Goal: Information Seeking & Learning: Check status

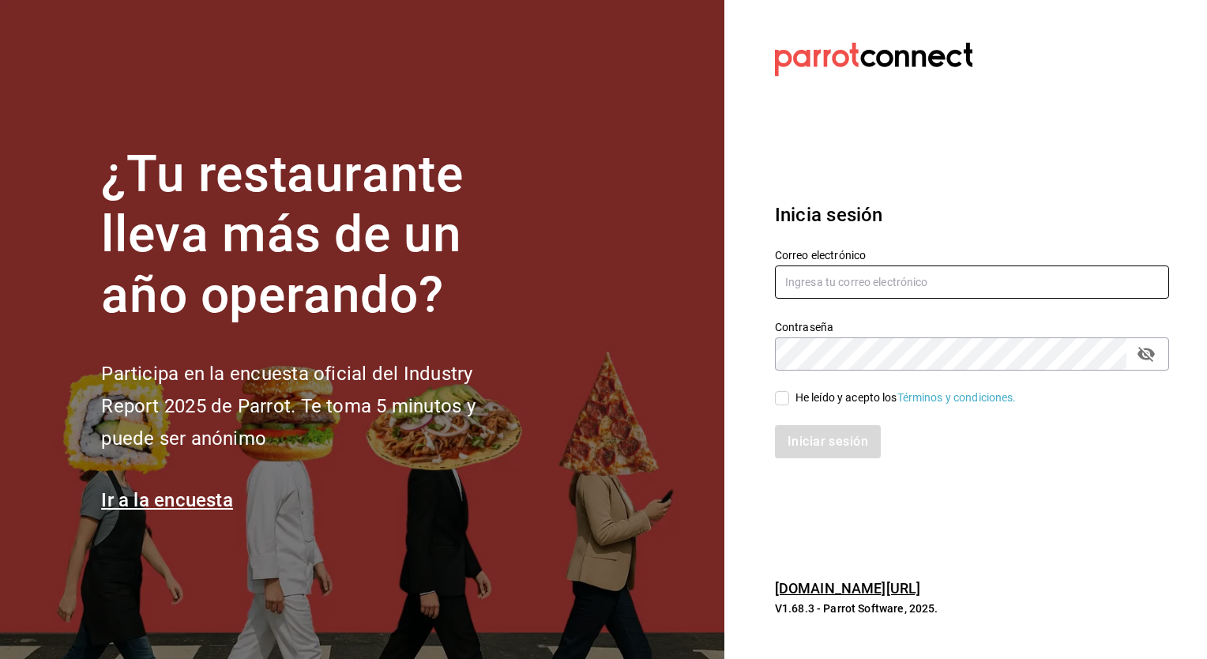
type input "jrs19670407@gmail.com"
click at [794, 392] on span "He leído y acepto los Términos y condiciones." at bounding box center [902, 397] width 227 height 17
click at [789, 392] on input "He leído y acepto los Términos y condiciones." at bounding box center [782, 398] width 14 height 14
checkbox input "true"
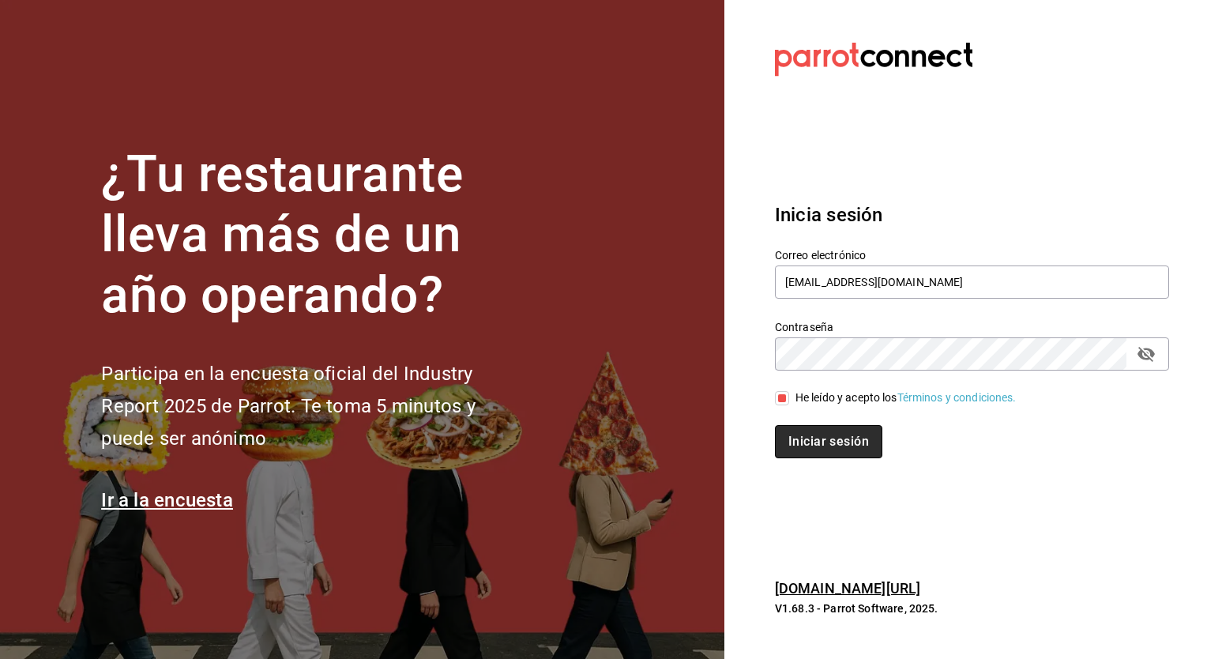
click at [816, 443] on button "Iniciar sesión" at bounding box center [828, 441] width 107 height 33
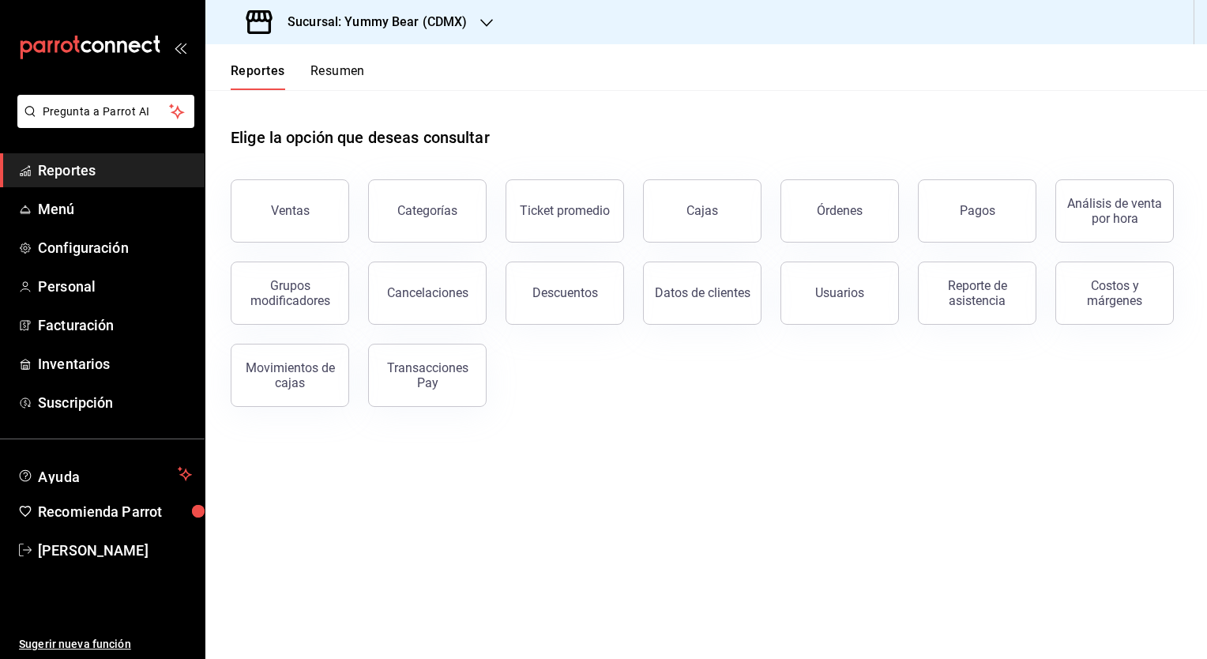
click at [282, 213] on div "Ventas" at bounding box center [290, 210] width 39 height 15
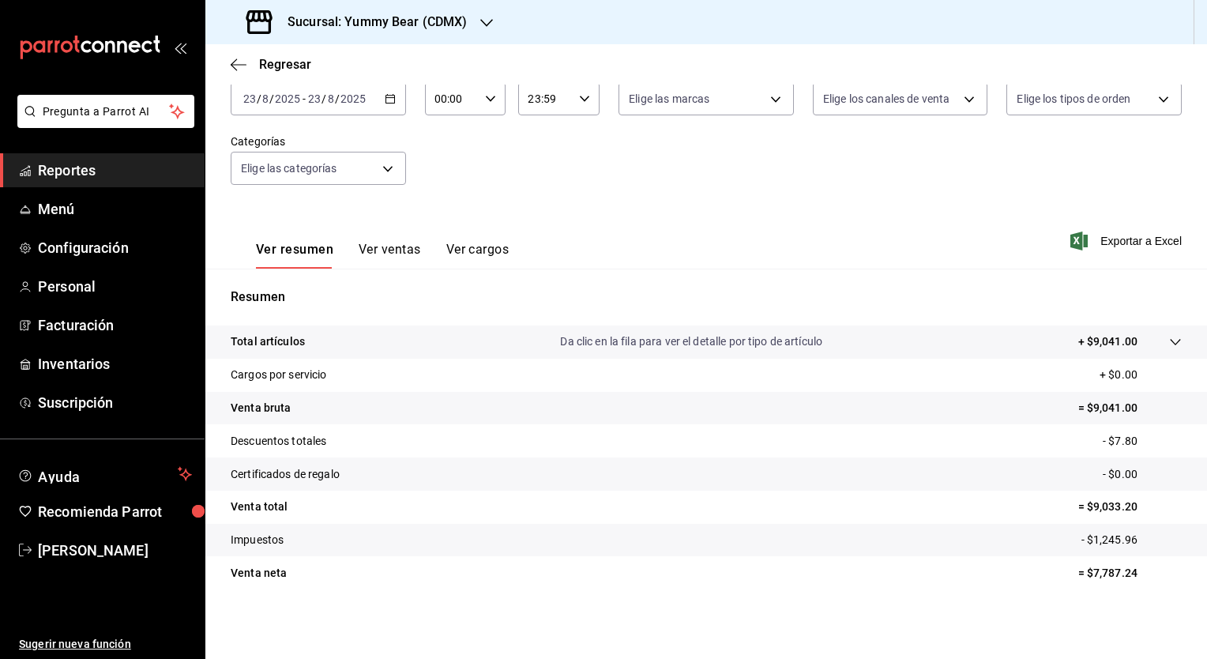
scroll to position [19, 0]
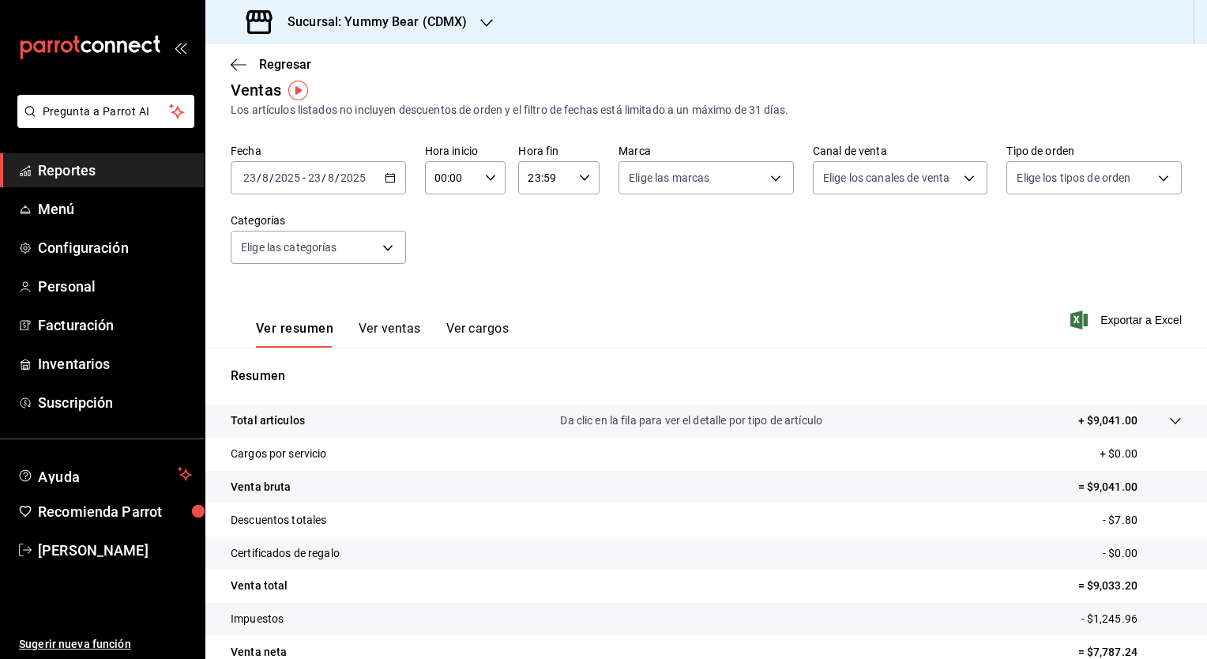
click at [367, 331] on button "Ver ventas" at bounding box center [390, 334] width 62 height 27
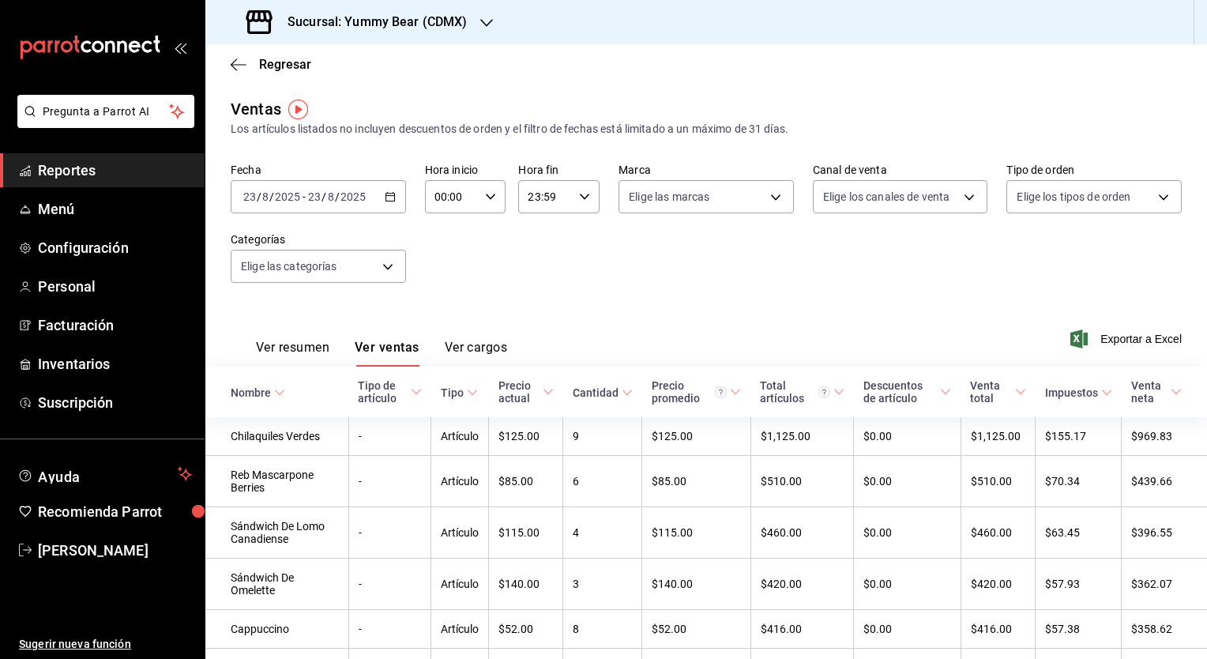
click at [483, 190] on div "00:00 Hora inicio" at bounding box center [465, 196] width 81 height 33
click at [568, 239] on div at bounding box center [603, 329] width 1207 height 659
click at [772, 269] on div "Fecha 2025-08-23 23 / 8 / 2025 - 2025-08-23 23 / 8 / 2025 Hora inicio 00:00 Hor…" at bounding box center [706, 232] width 951 height 139
click at [1118, 344] on span "Exportar a Excel" at bounding box center [1127, 338] width 108 height 19
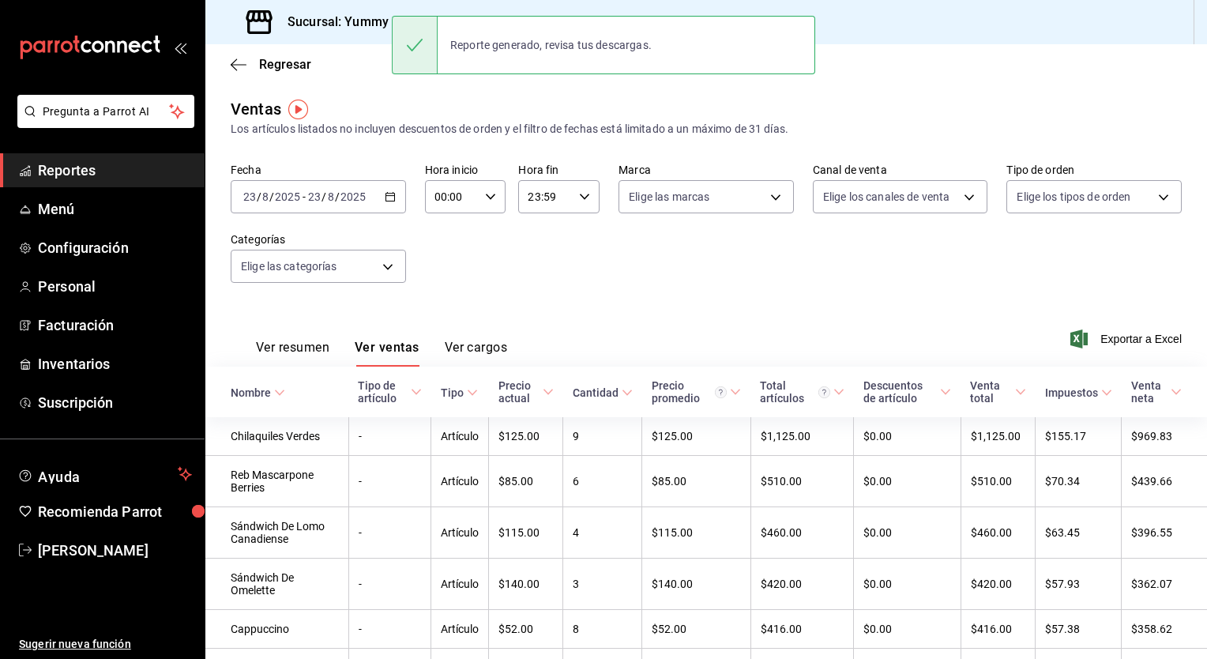
click at [1145, 109] on div "Ventas Los artículos listados no incluyen descuentos de orden y el filtro de fe…" at bounding box center [706, 117] width 951 height 40
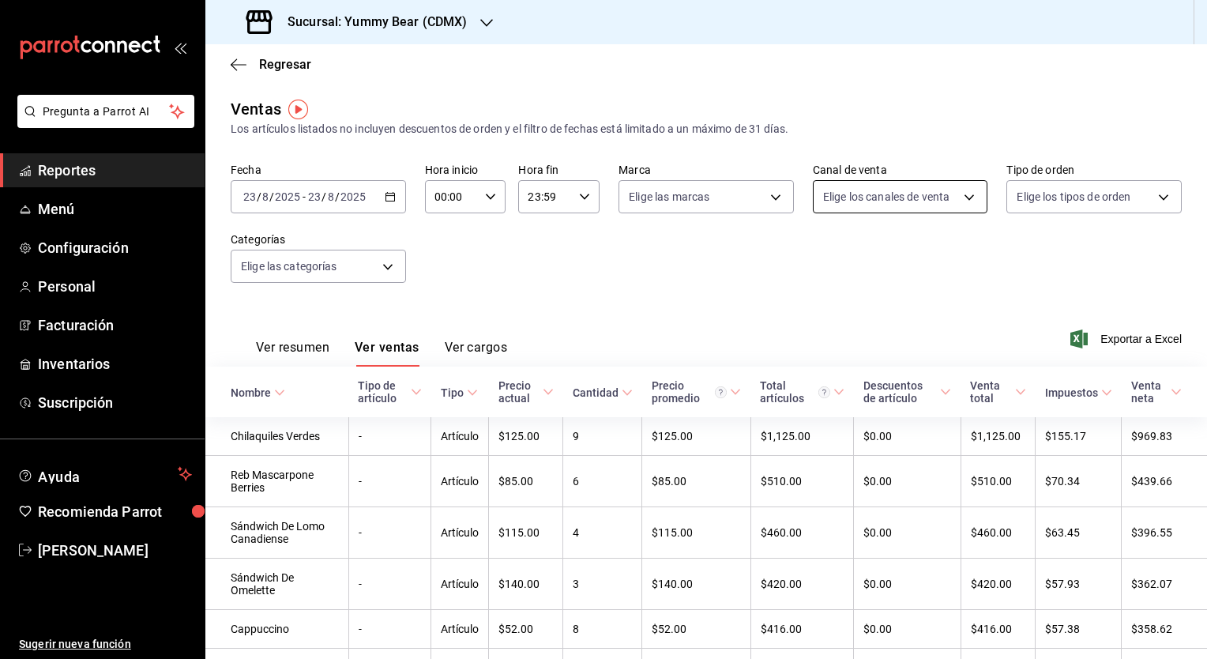
click at [957, 195] on body "Pregunta a Parrot AI Reportes Menú Configuración Personal Facturación Inventari…" at bounding box center [603, 329] width 1207 height 659
click at [1156, 199] on div at bounding box center [603, 329] width 1207 height 659
click at [1152, 190] on body "Pregunta a Parrot AI Reportes Menú Configuración Personal Facturación Inventari…" at bounding box center [603, 329] width 1207 height 659
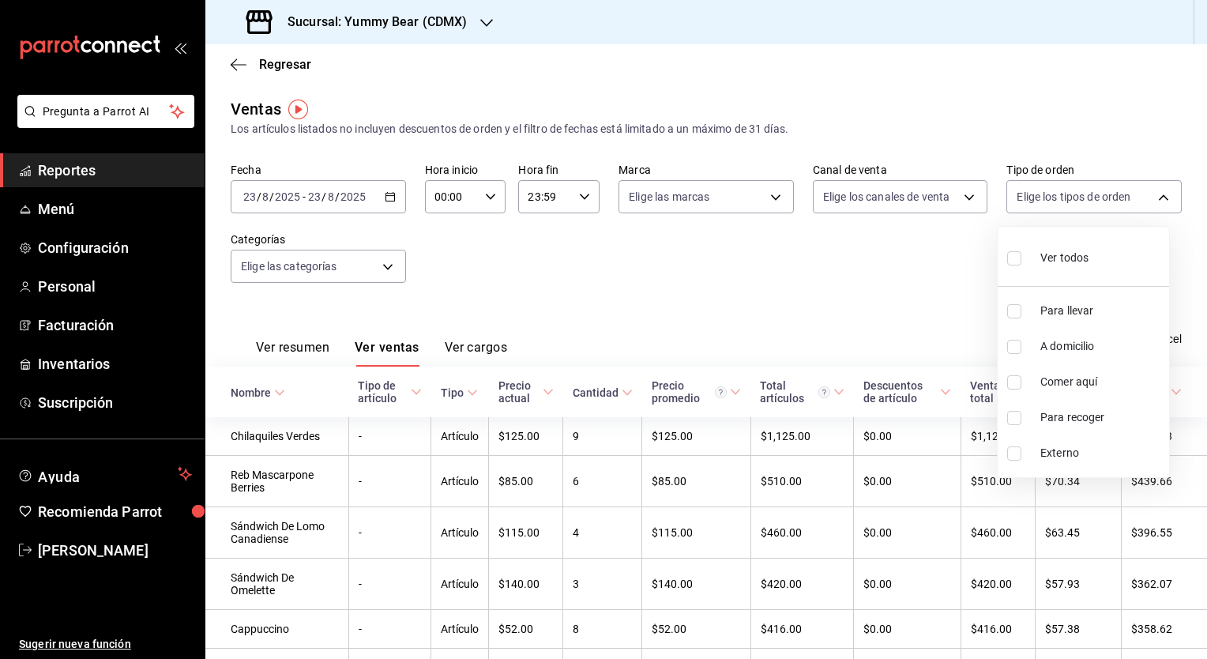
click at [1049, 258] on span "Ver todos" at bounding box center [1064, 258] width 48 height 17
type input "e77fca50-0a7d-4d20-9d62-5ffe9628fb6e,4a23e818-d334-4c84-ace6-37ae51106d99,07c22…"
checkbox input "true"
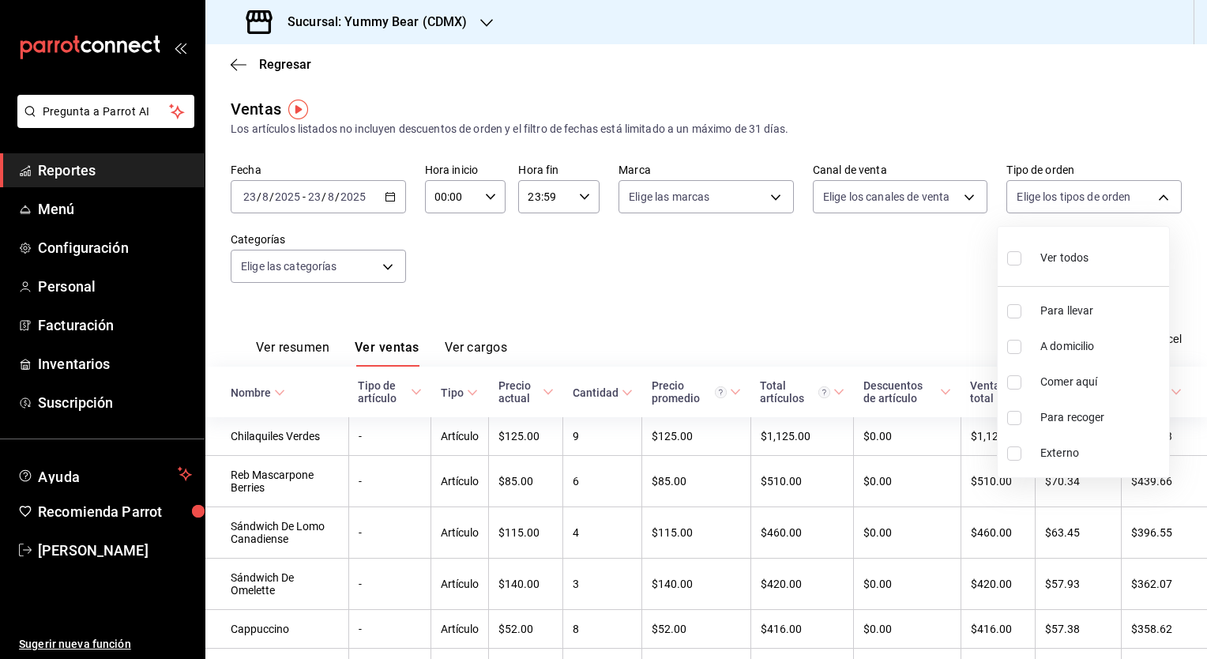
checkbox input "true"
click at [889, 280] on div at bounding box center [603, 329] width 1207 height 659
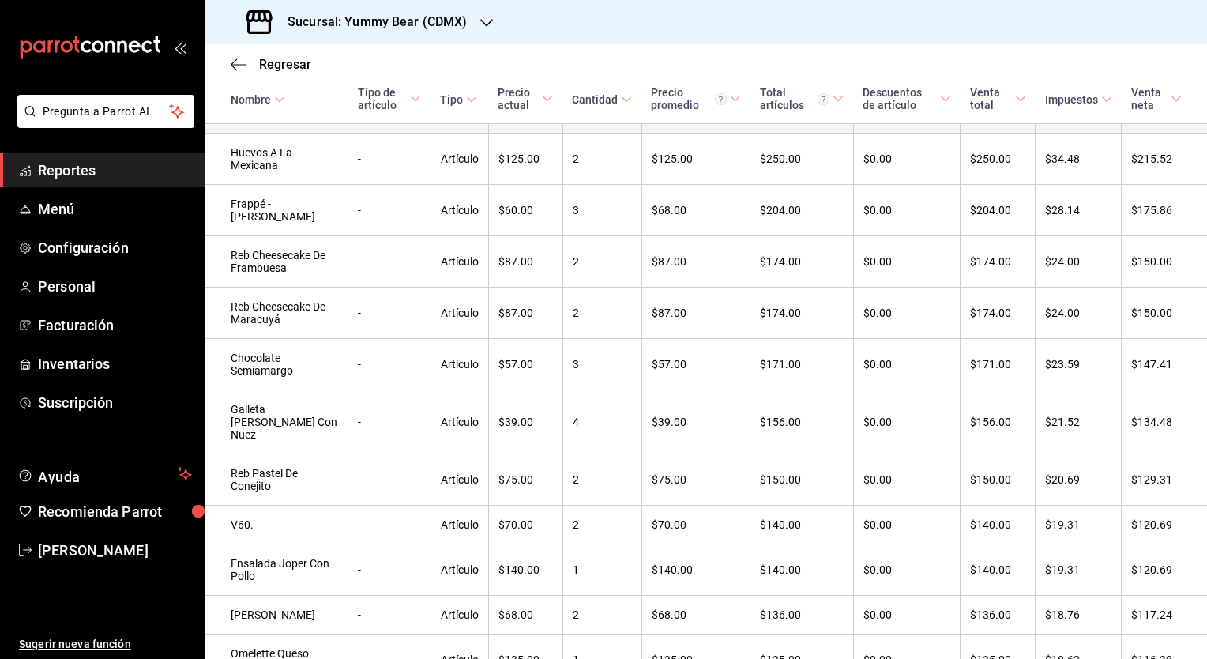
scroll to position [782, 0]
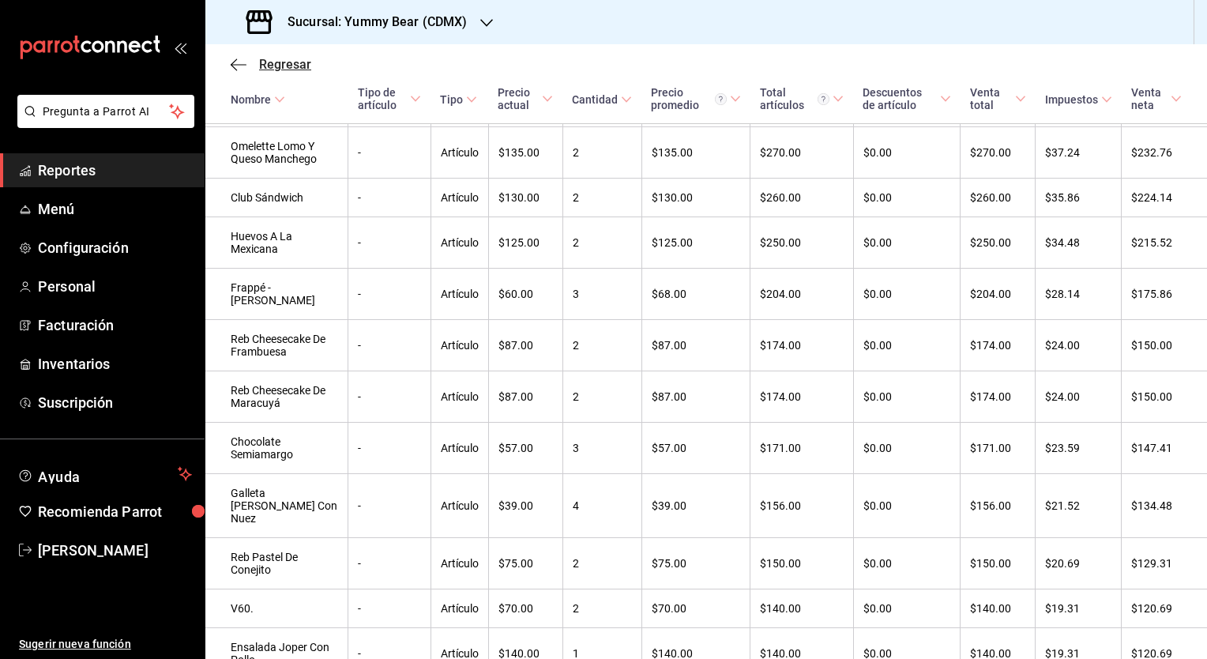
click at [250, 66] on span "Regresar" at bounding box center [271, 64] width 81 height 15
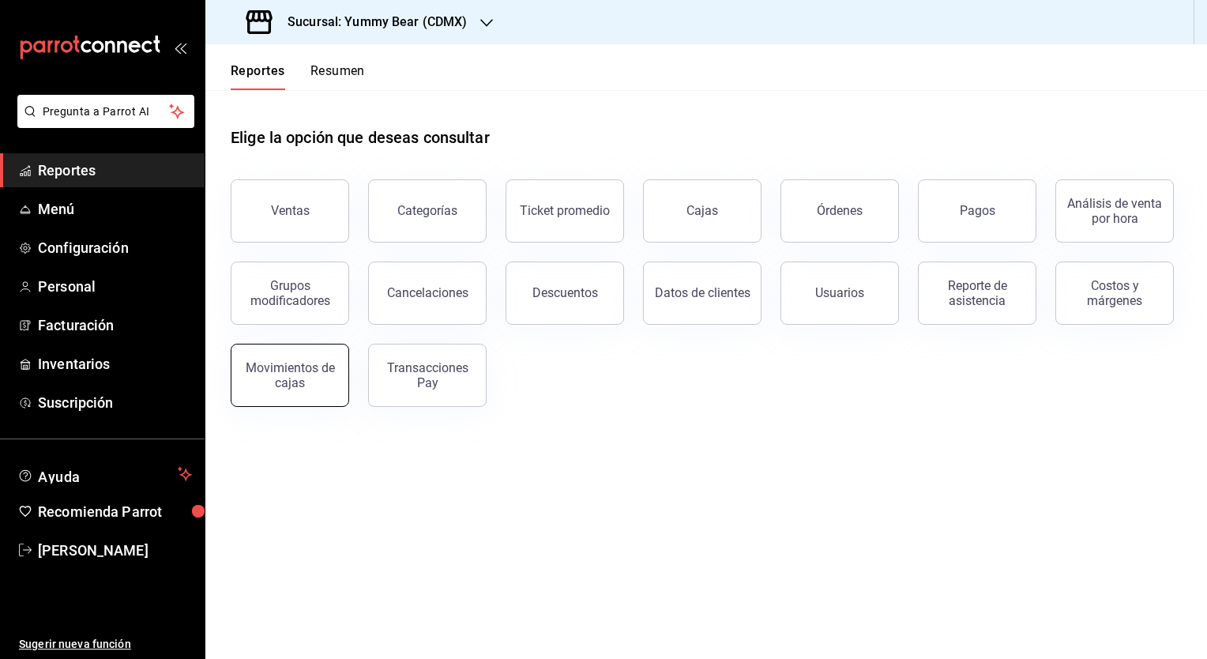
click at [277, 379] on div "Movimientos de cajas" at bounding box center [290, 375] width 98 height 30
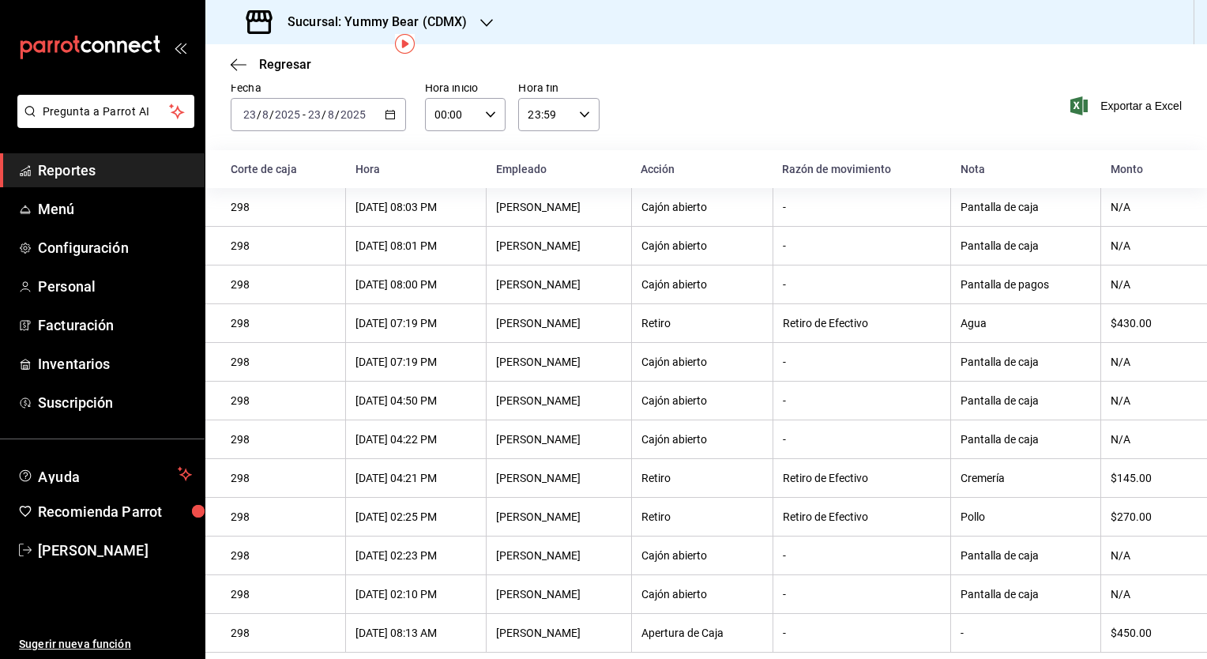
scroll to position [66, 0]
click at [1051, 203] on div "Pantalla de caja" at bounding box center [1025, 207] width 130 height 13
click at [1032, 239] on div "Pantalla de caja" at bounding box center [1025, 245] width 130 height 13
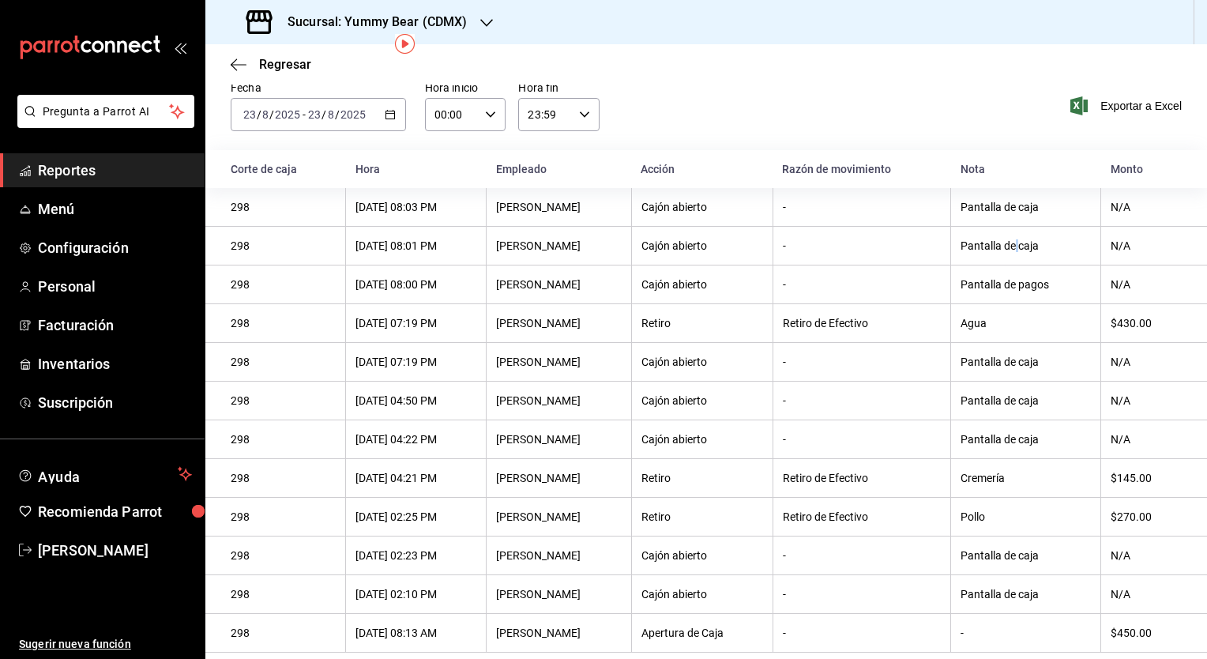
click at [1031, 239] on div "Pantalla de caja" at bounding box center [1025, 245] width 130 height 13
drag, startPoint x: 1031, startPoint y: 235, endPoint x: 1118, endPoint y: 295, distance: 106.3
click at [1118, 295] on th "N/A" at bounding box center [1154, 284] width 106 height 39
click at [992, 505] on th "Pollo" at bounding box center [1026, 517] width 150 height 39
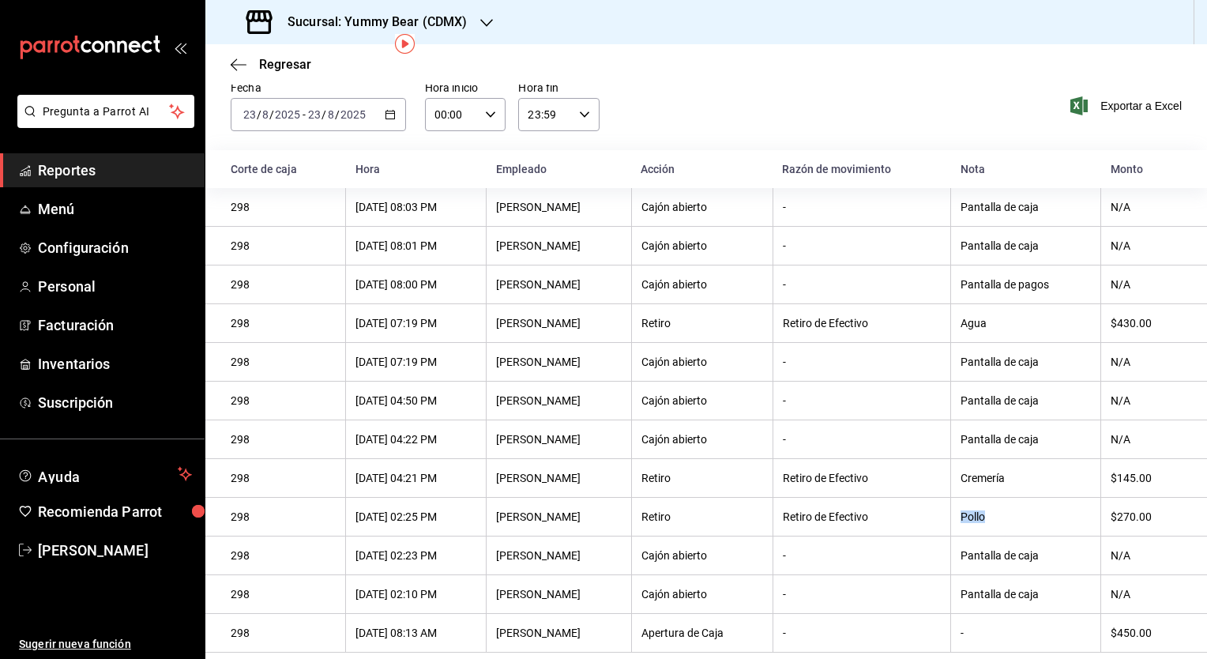
click at [992, 505] on th "Pollo" at bounding box center [1026, 517] width 150 height 39
drag, startPoint x: 992, startPoint y: 505, endPoint x: 1107, endPoint y: 513, distance: 114.8
click at [1107, 513] on th "$270.00" at bounding box center [1154, 517] width 106 height 39
click at [1122, 510] on div "$270.00" at bounding box center [1145, 516] width 71 height 13
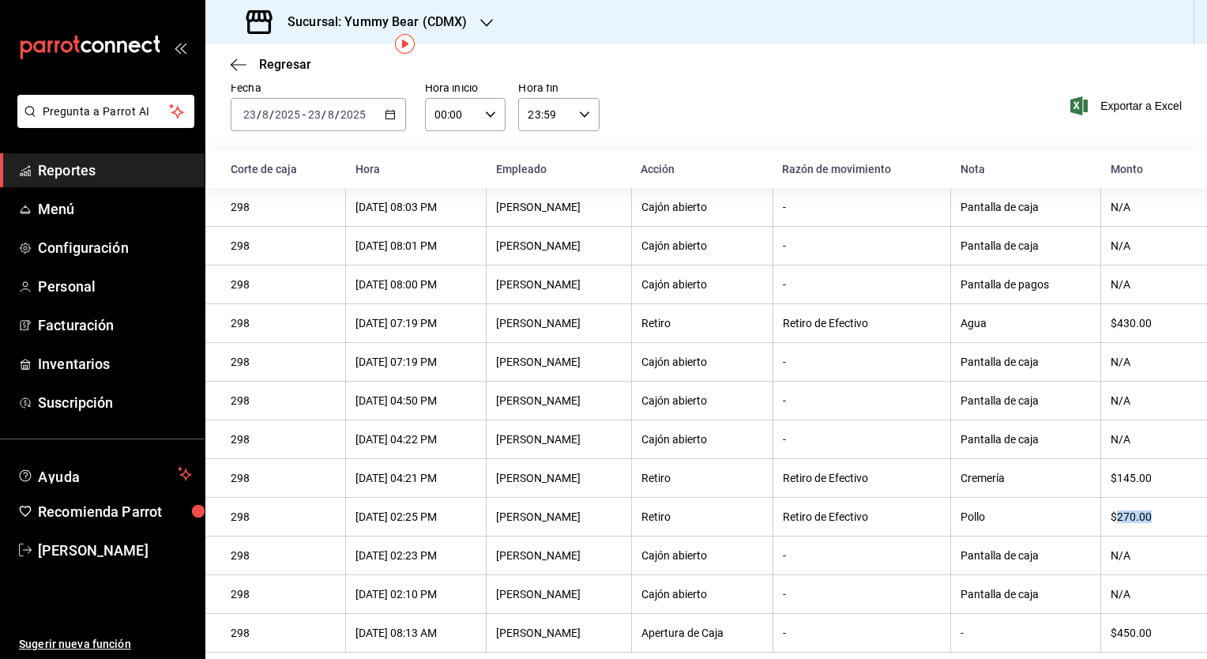
click at [1122, 510] on div "$270.00" at bounding box center [1145, 516] width 71 height 13
click at [1125, 555] on div "N/A" at bounding box center [1145, 555] width 71 height 13
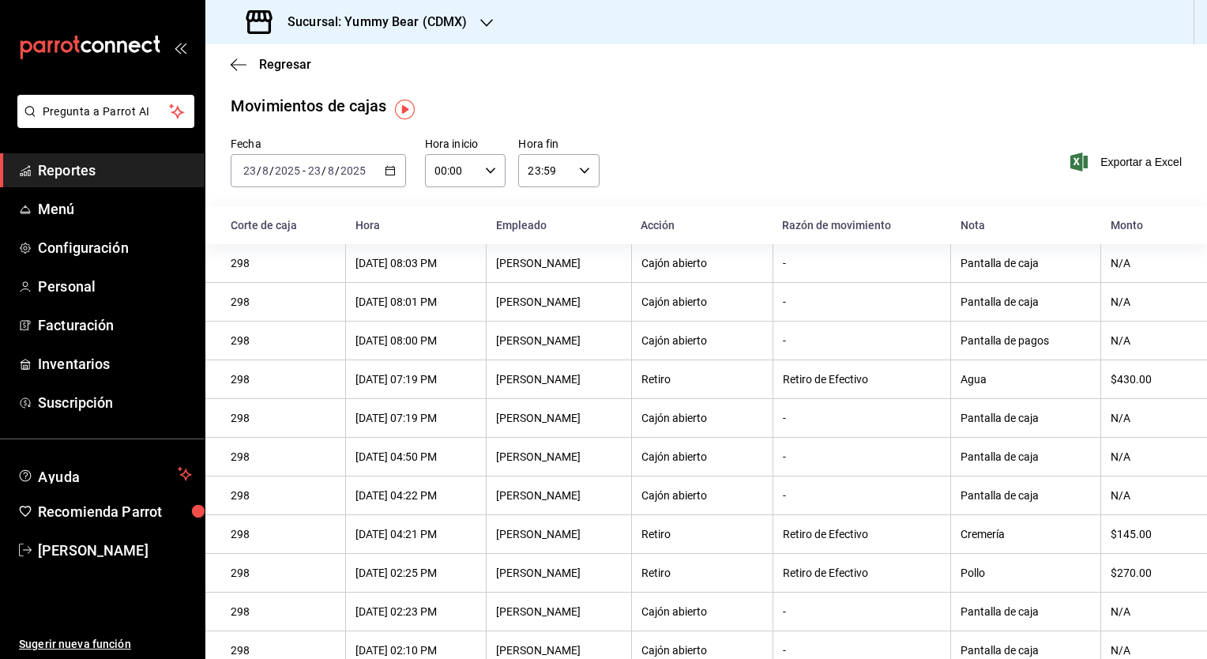
scroll to position [0, 0]
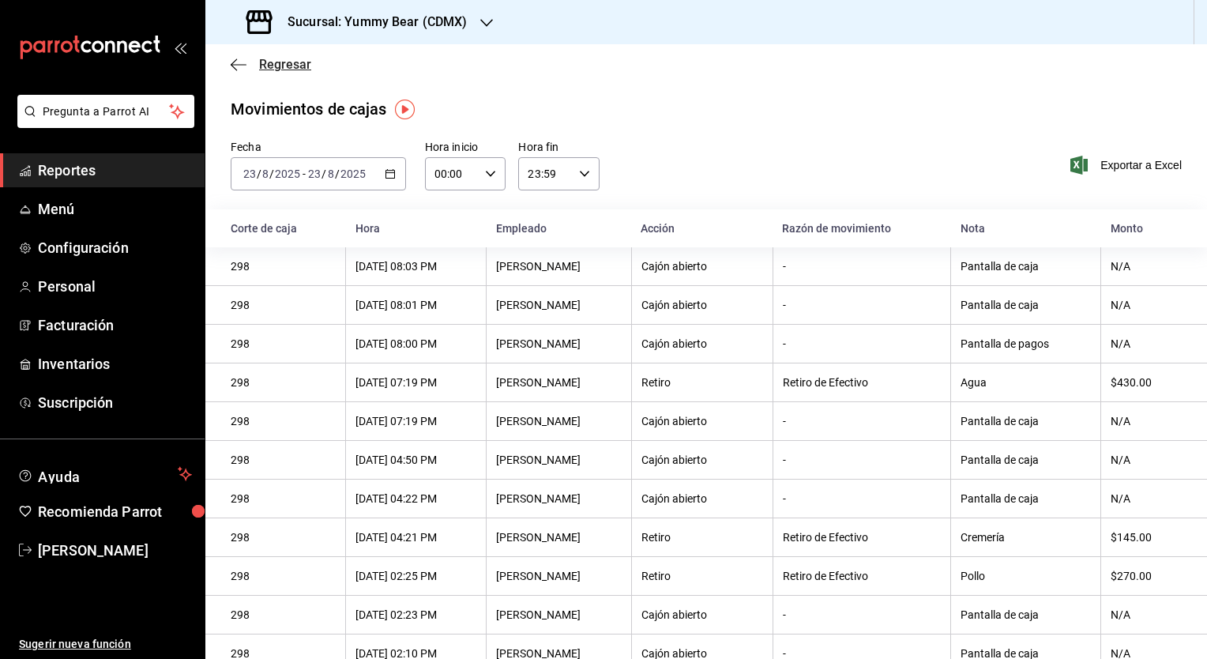
click at [235, 62] on icon "button" at bounding box center [239, 65] width 16 height 14
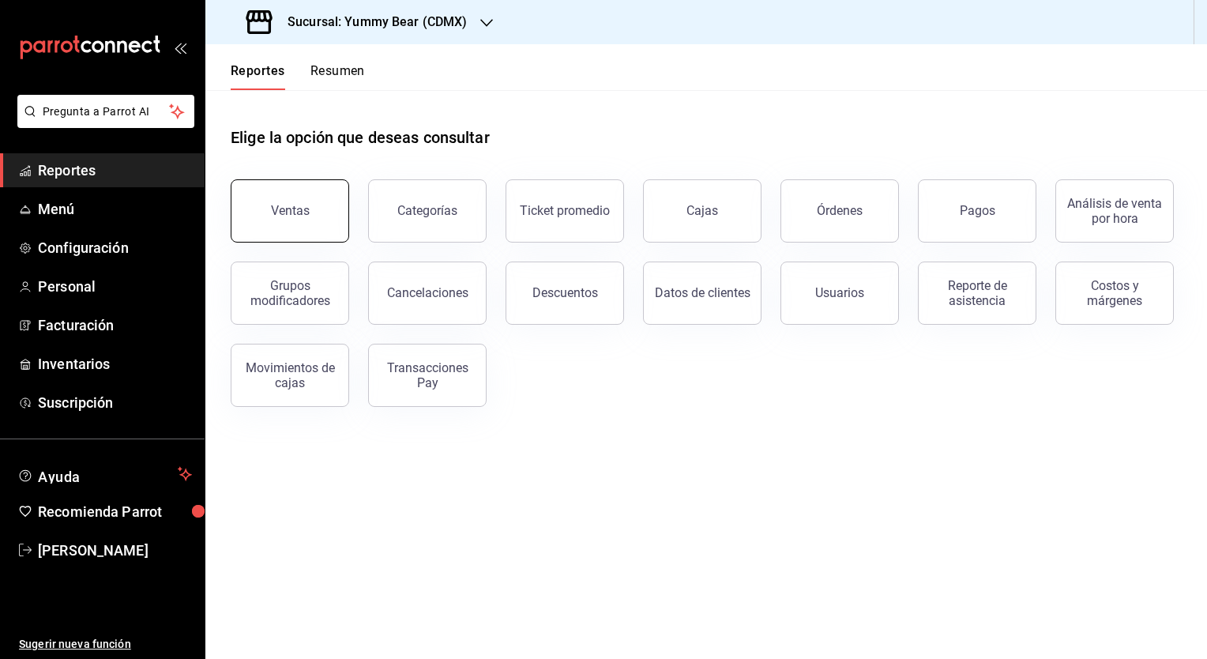
click at [280, 213] on div "Ventas" at bounding box center [290, 210] width 39 height 15
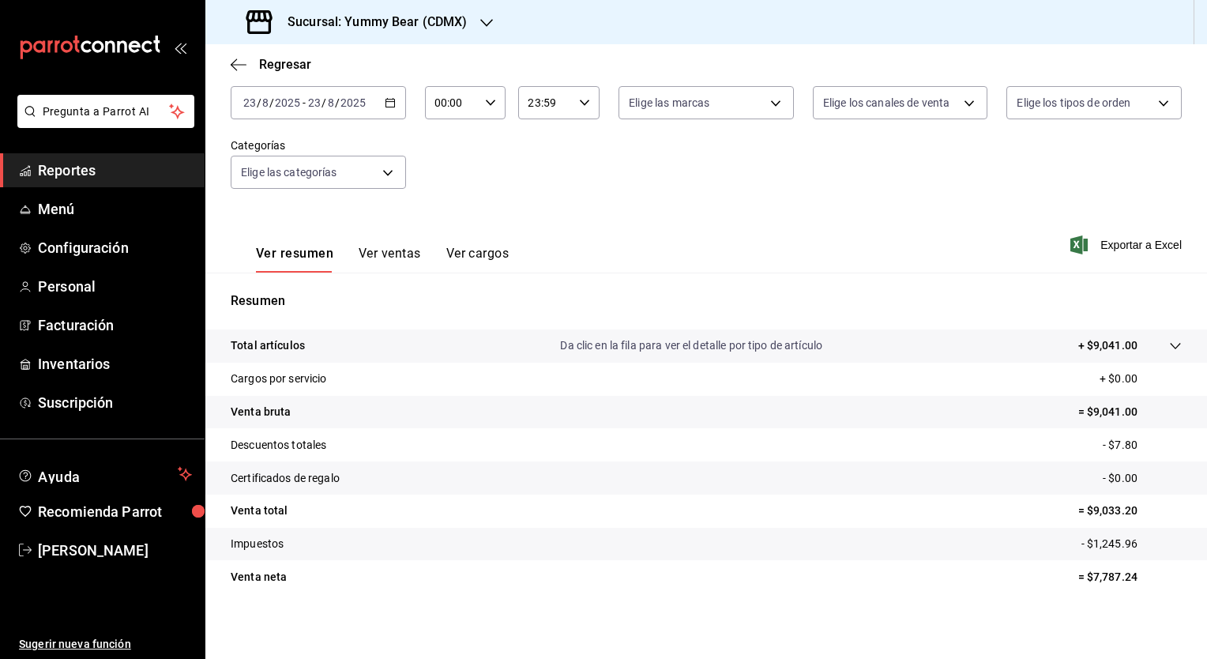
scroll to position [98, 0]
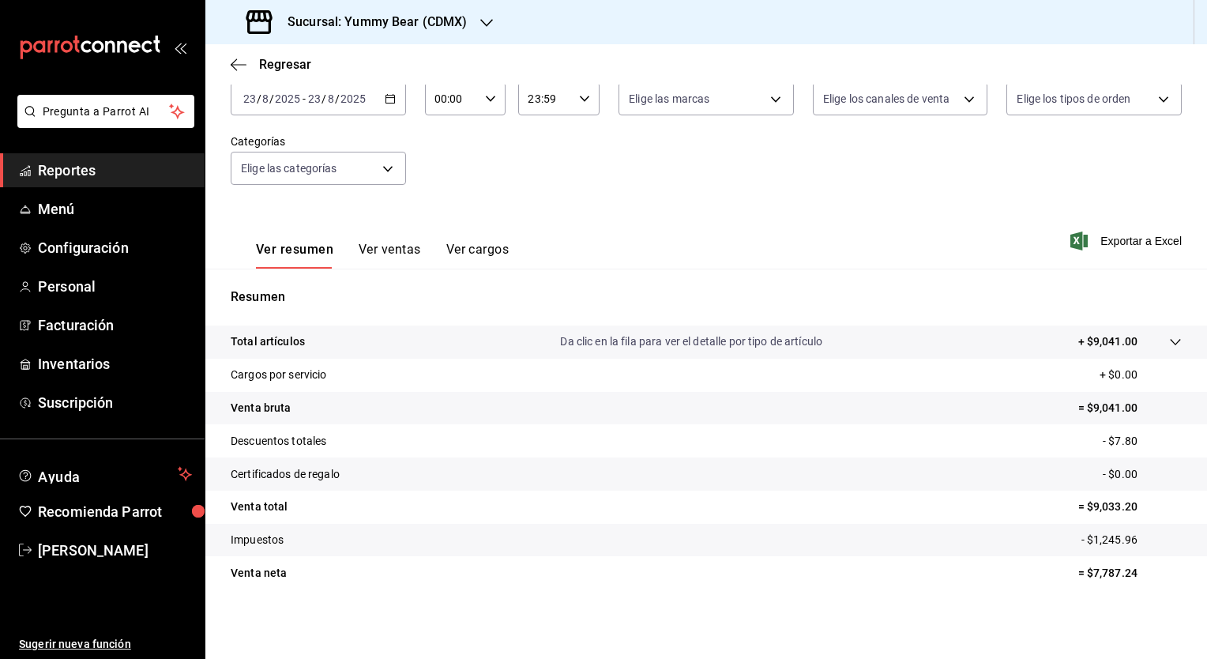
click at [720, 343] on p "Da clic en la fila para ver el detalle por tipo de artículo" at bounding box center [691, 341] width 262 height 17
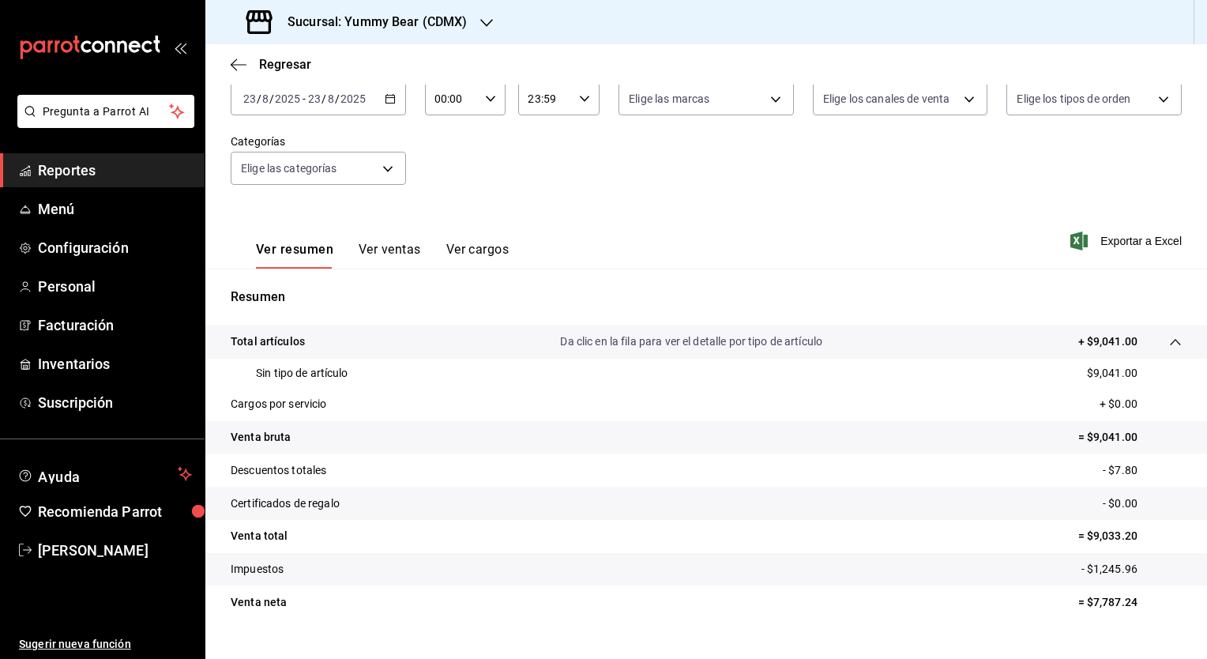
click at [478, 254] on button "Ver cargos" at bounding box center [477, 255] width 63 height 27
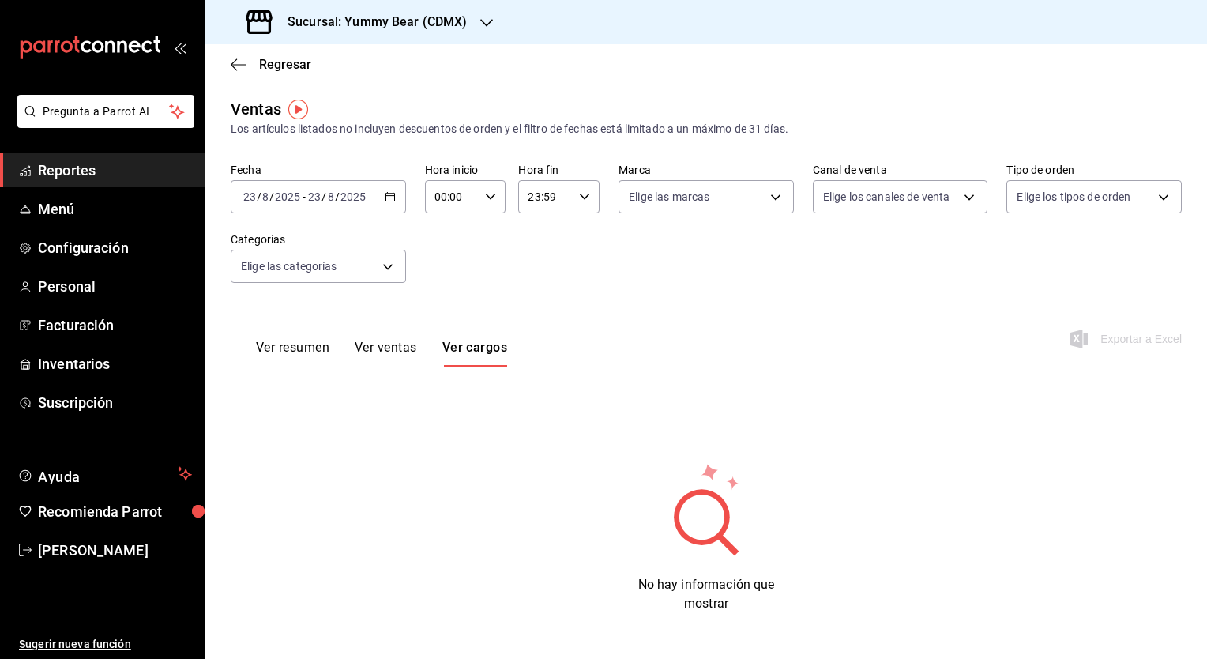
click at [300, 346] on button "Ver resumen" at bounding box center [292, 353] width 73 height 27
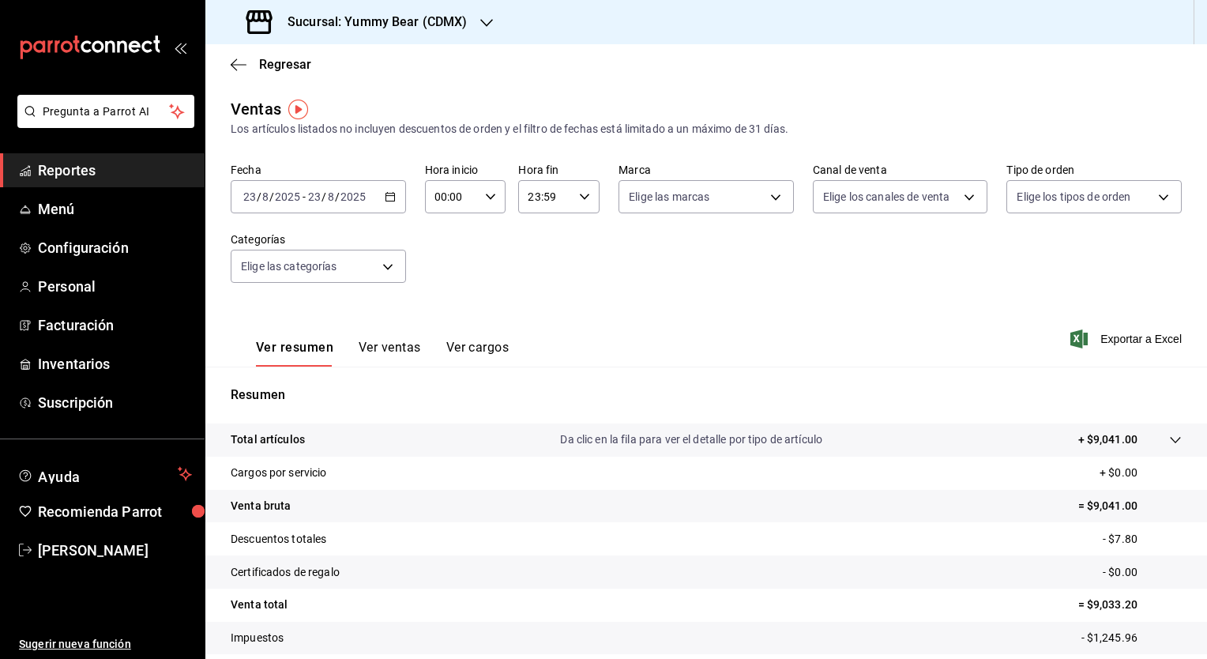
click at [383, 351] on button "Ver ventas" at bounding box center [390, 353] width 62 height 27
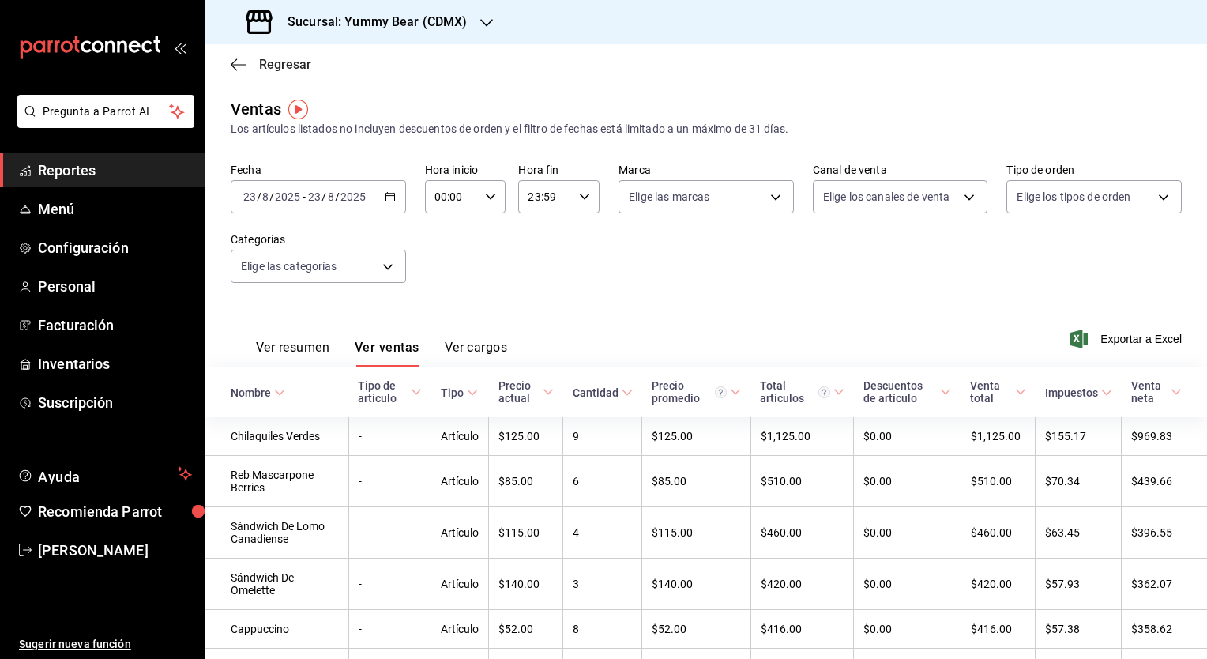
click at [235, 60] on icon "button" at bounding box center [234, 64] width 6 height 12
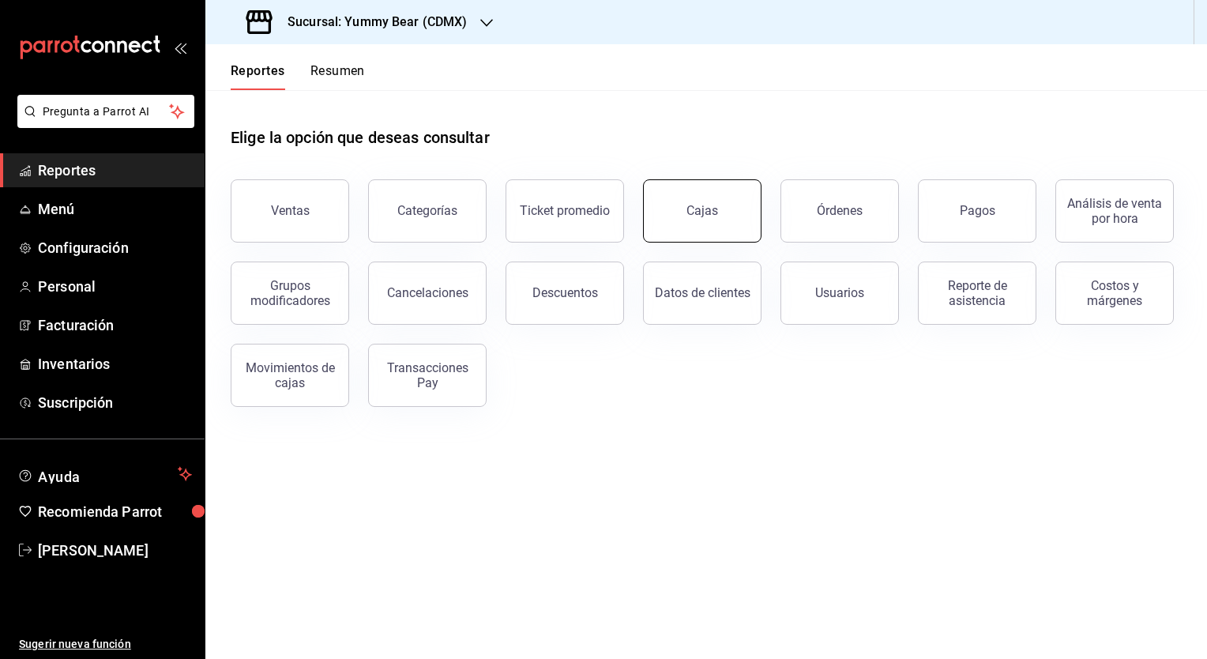
click at [690, 207] on div "Cajas" at bounding box center [702, 210] width 32 height 15
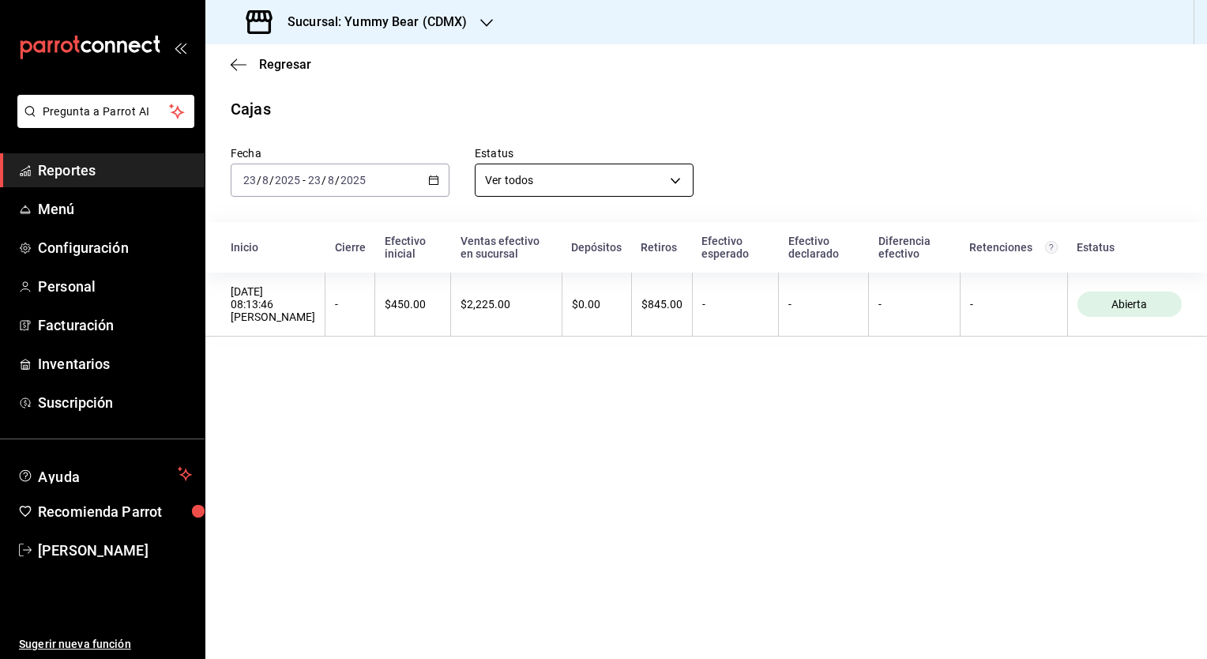
click at [678, 185] on body "Pregunta a Parrot AI Reportes Menú Configuración Personal Facturación Inventari…" at bounding box center [603, 329] width 1207 height 659
click at [678, 185] on div at bounding box center [603, 329] width 1207 height 659
click at [675, 185] on body "Pregunta a Parrot AI Reportes Menú Configuración Personal Facturación Inventari…" at bounding box center [603, 329] width 1207 height 659
click at [539, 252] on li "Cerrada" at bounding box center [583, 255] width 217 height 26
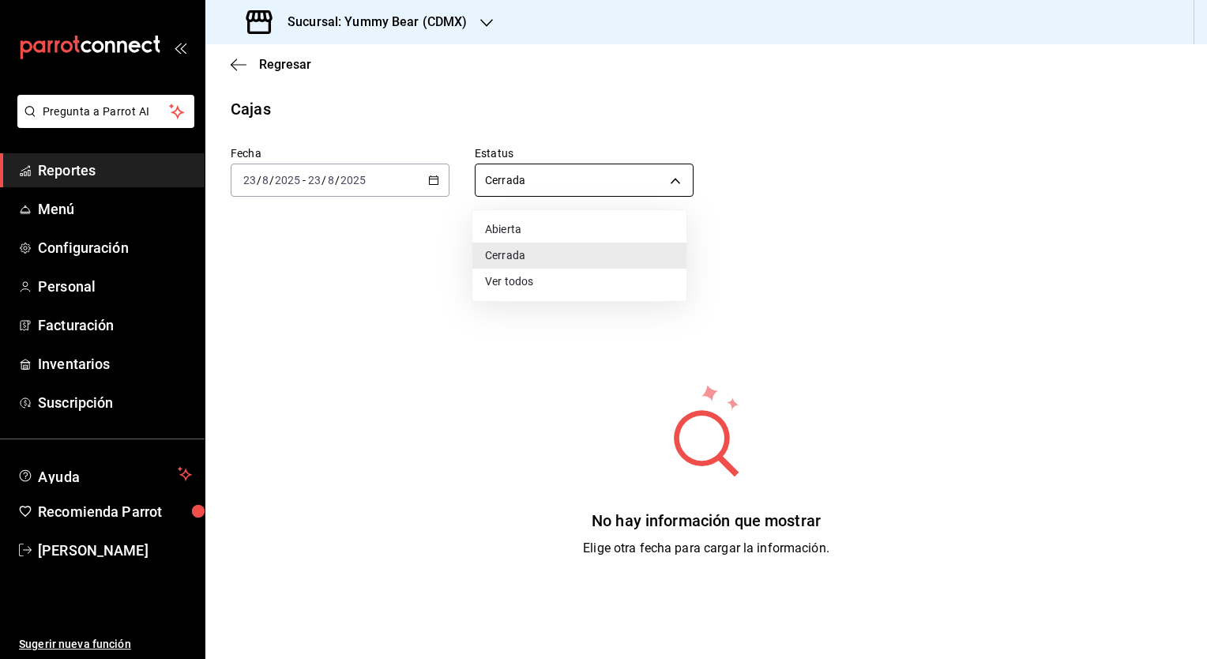
click at [659, 174] on body "Pregunta a Parrot AI Reportes Menú Configuración Personal Facturación Inventari…" at bounding box center [603, 329] width 1207 height 659
click at [595, 228] on li "Abierta" at bounding box center [579, 229] width 214 height 26
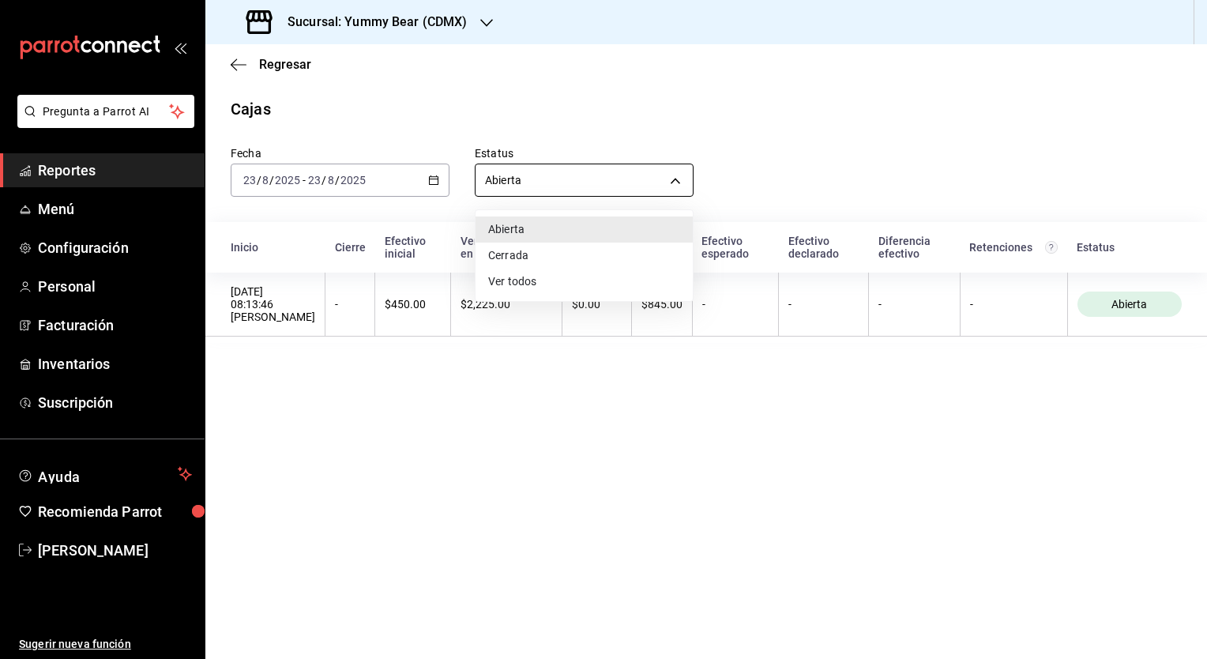
click at [676, 182] on body "Pregunta a Parrot AI Reportes Menú Configuración Personal Facturación Inventari…" at bounding box center [603, 329] width 1207 height 659
click at [520, 288] on li "Ver todos" at bounding box center [583, 282] width 217 height 26
type input "ALL"
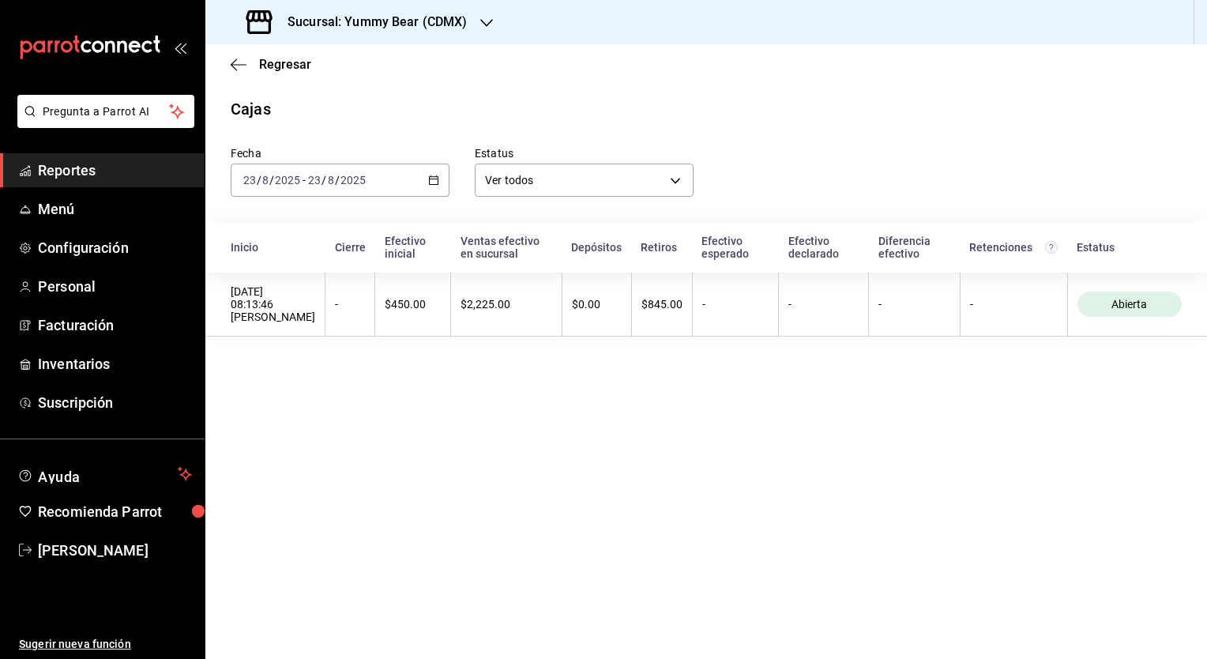
click at [547, 445] on main "Regresar Cajas Fecha 2025-08-23 23 / 8 / 2025 - 2025-08-23 23 / 8 / 2025 Estatu…" at bounding box center [705, 351] width 1001 height 614
click at [240, 65] on icon "button" at bounding box center [239, 64] width 16 height 1
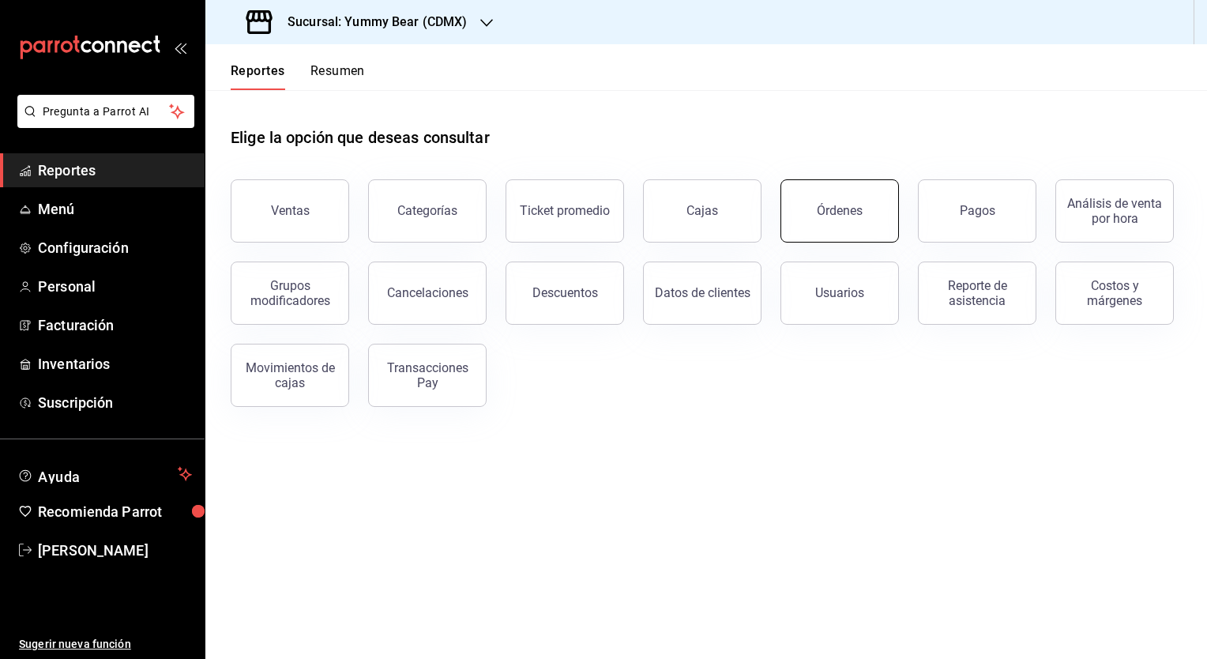
click at [828, 216] on div "Órdenes" at bounding box center [840, 210] width 46 height 15
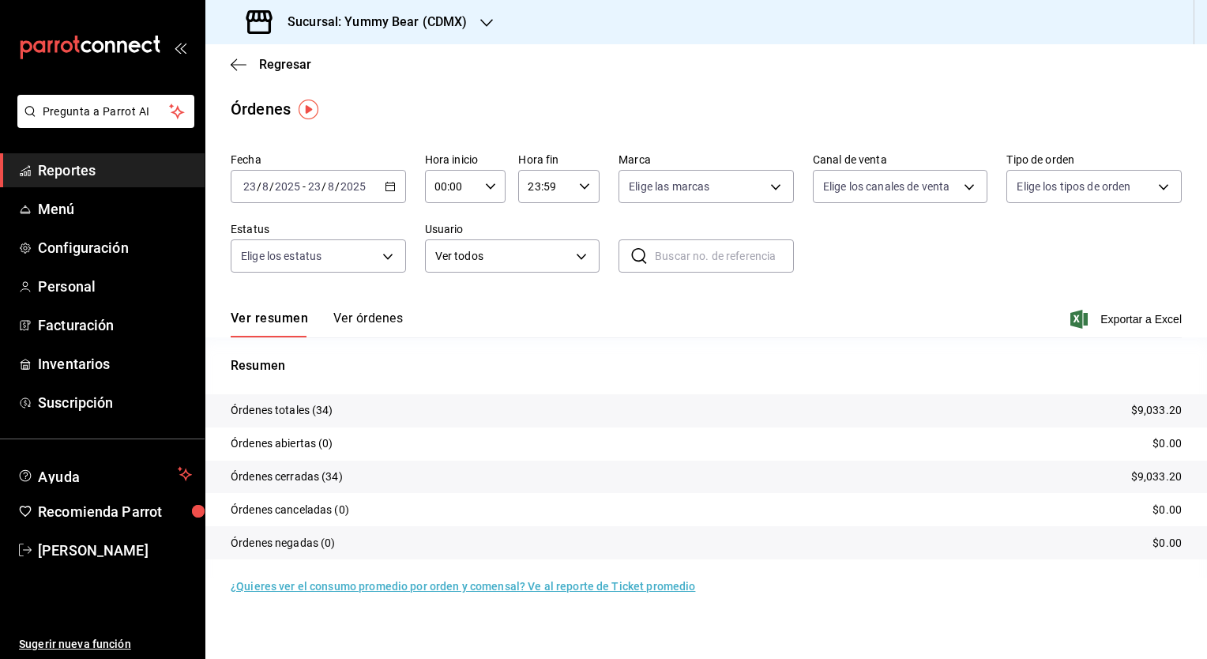
click at [366, 310] on div "Ver resumen Ver órdenes Exportar a Excel" at bounding box center [706, 314] width 951 height 46
click at [371, 318] on button "Ver órdenes" at bounding box center [368, 323] width 70 height 27
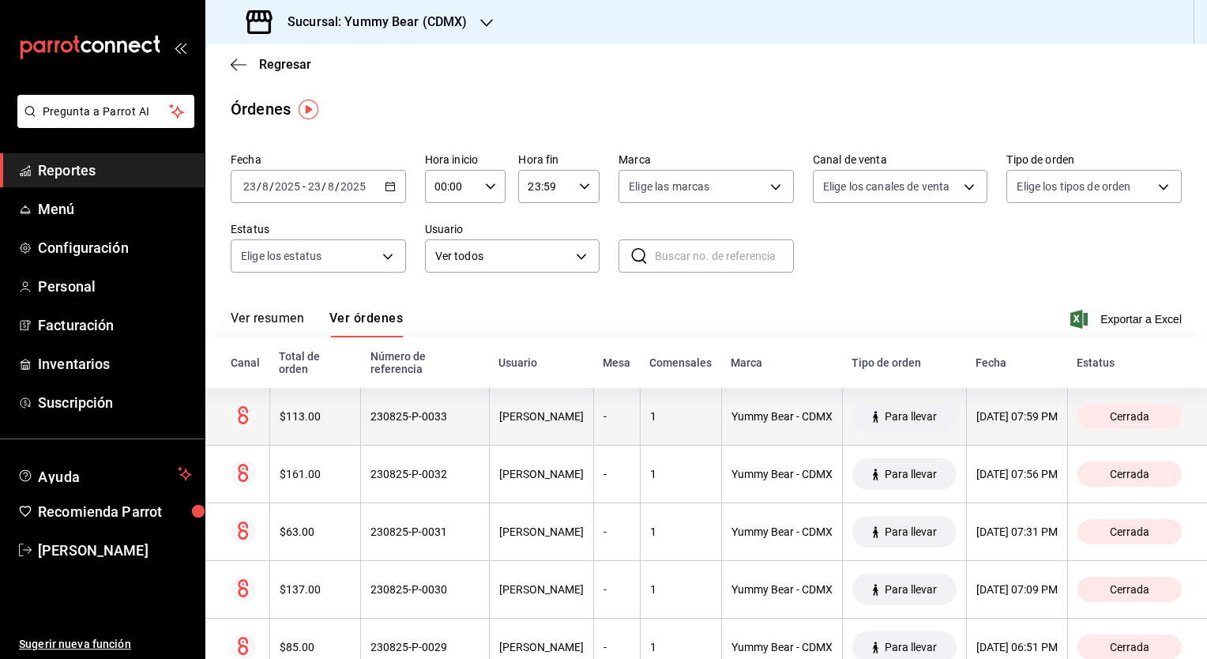
click at [299, 419] on div "$113.00" at bounding box center [316, 416] width 72 height 13
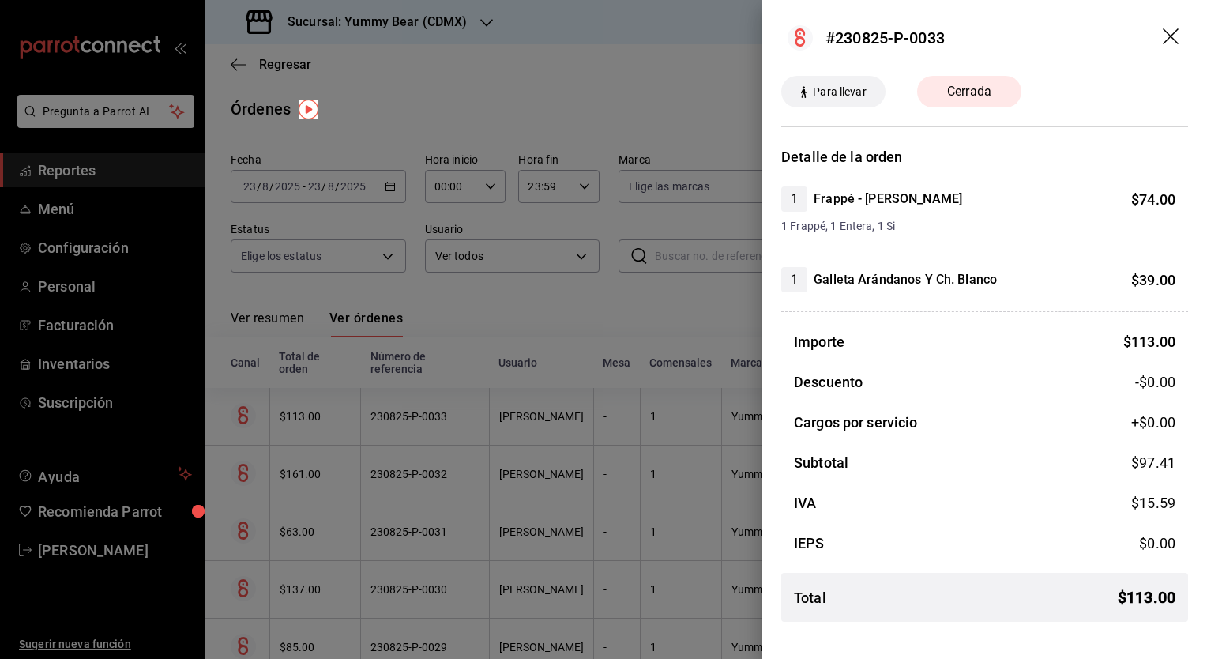
click at [1171, 36] on icon "drag" at bounding box center [1171, 36] width 16 height 16
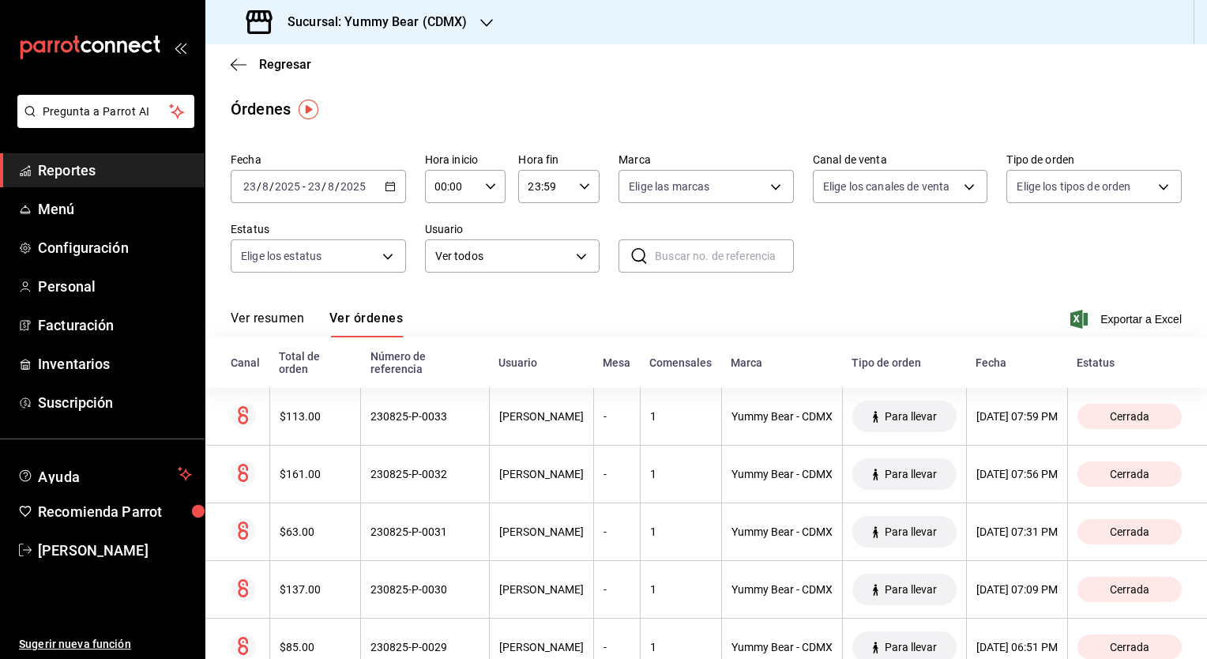
click at [558, 102] on div "Órdenes" at bounding box center [705, 109] width 1001 height 24
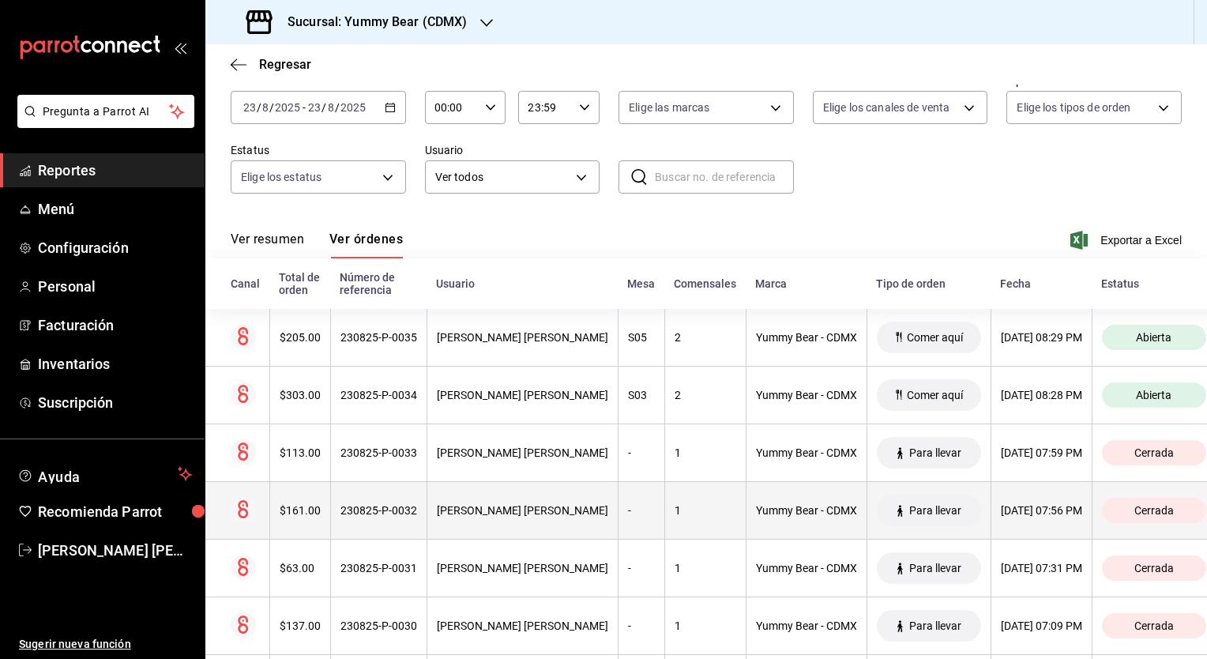
scroll to position [158, 0]
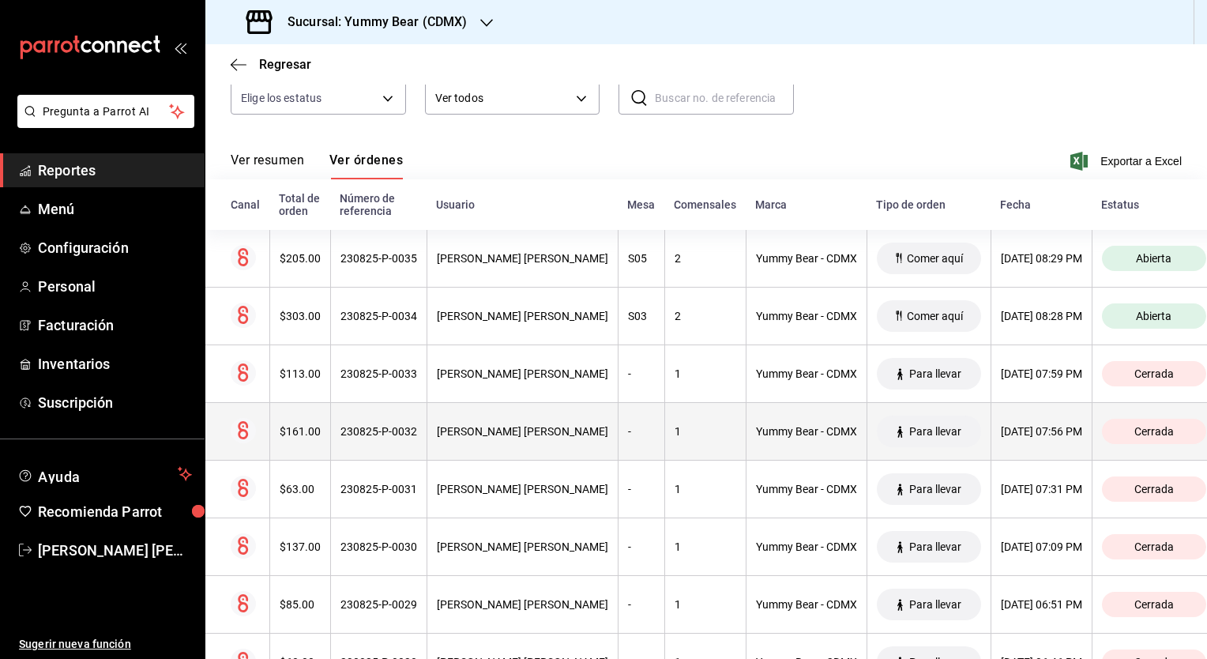
click at [1047, 434] on div "[DATE] 07:56 PM" at bounding box center [1041, 431] width 81 height 13
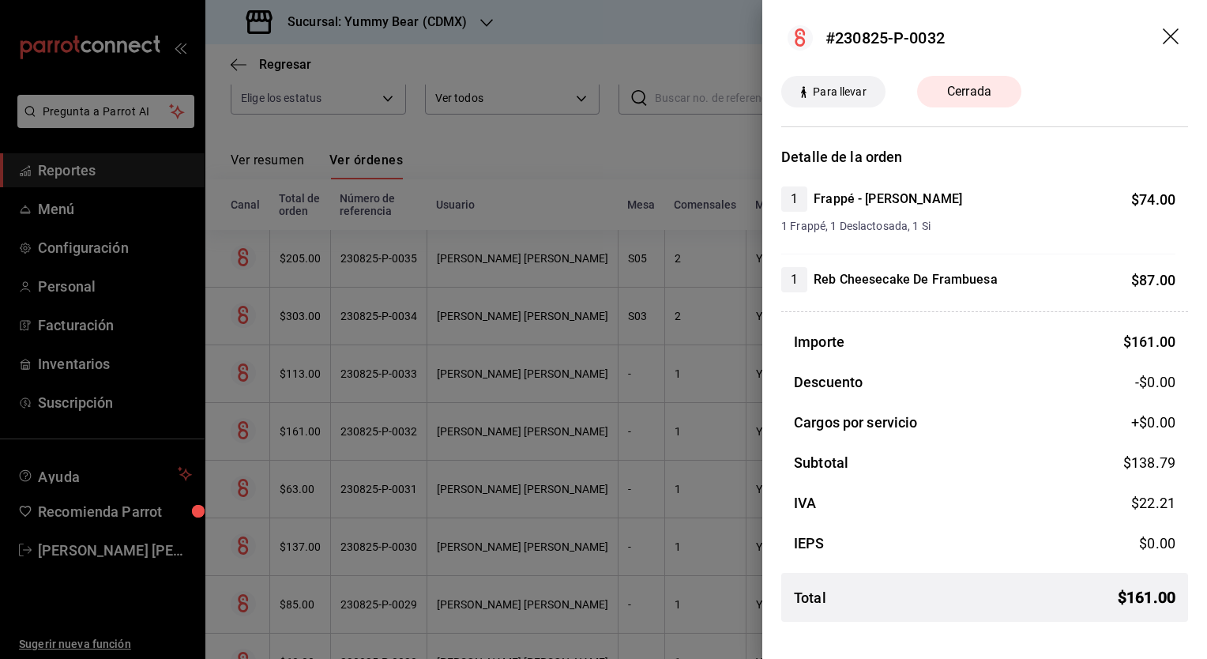
click at [1178, 38] on icon "drag" at bounding box center [1172, 37] width 19 height 19
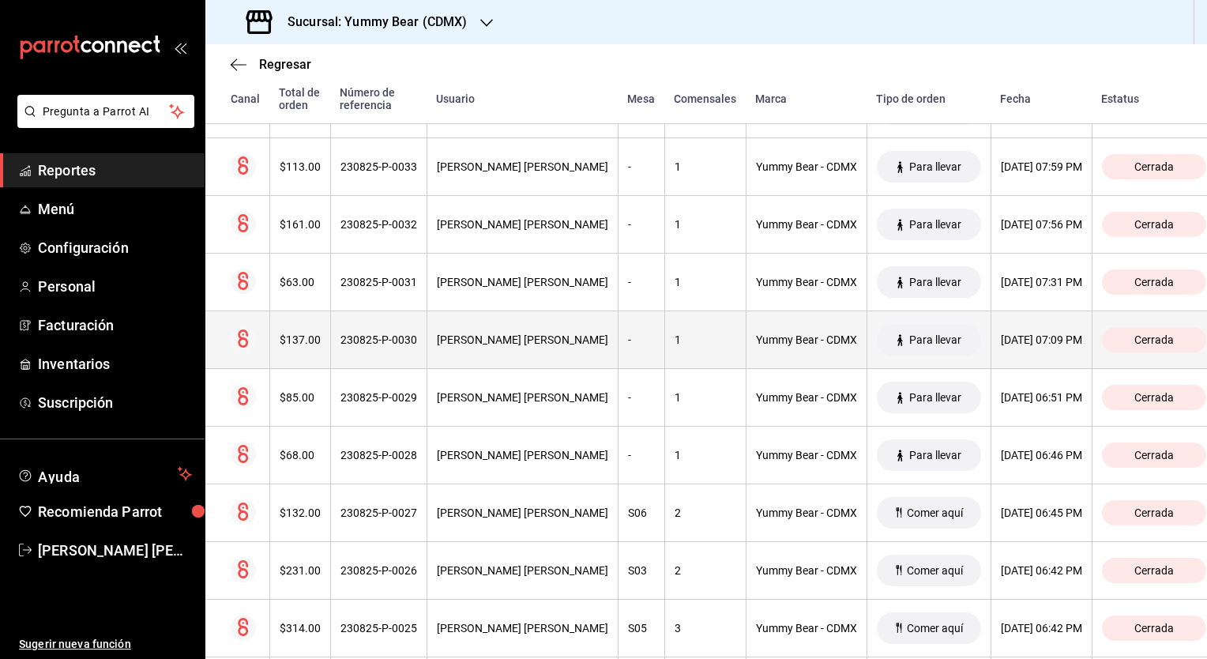
scroll to position [395, 0]
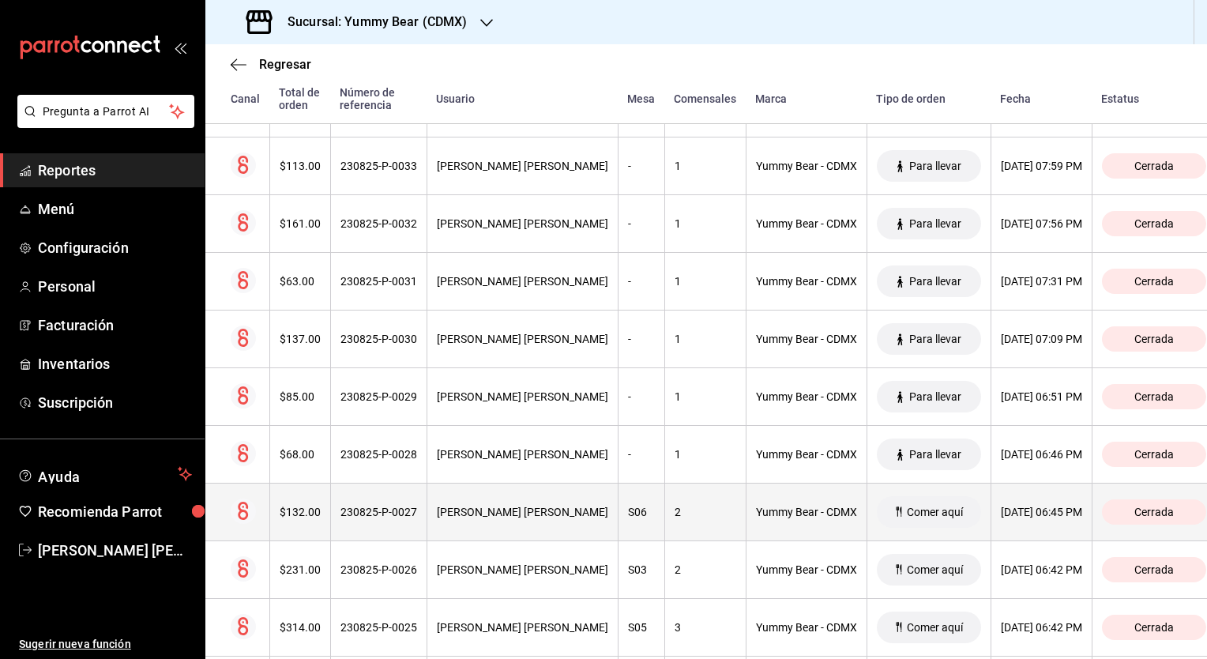
click at [900, 508] on span "Comer aquí" at bounding box center [934, 511] width 69 height 13
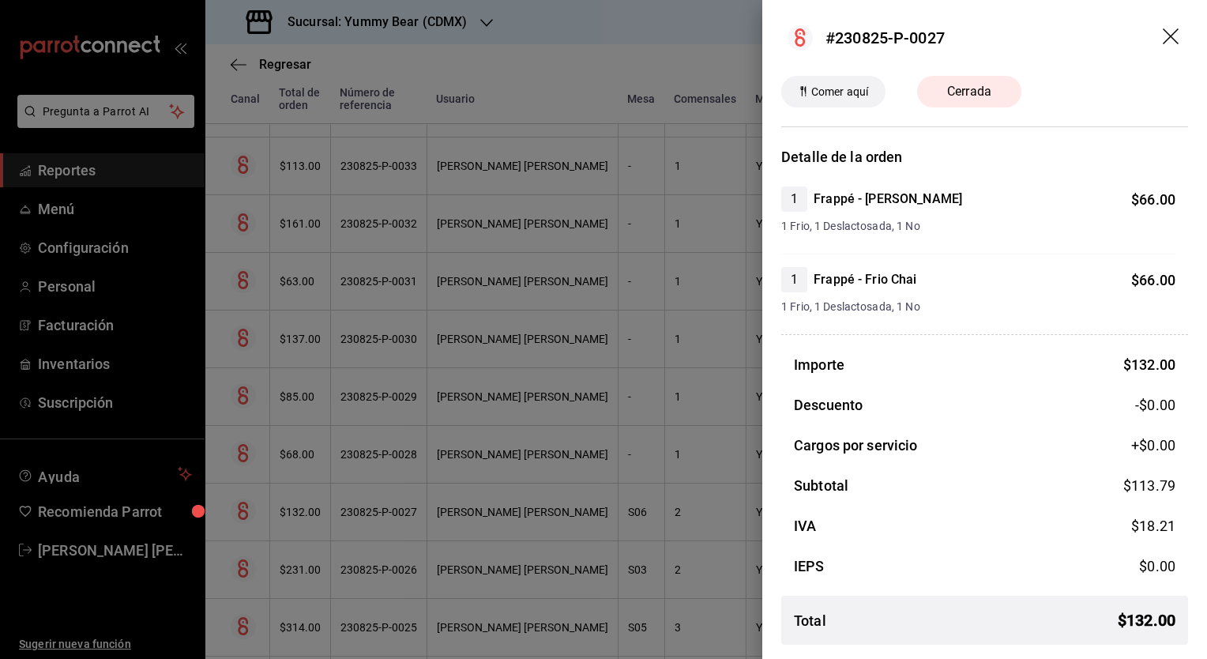
click at [1171, 42] on icon "drag" at bounding box center [1172, 37] width 19 height 19
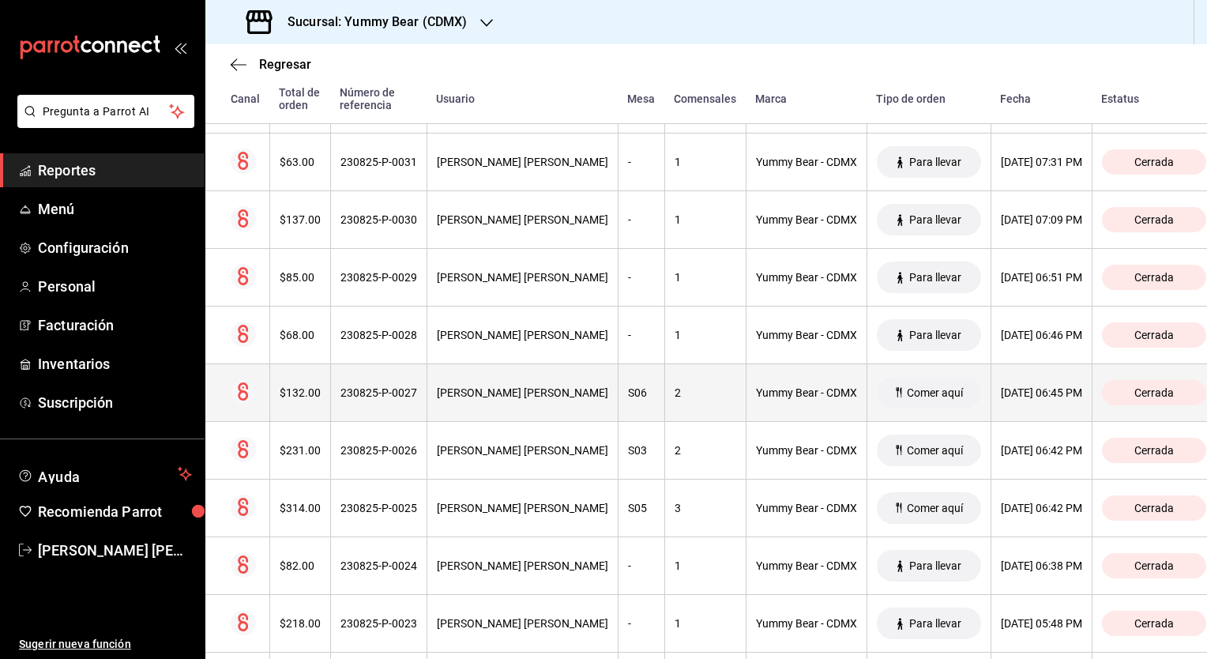
scroll to position [553, 0]
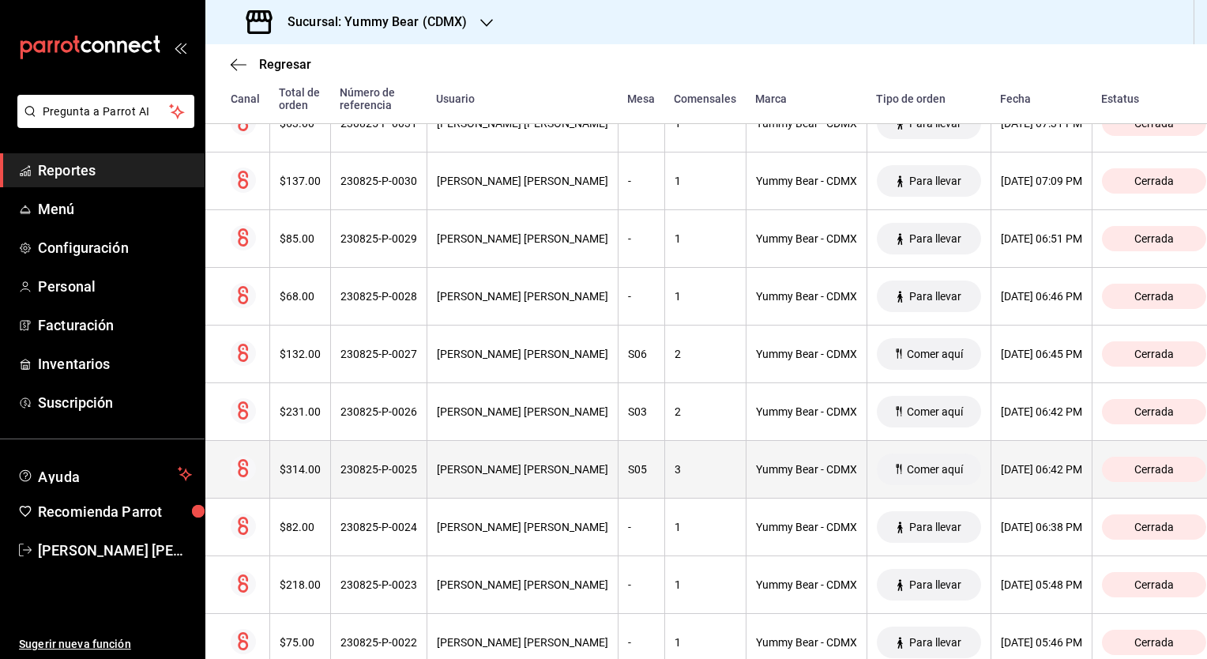
click at [904, 469] on span "Comer aquí" at bounding box center [934, 469] width 69 height 13
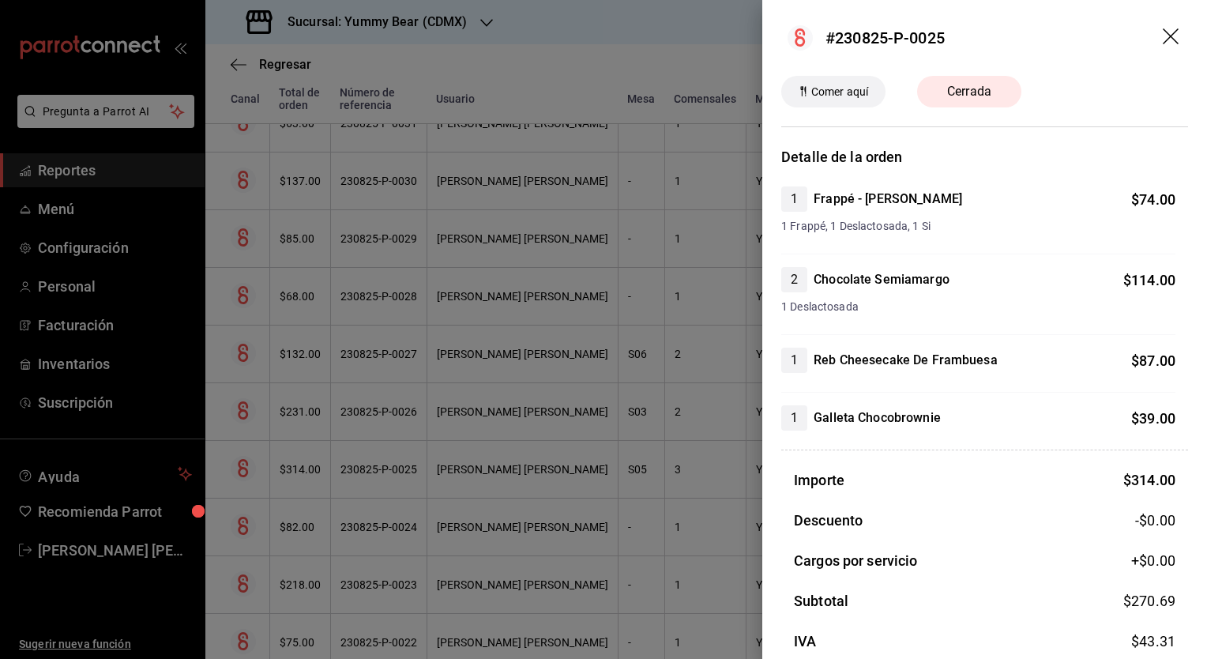
click at [1163, 39] on icon "drag" at bounding box center [1172, 37] width 19 height 19
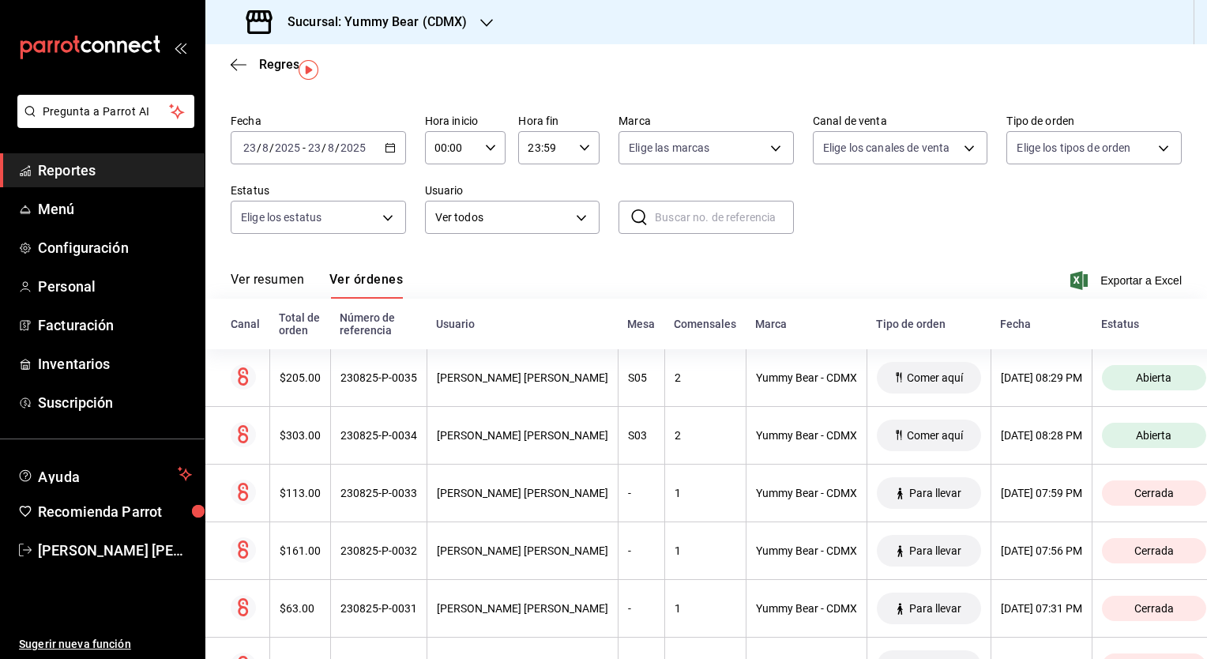
scroll to position [0, 0]
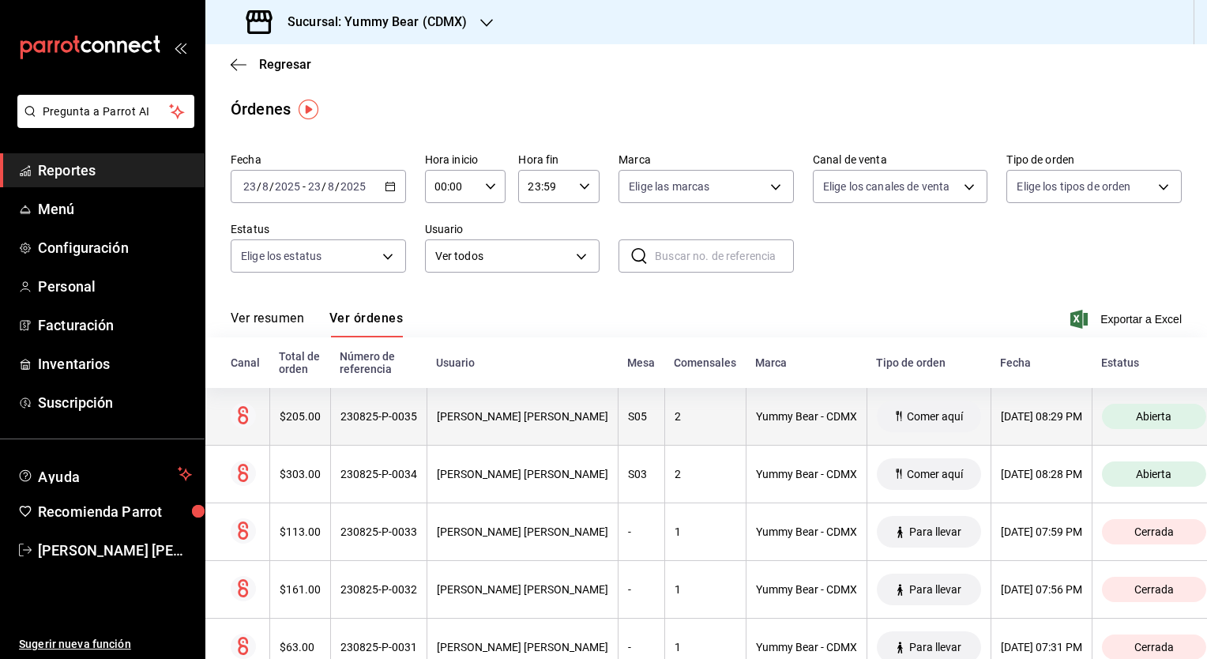
click at [1058, 419] on div "[DATE] 08:29 PM" at bounding box center [1041, 416] width 81 height 13
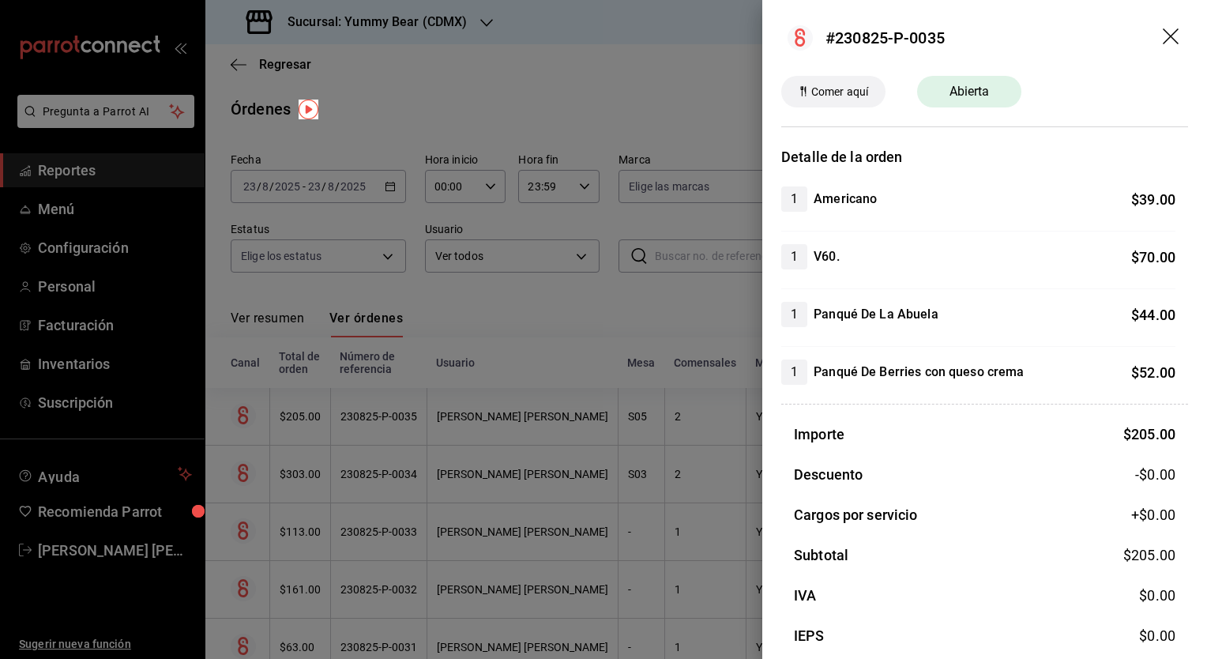
click at [1163, 33] on icon "drag" at bounding box center [1172, 37] width 19 height 19
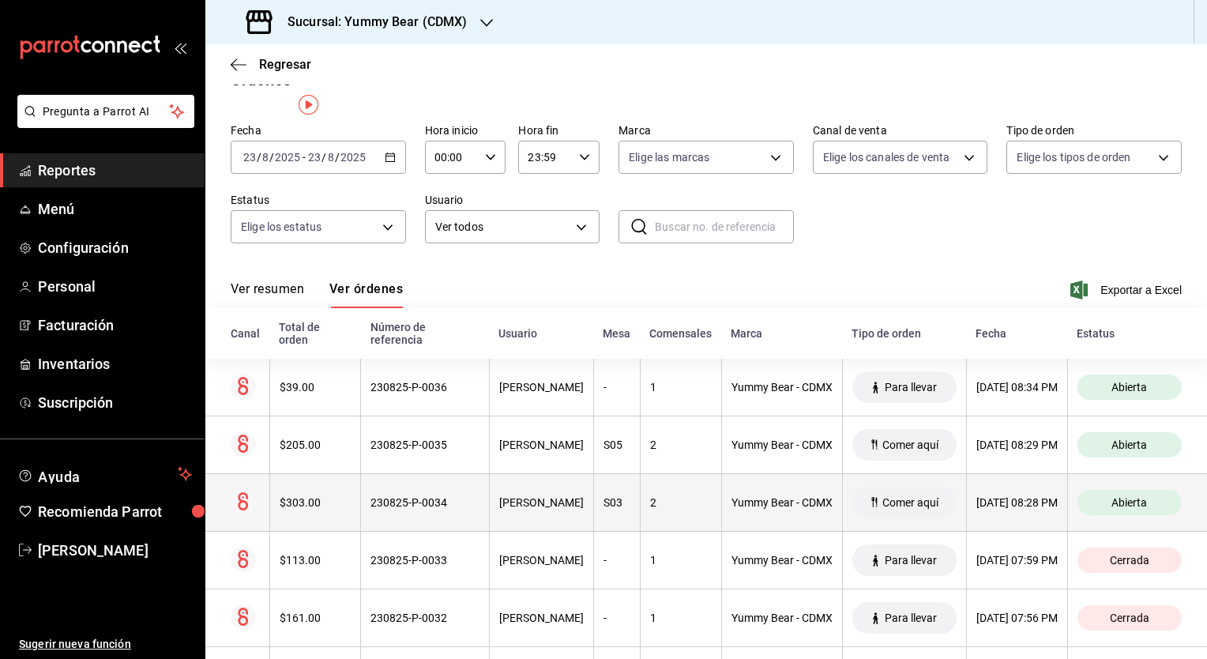
scroll to position [79, 0]
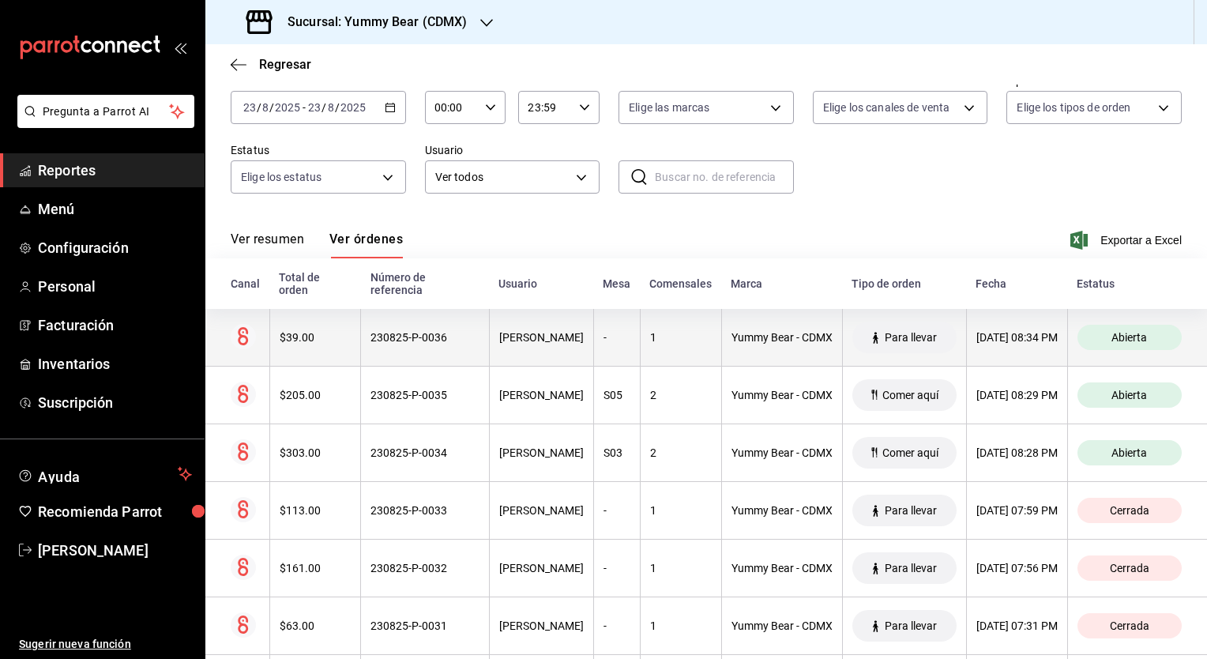
click at [1033, 345] on th "[DATE] 08:34 PM" at bounding box center [1016, 338] width 101 height 58
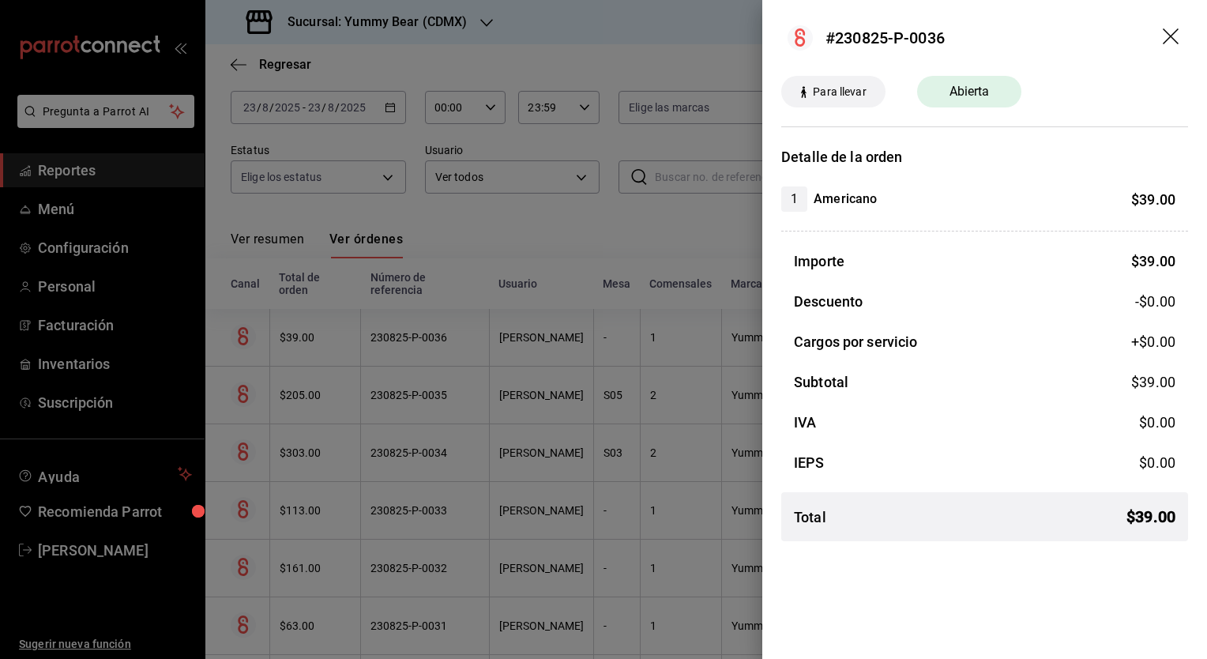
click at [1160, 31] on header "#230825-P-0036" at bounding box center [984, 38] width 445 height 76
click at [1159, 39] on header "#230825-P-0036" at bounding box center [984, 38] width 445 height 76
click at [1171, 33] on icon "drag" at bounding box center [1172, 37] width 19 height 19
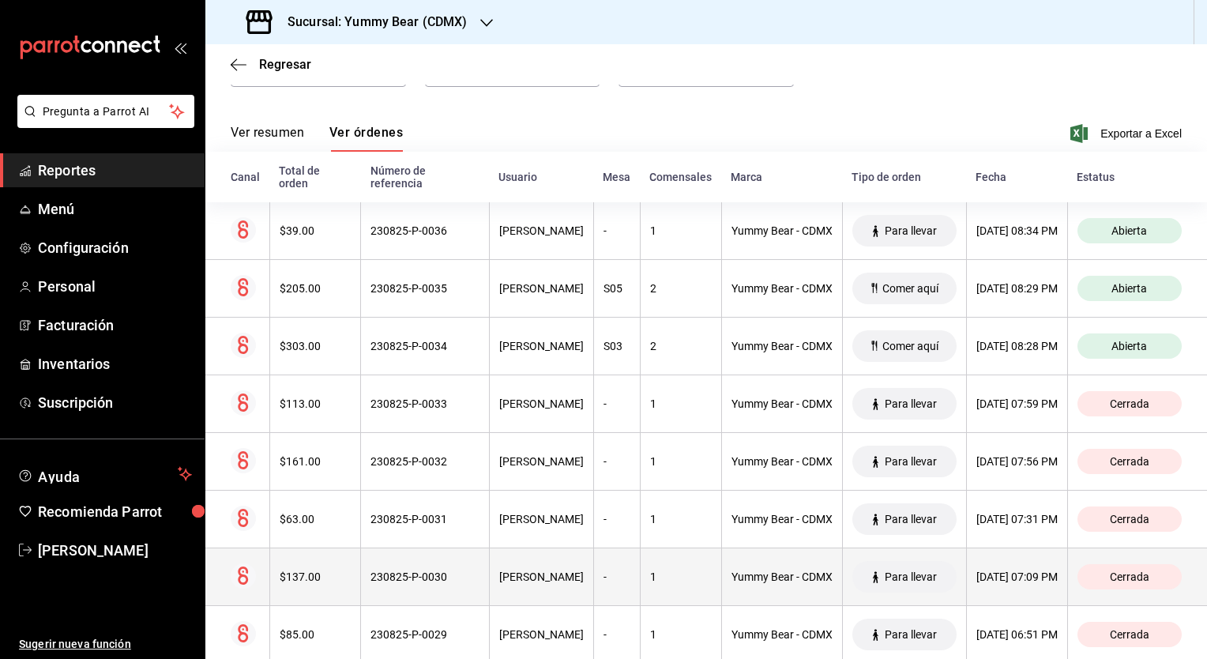
scroll to position [158, 0]
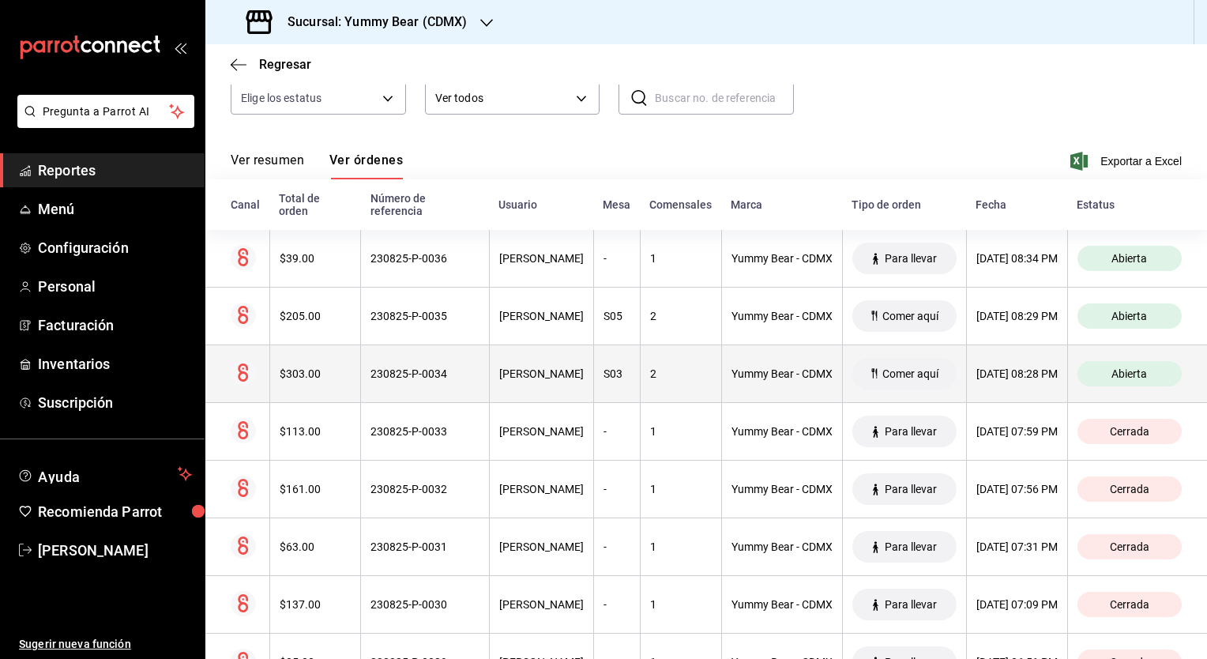
click at [1141, 374] on span "Abierta" at bounding box center [1129, 373] width 48 height 13
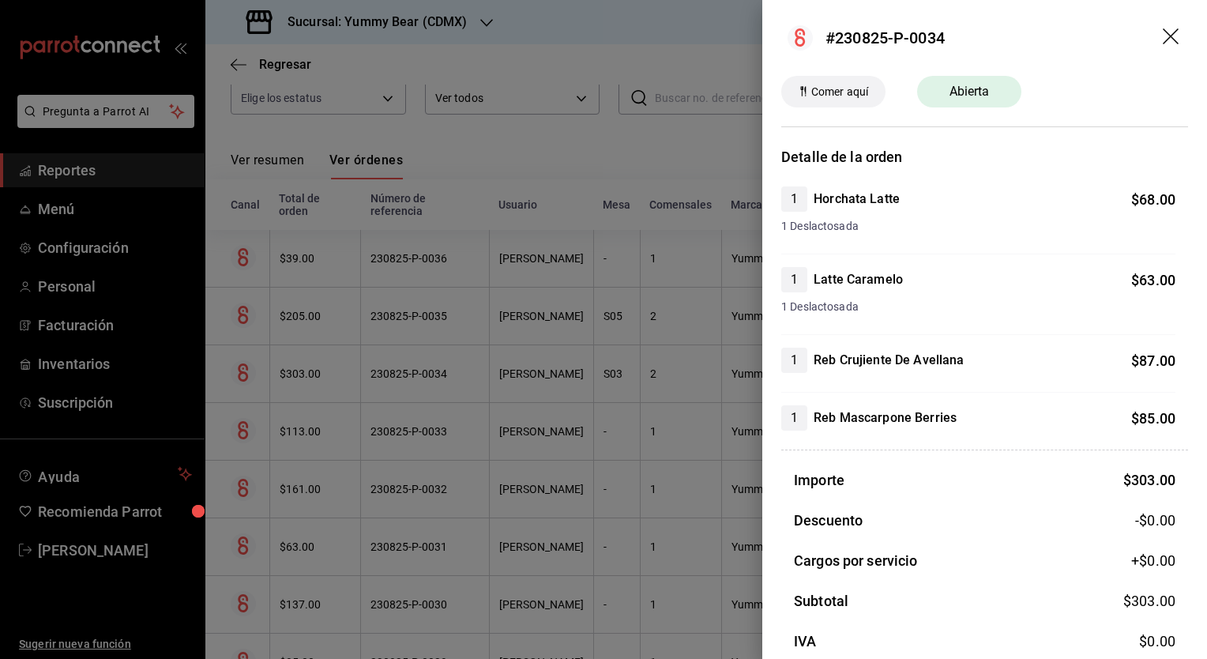
click at [1163, 36] on icon "drag" at bounding box center [1172, 37] width 19 height 19
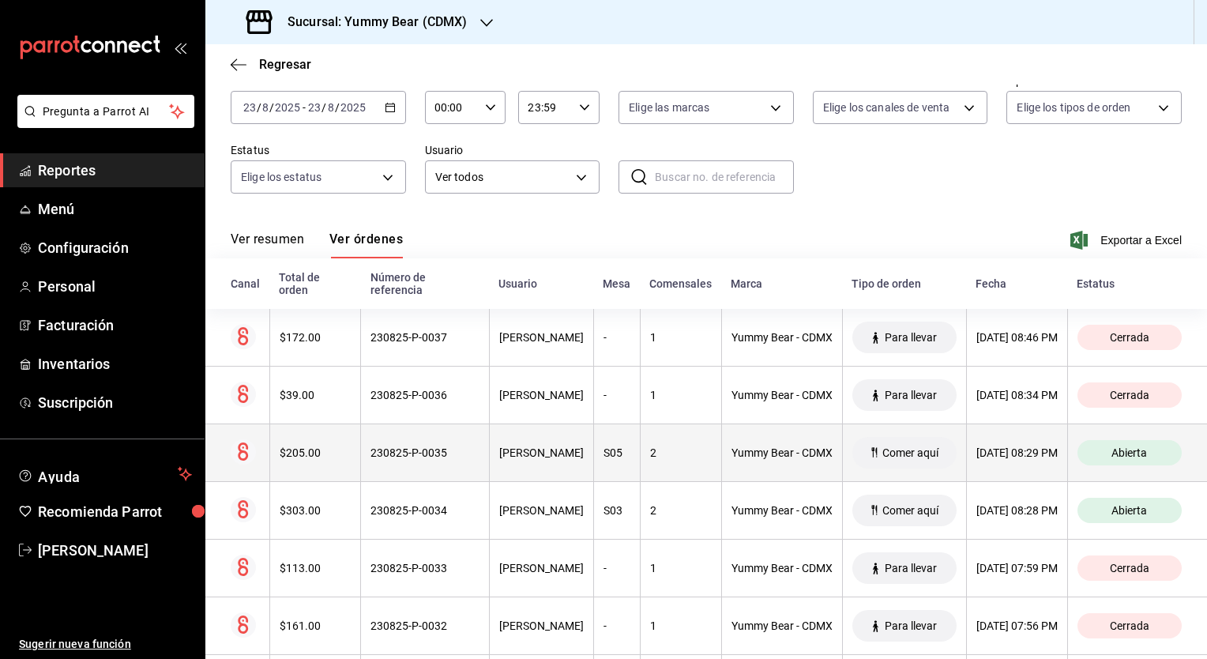
scroll to position [158, 0]
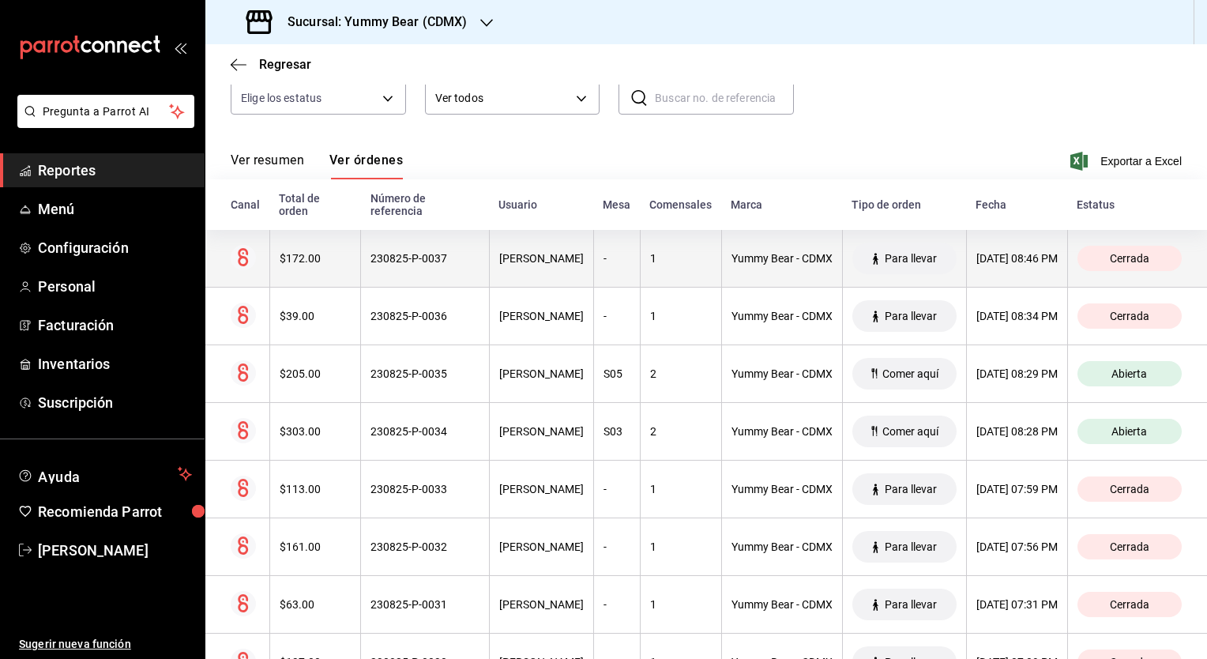
click at [1051, 257] on div "[DATE] 08:46 PM" at bounding box center [1016, 258] width 81 height 13
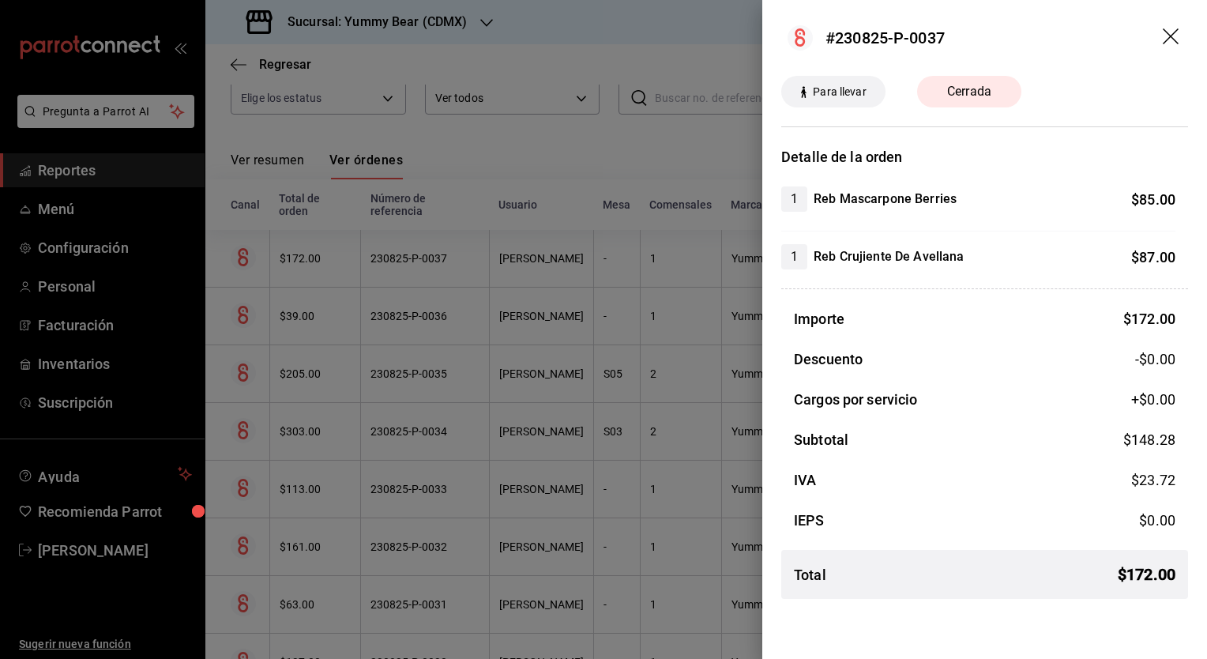
click at [1178, 36] on icon "drag" at bounding box center [1172, 37] width 19 height 19
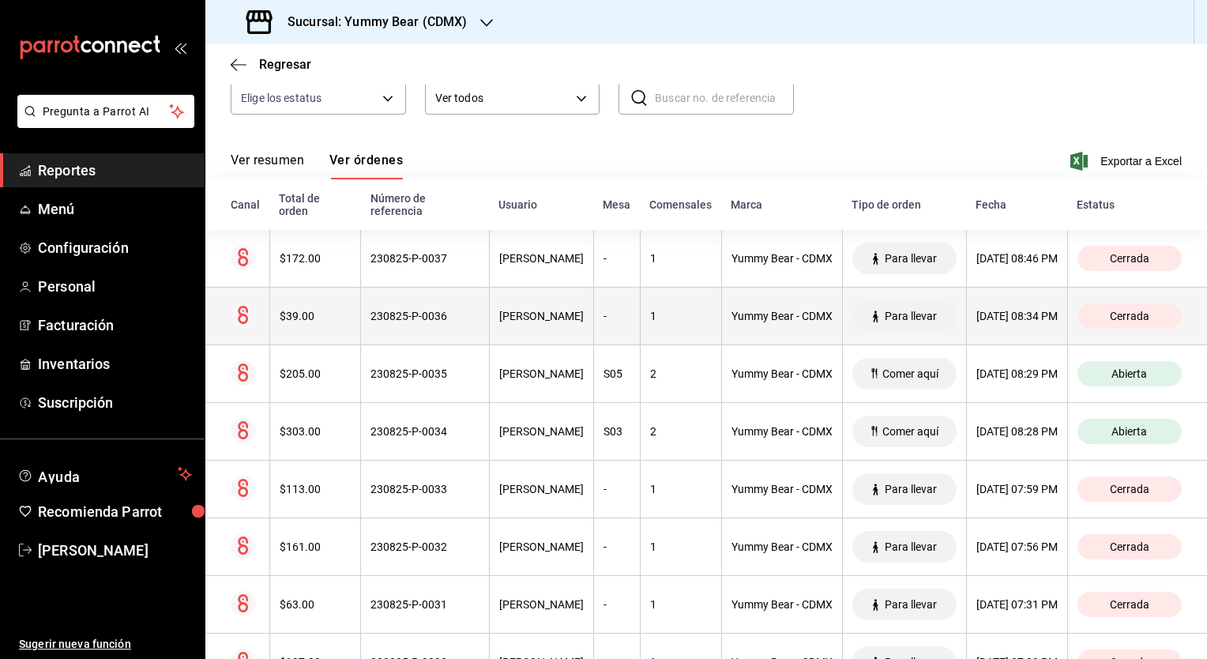
click at [1013, 318] on div "[DATE] 08:34 PM" at bounding box center [1016, 316] width 81 height 13
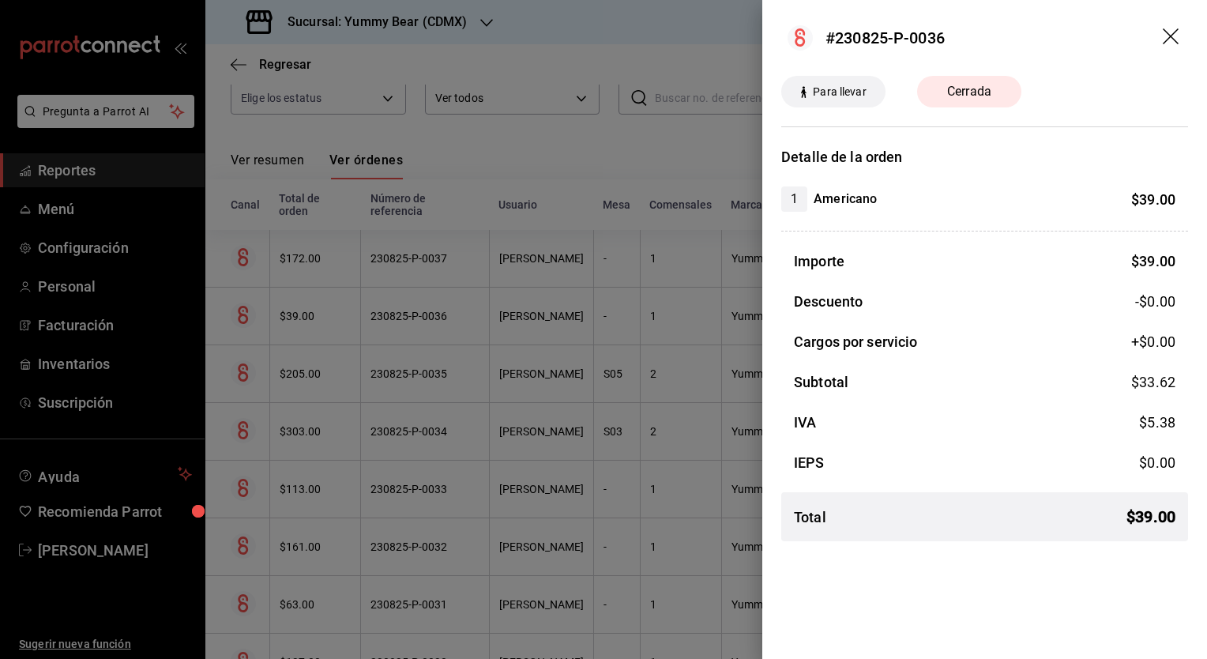
click at [1169, 36] on icon "drag" at bounding box center [1171, 36] width 16 height 16
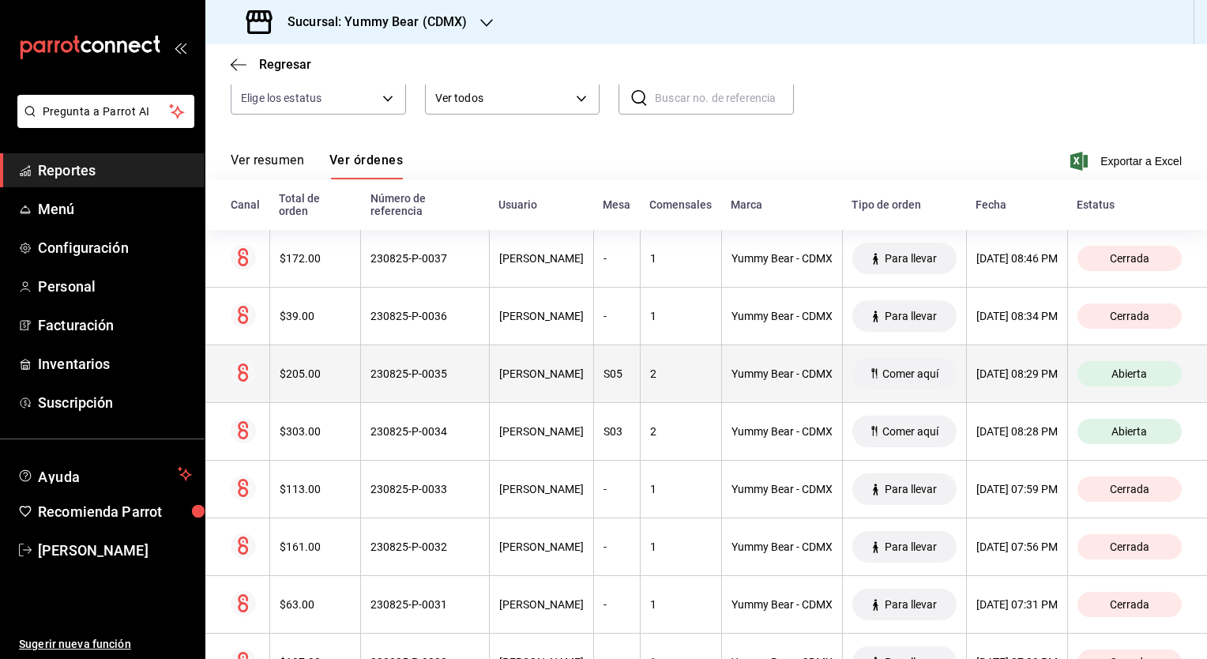
click at [1008, 374] on div "[DATE] 08:29 PM" at bounding box center [1016, 373] width 81 height 13
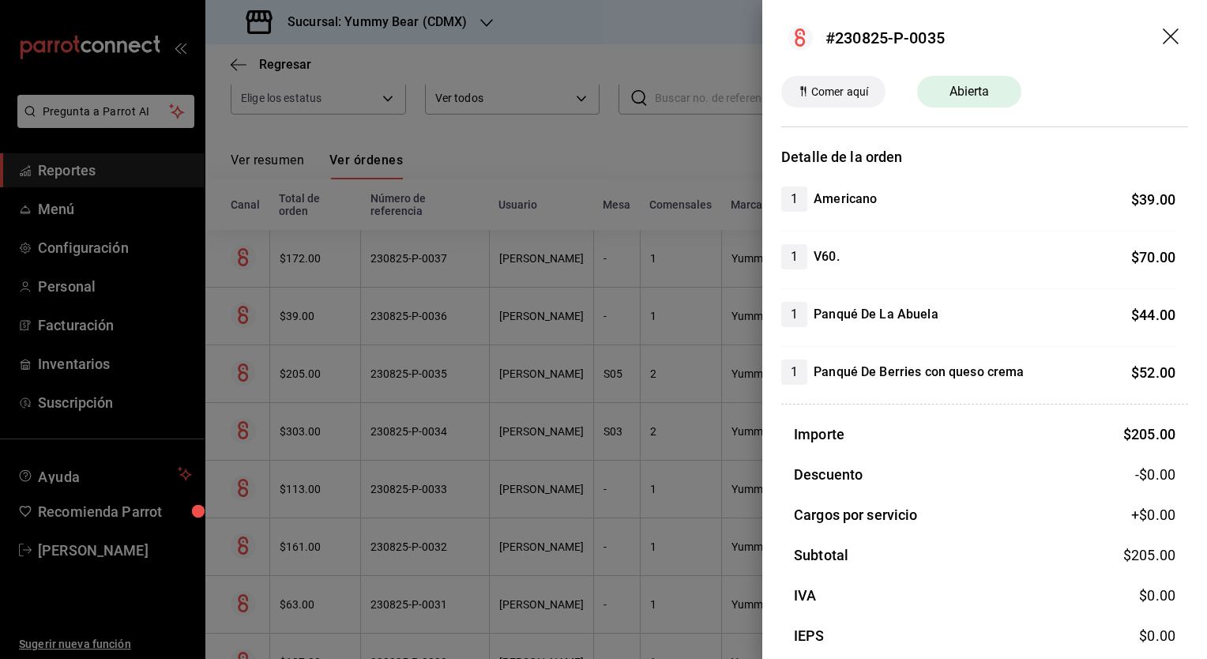
click at [1163, 39] on icon "drag" at bounding box center [1172, 37] width 19 height 19
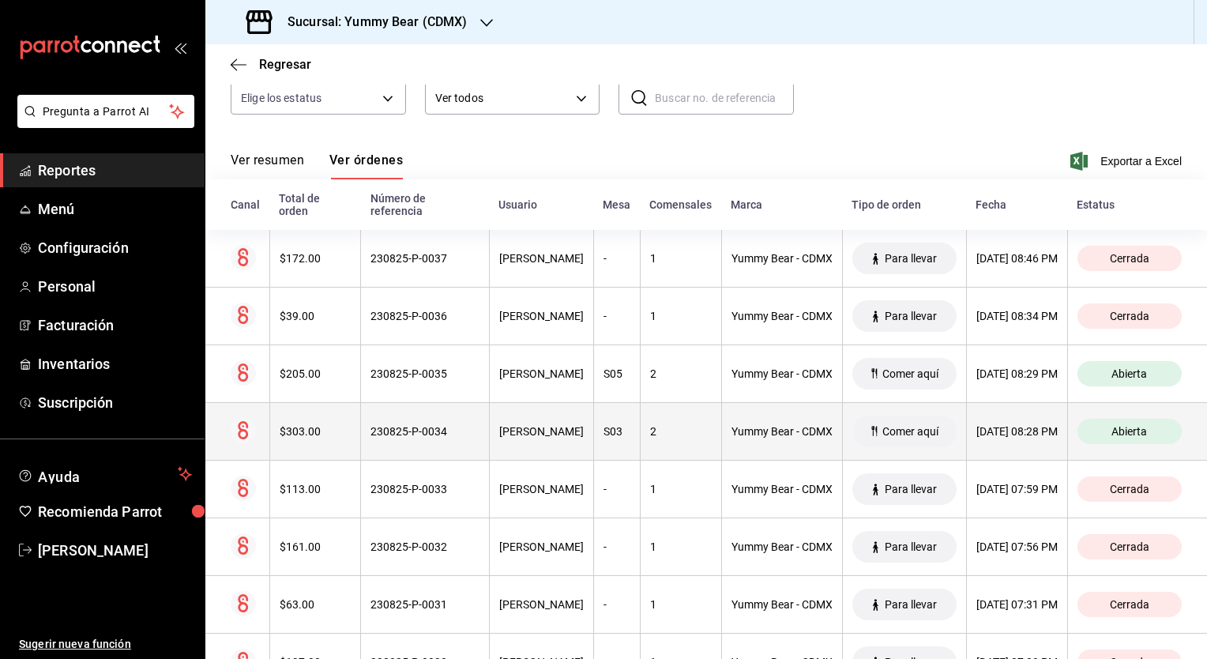
click at [880, 432] on span "Comer aquí" at bounding box center [910, 431] width 69 height 13
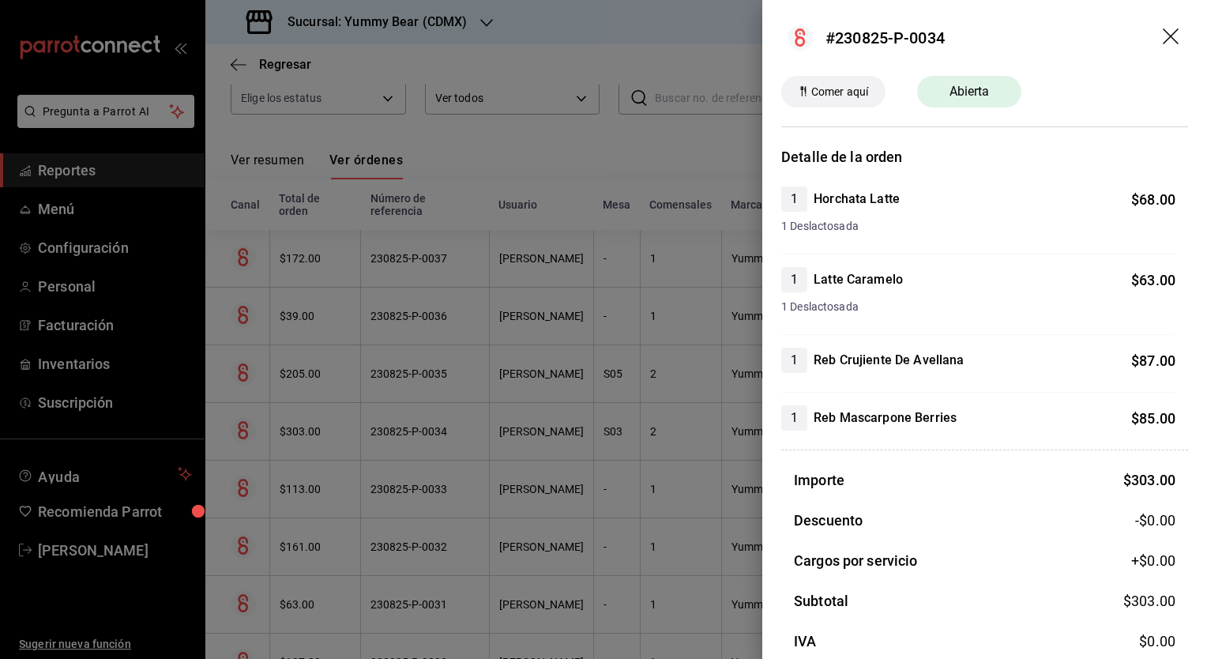
click at [1163, 36] on icon "drag" at bounding box center [1172, 37] width 19 height 19
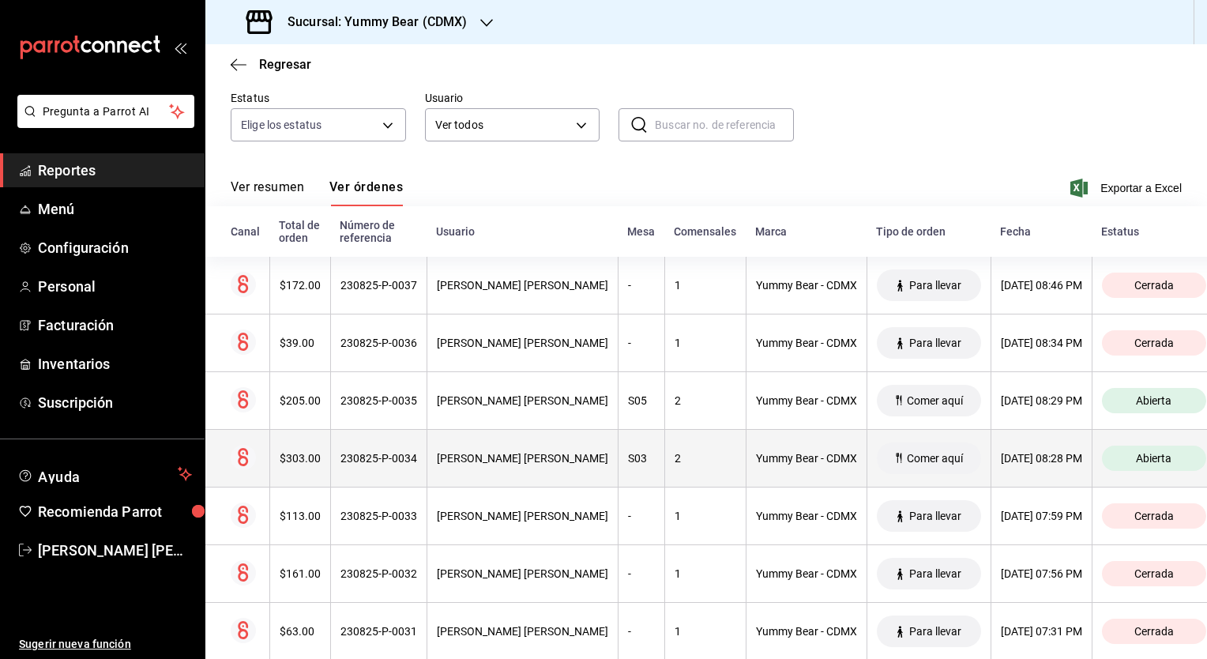
scroll to position [158, 0]
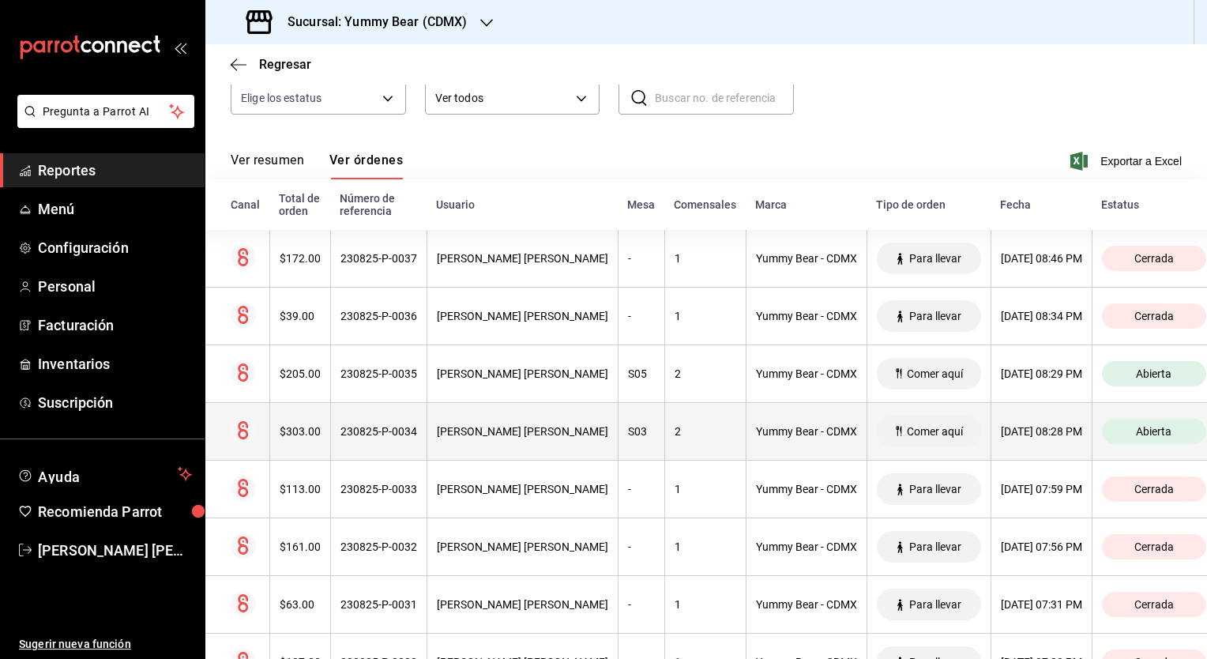
click at [628, 434] on div "S03" at bounding box center [641, 431] width 27 height 13
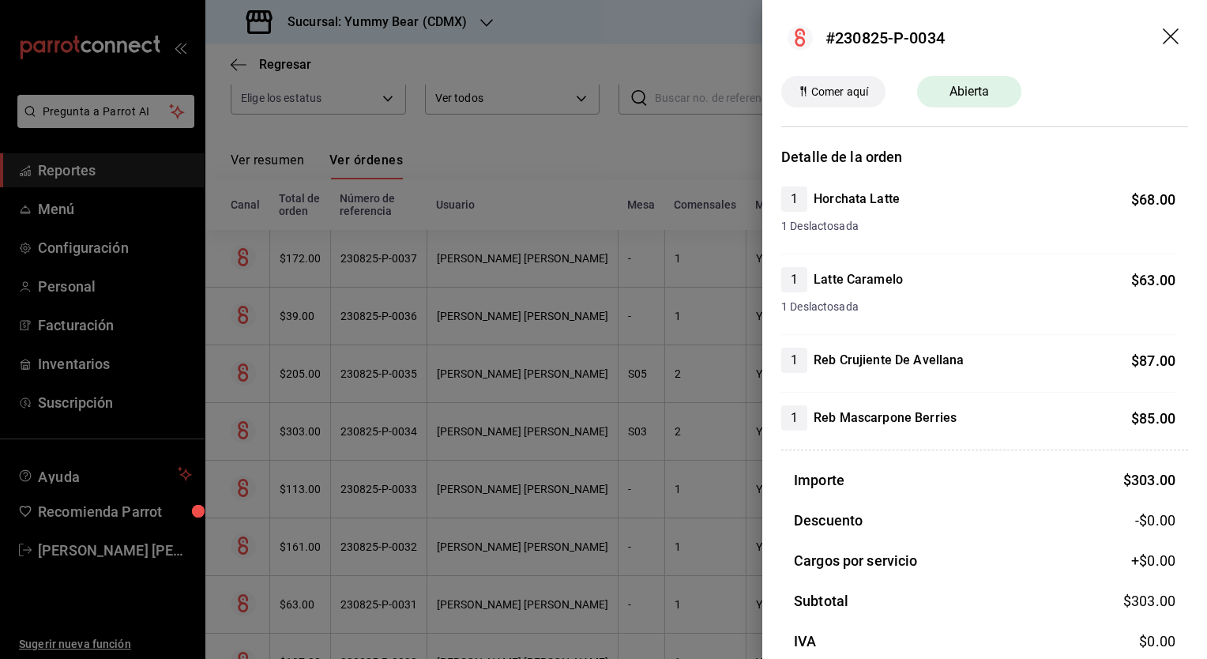
click at [1163, 36] on icon "drag" at bounding box center [1172, 37] width 19 height 19
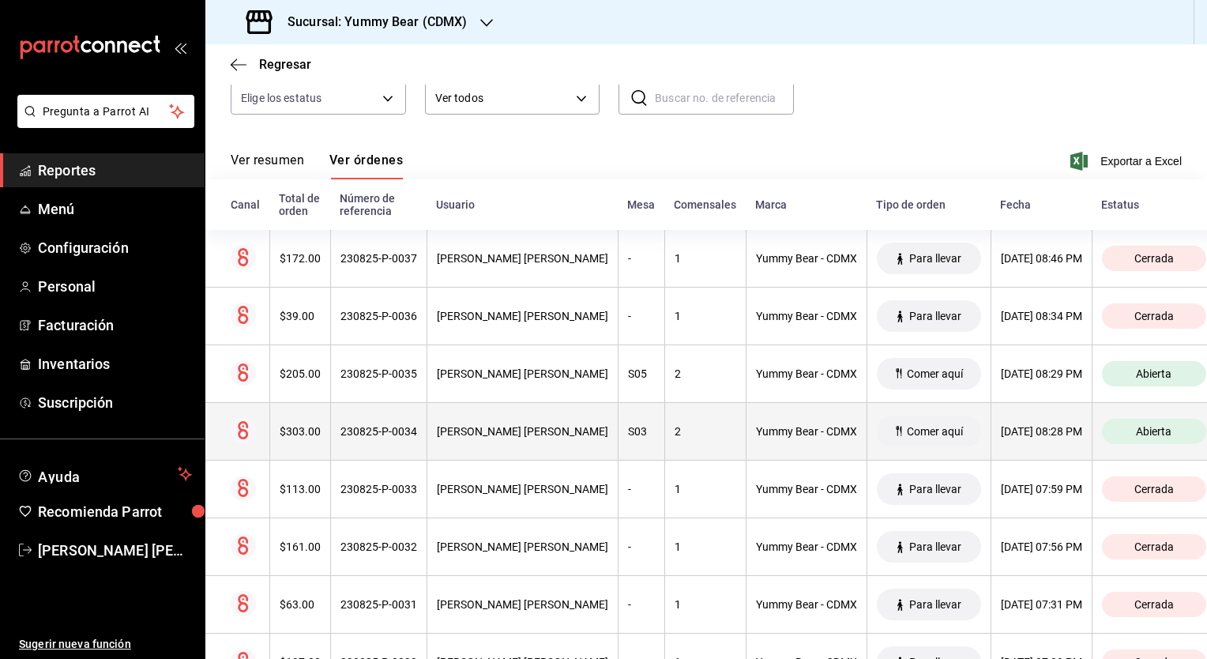
click at [581, 442] on th "[PERSON_NAME] [PERSON_NAME]" at bounding box center [522, 432] width 191 height 58
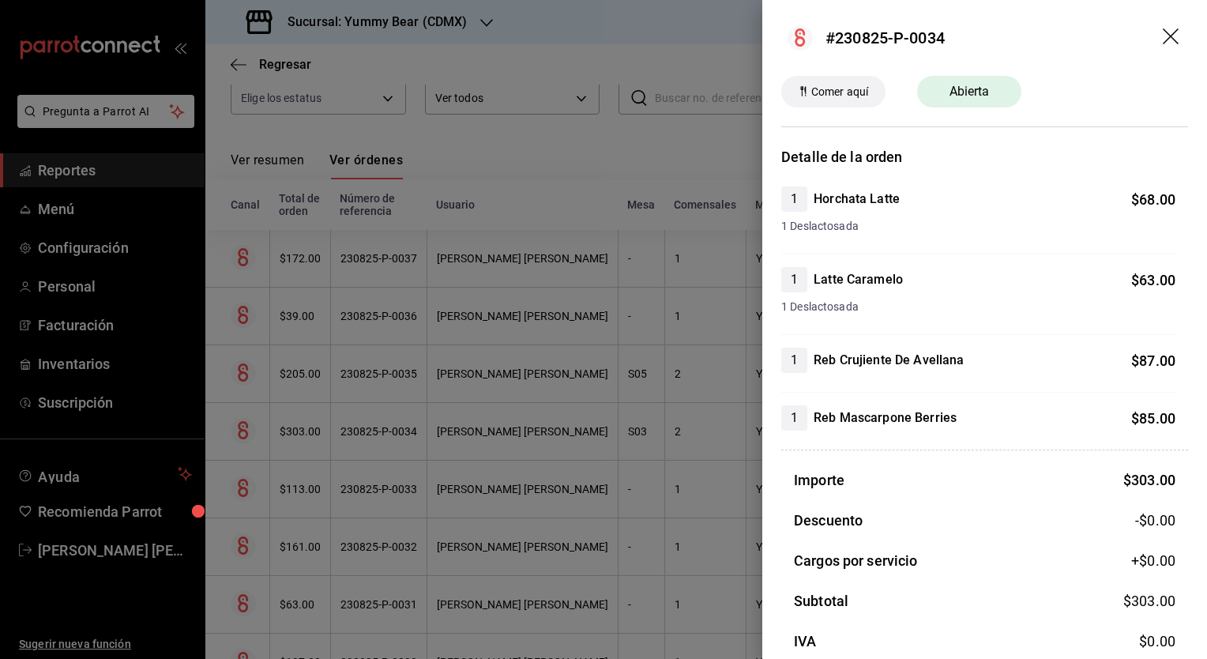
click at [1163, 35] on icon "drag" at bounding box center [1172, 37] width 19 height 19
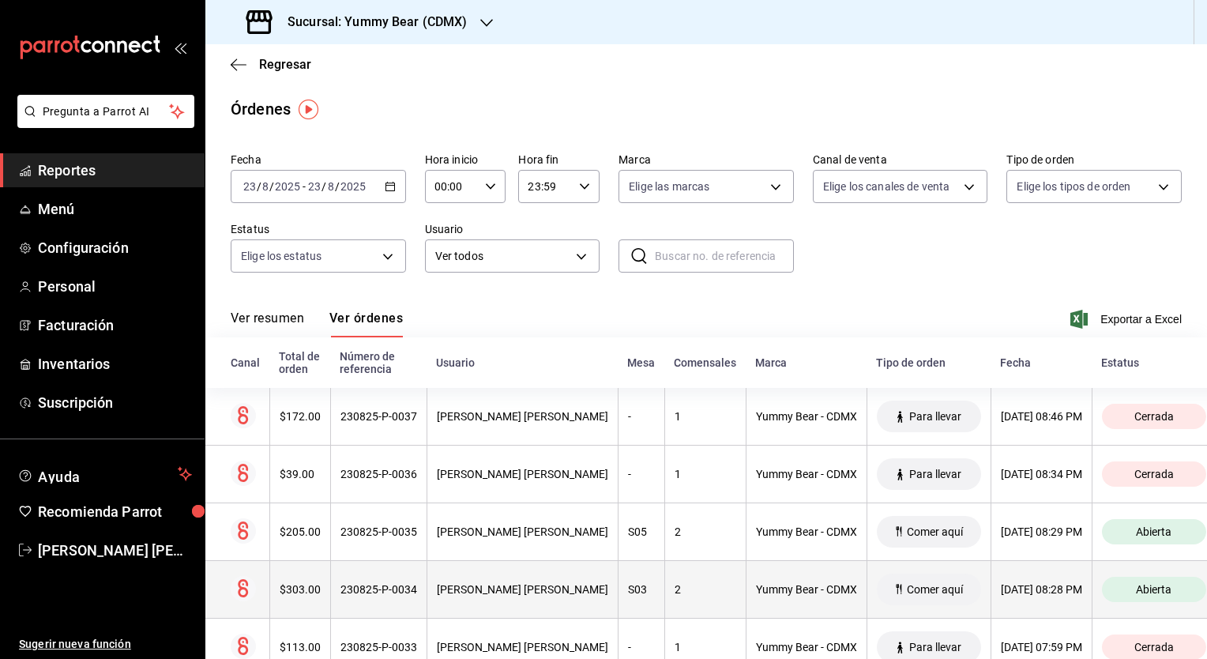
click at [628, 589] on div "S03" at bounding box center [641, 589] width 27 height 13
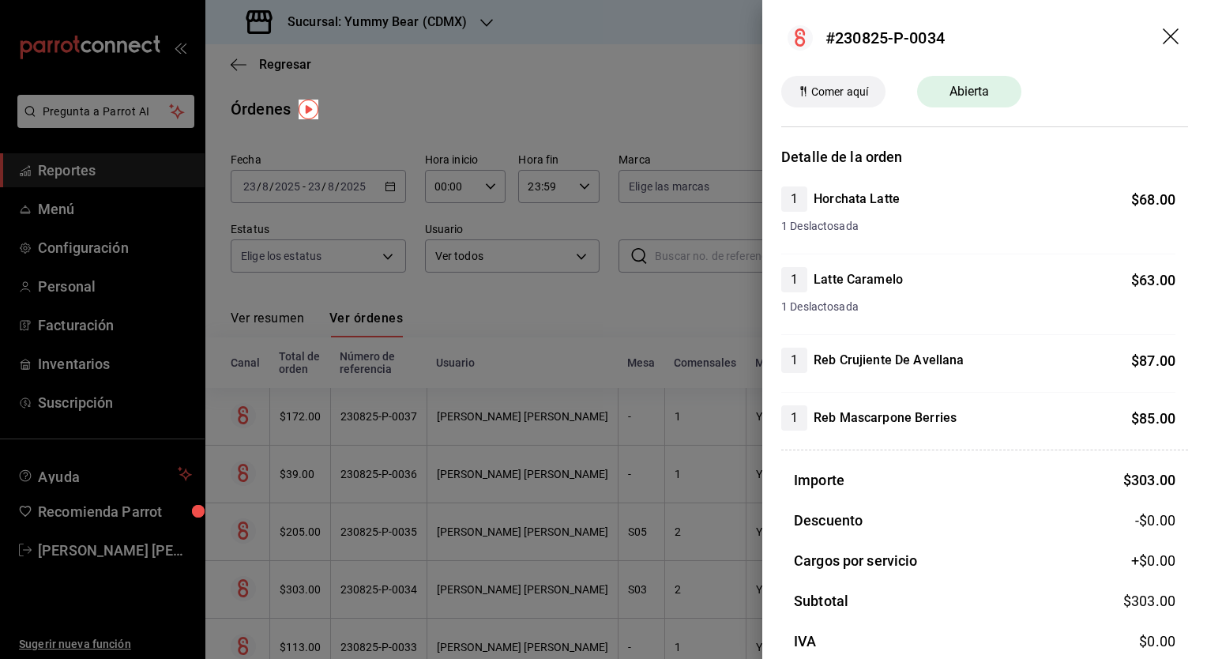
click at [1164, 34] on icon "drag" at bounding box center [1172, 37] width 19 height 19
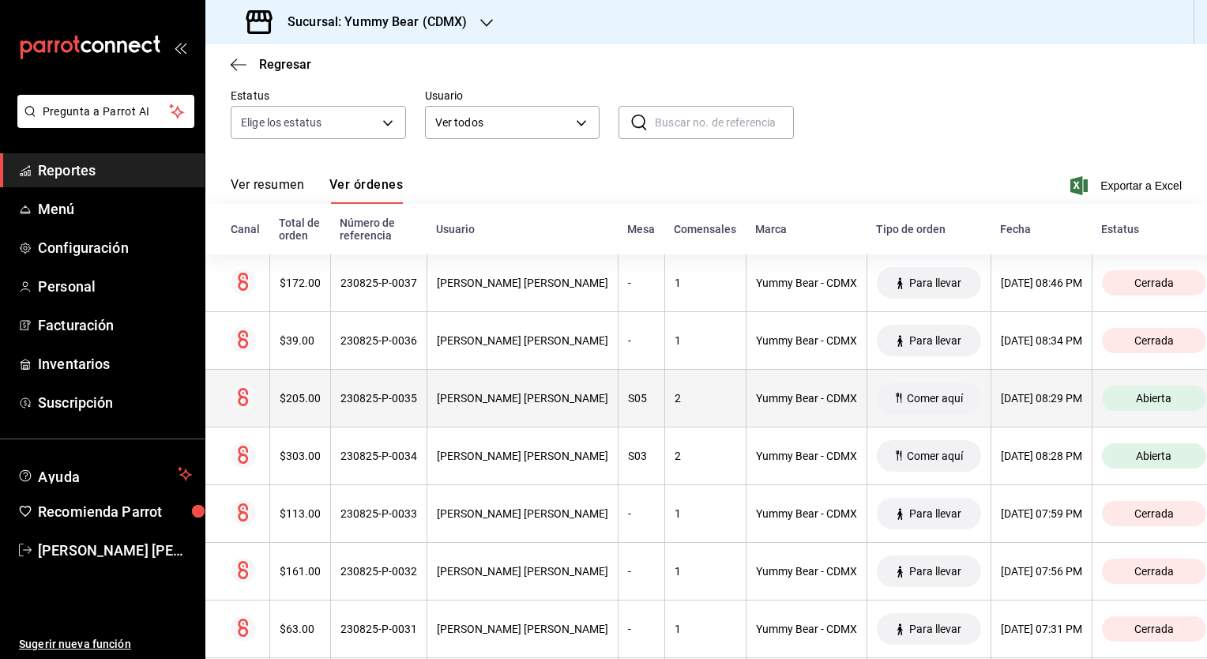
scroll to position [158, 0]
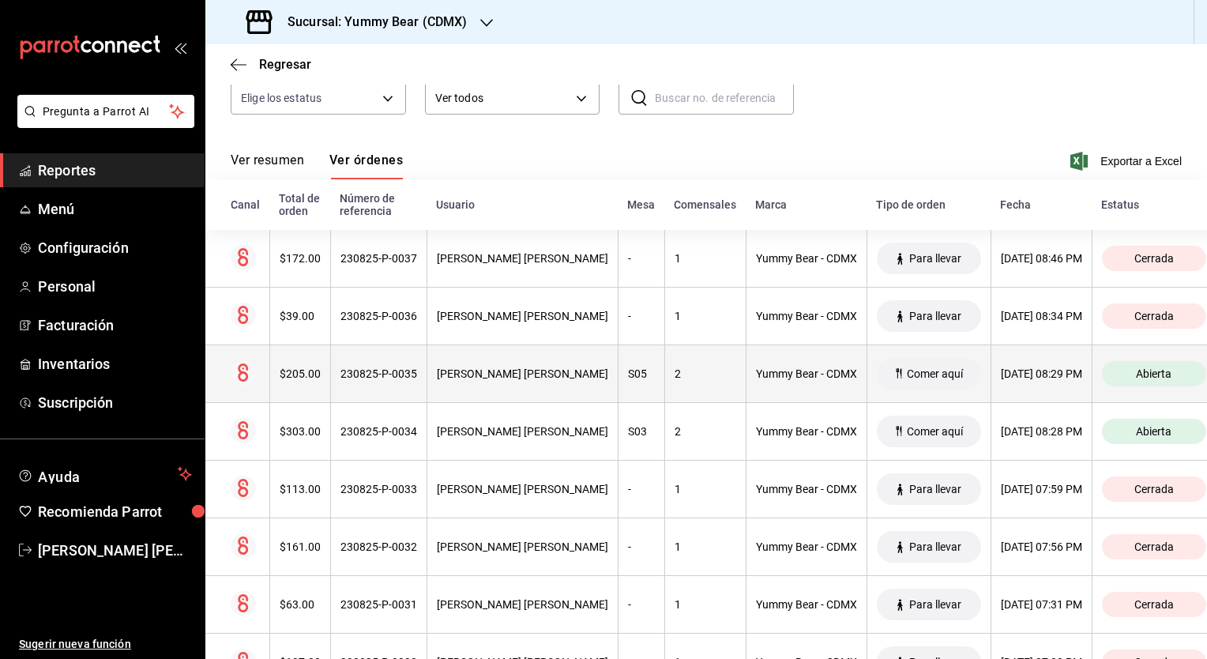
click at [1031, 375] on div "[DATE] 08:29 PM" at bounding box center [1041, 373] width 81 height 13
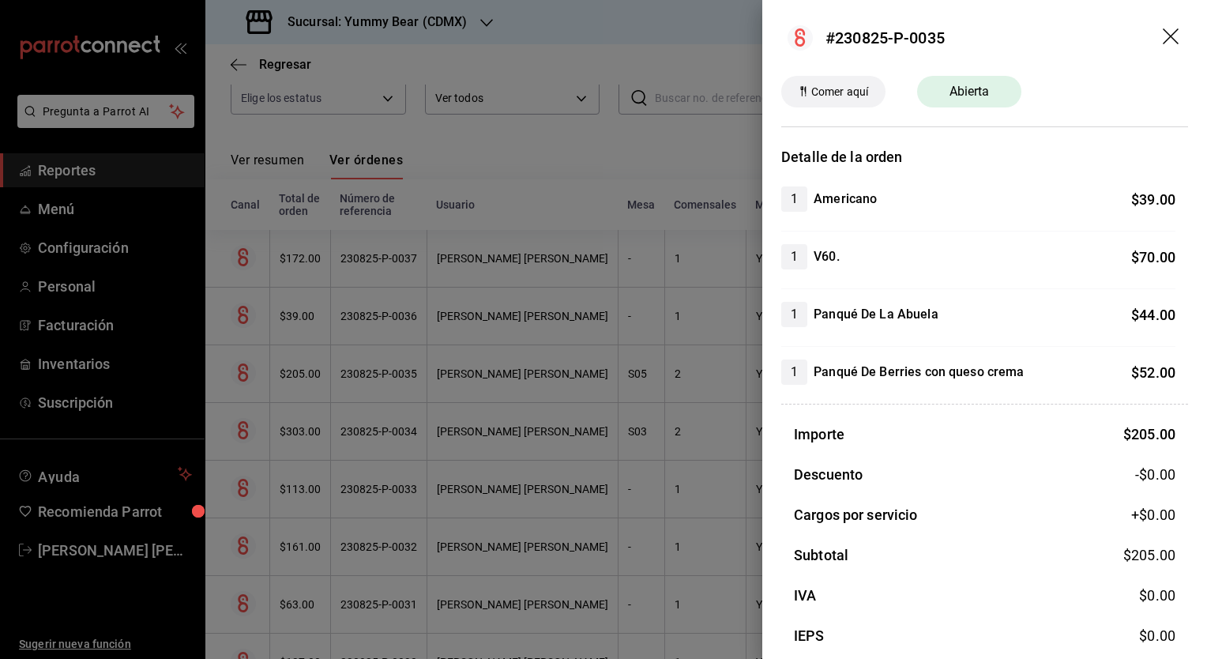
drag, startPoint x: 1150, startPoint y: 39, endPoint x: 1138, endPoint y: 51, distance: 16.2
click at [1150, 39] on header "#230825-P-0035" at bounding box center [984, 38] width 445 height 76
click at [1163, 39] on icon "drag" at bounding box center [1172, 37] width 19 height 19
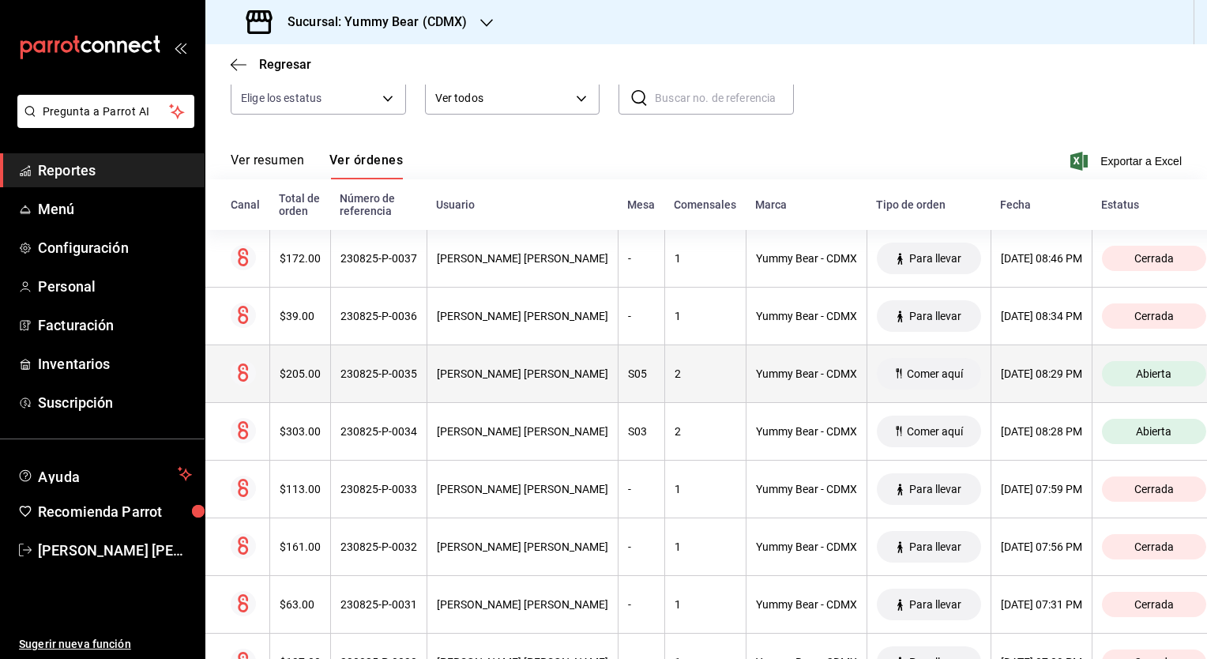
click at [1040, 381] on th "[DATE] 08:29 PM" at bounding box center [1040, 374] width 101 height 58
click at [891, 378] on icon at bounding box center [897, 373] width 13 height 13
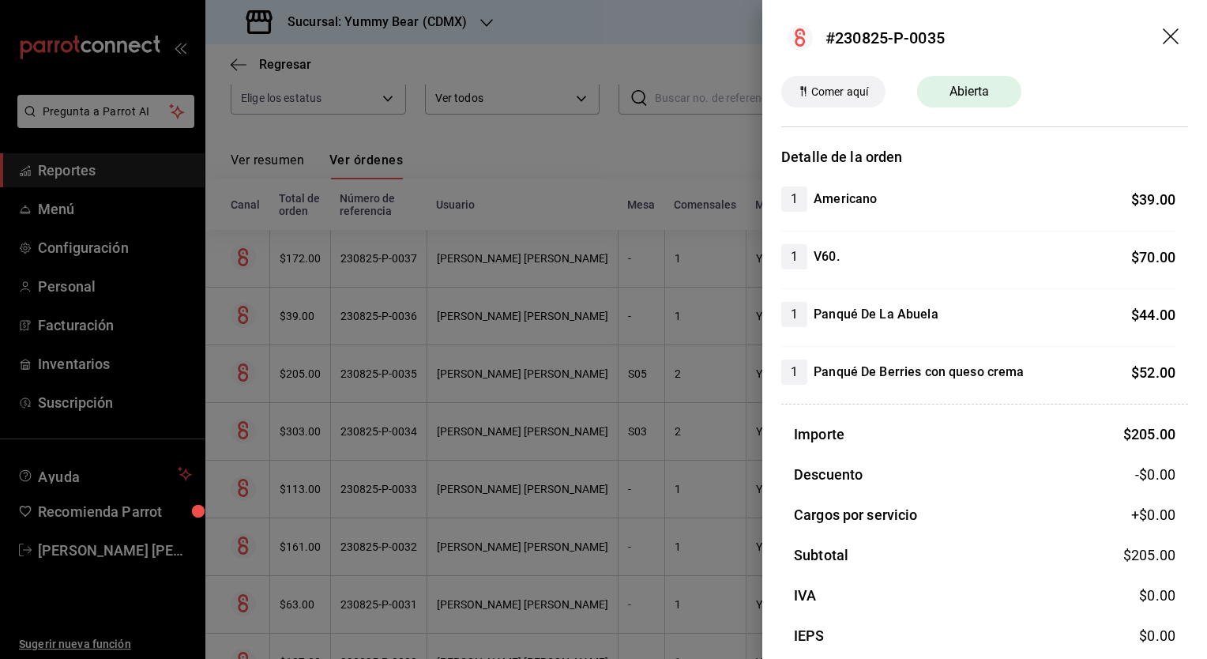
click at [1166, 39] on icon "drag" at bounding box center [1172, 37] width 19 height 19
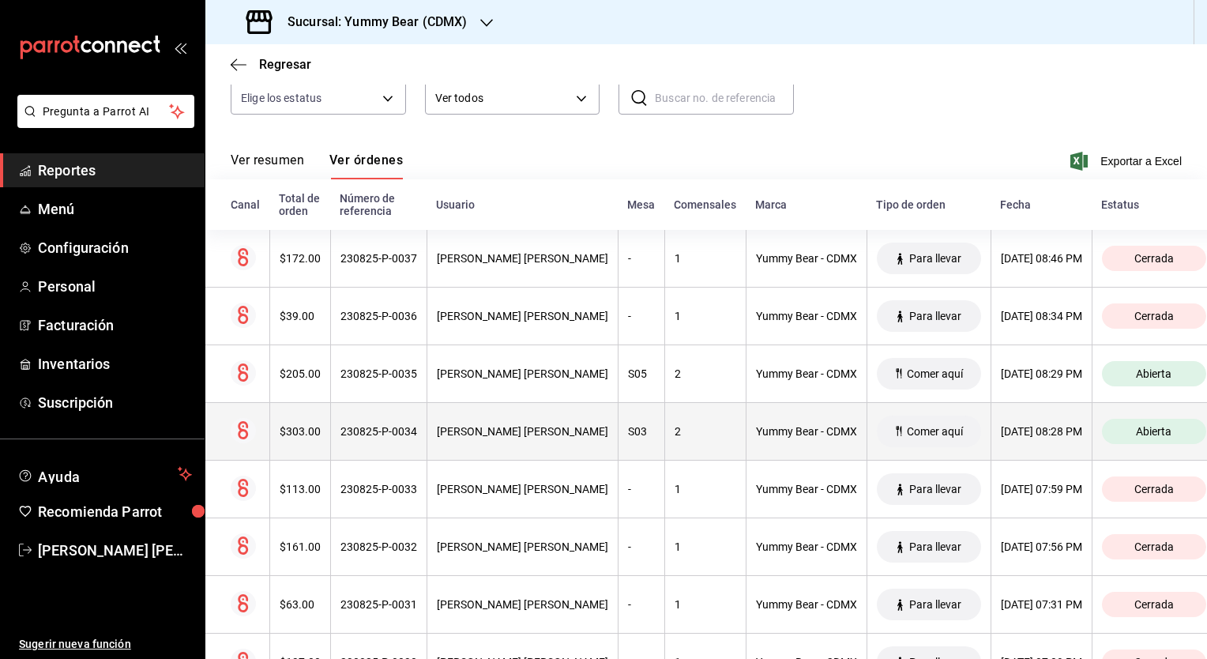
click at [618, 440] on th "S03" at bounding box center [641, 432] width 47 height 58
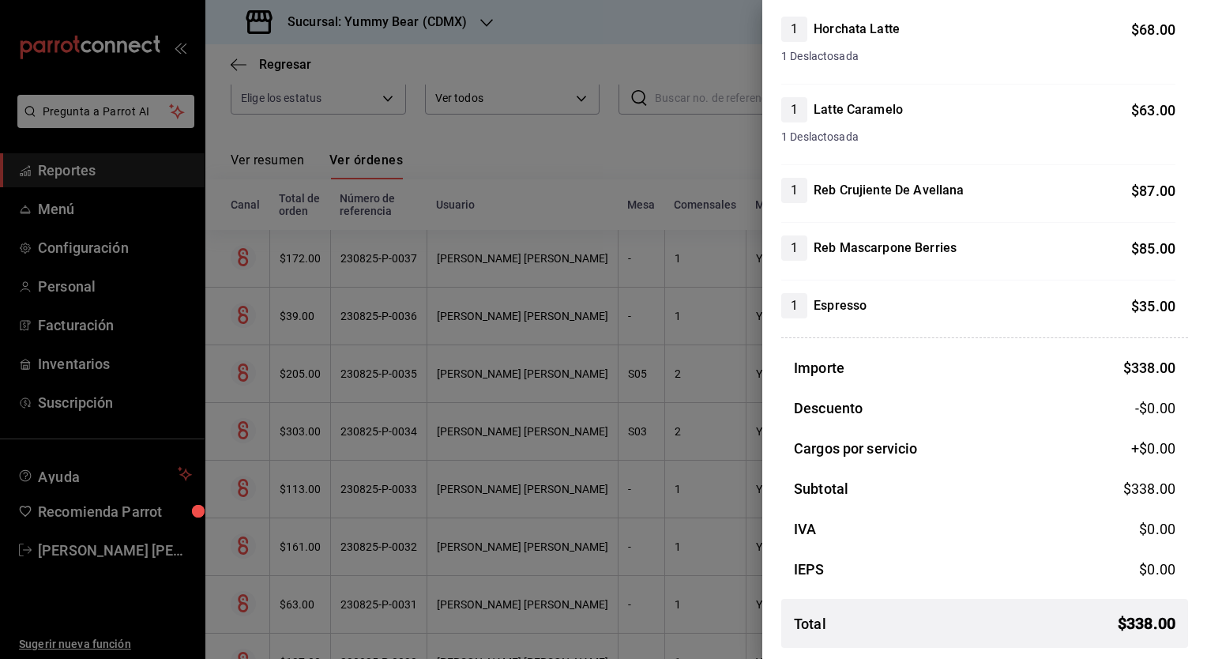
scroll to position [0, 0]
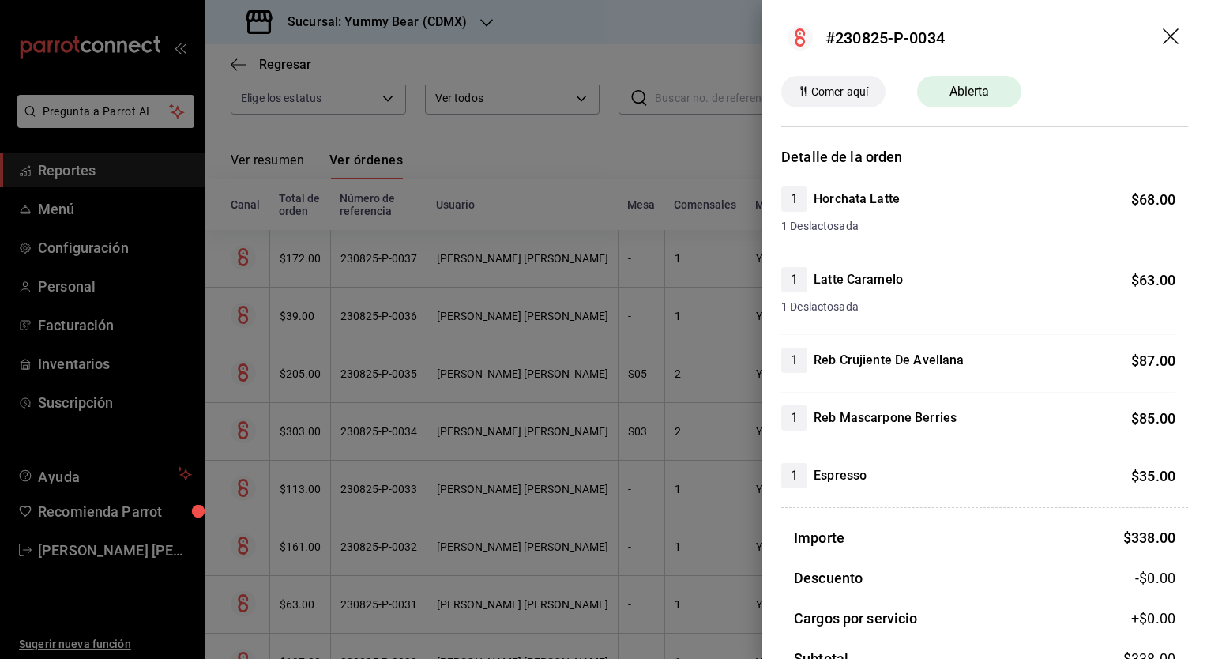
click at [1168, 43] on icon "drag" at bounding box center [1172, 37] width 19 height 19
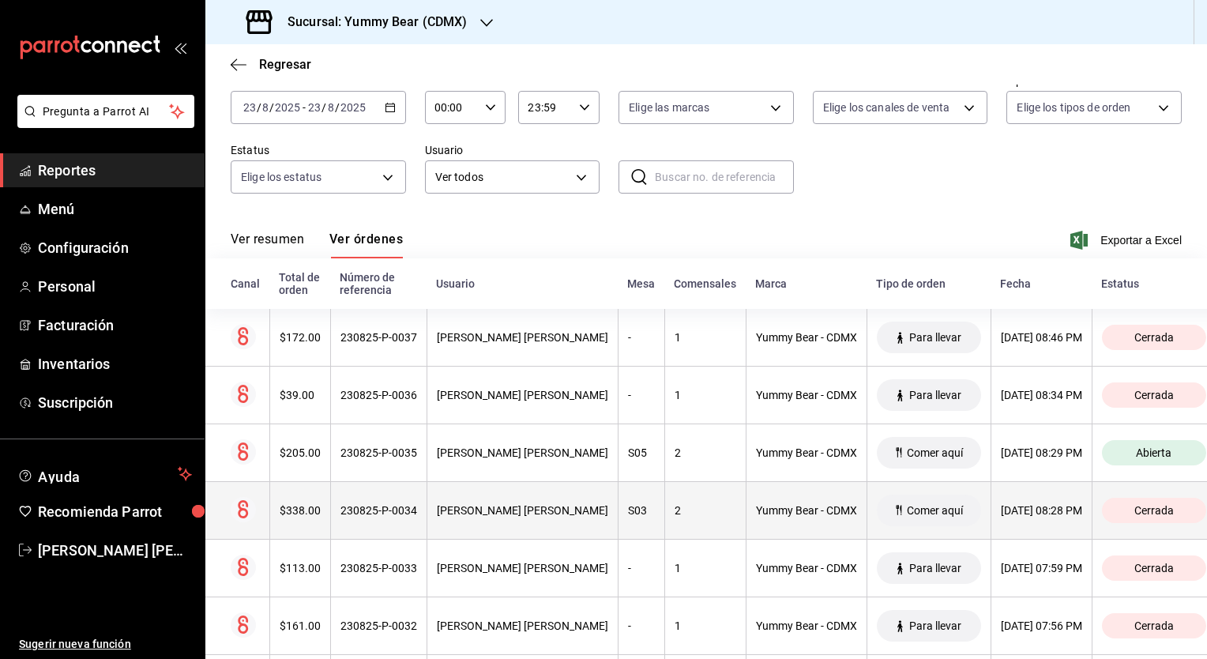
scroll to position [158, 0]
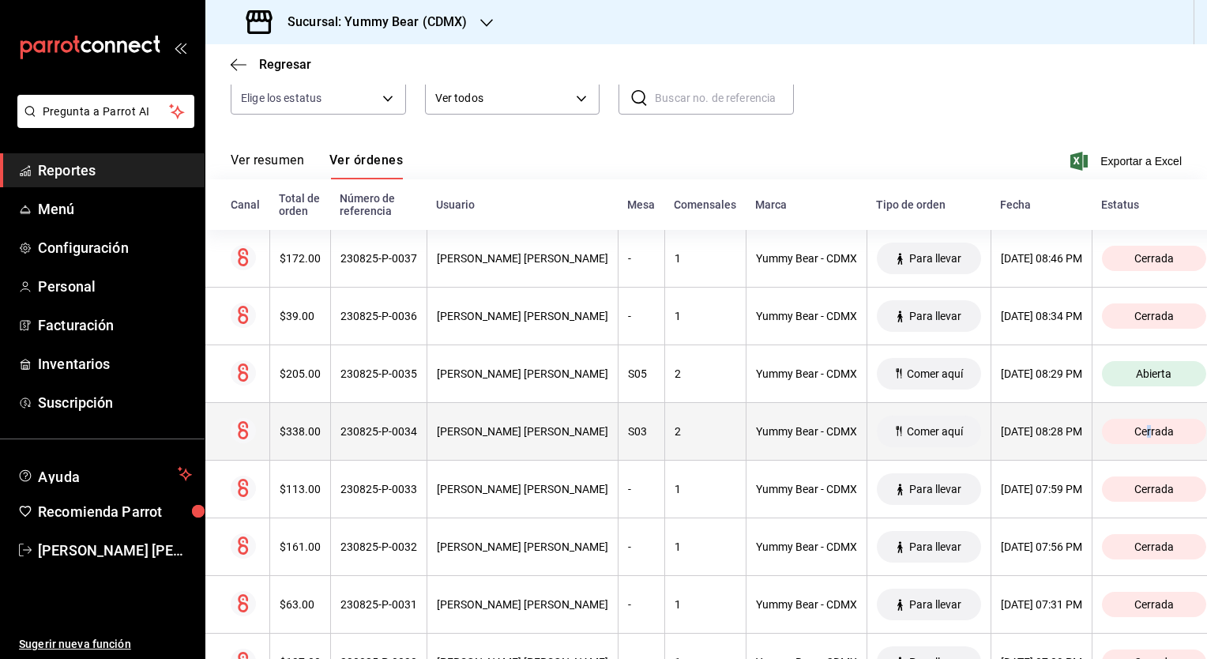
click at [1143, 431] on span "Cerrada" at bounding box center [1154, 431] width 52 height 13
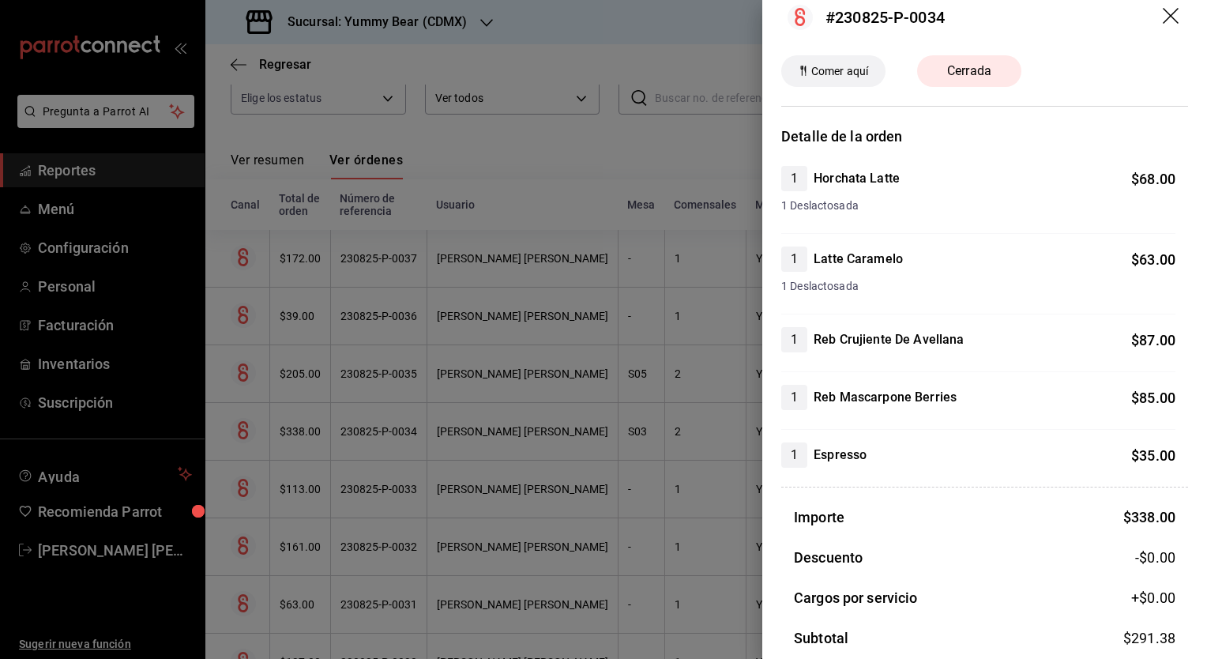
scroll to position [0, 0]
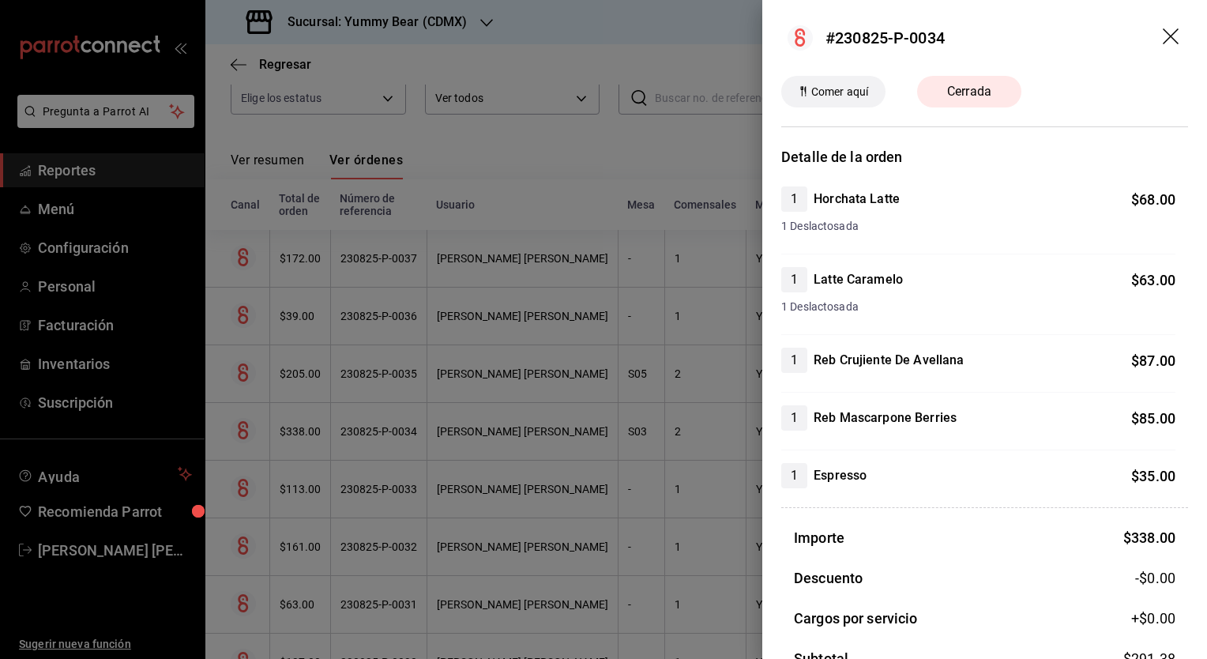
click at [1163, 36] on icon "drag" at bounding box center [1172, 37] width 19 height 19
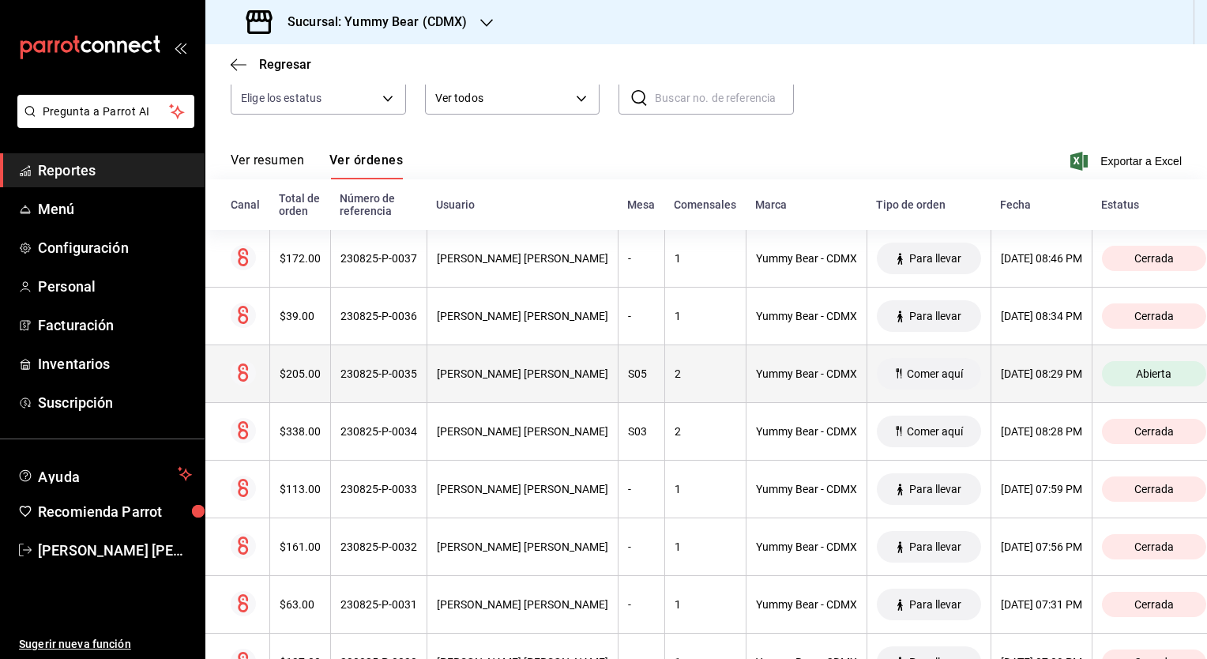
click at [628, 380] on div "S05" at bounding box center [641, 373] width 27 height 13
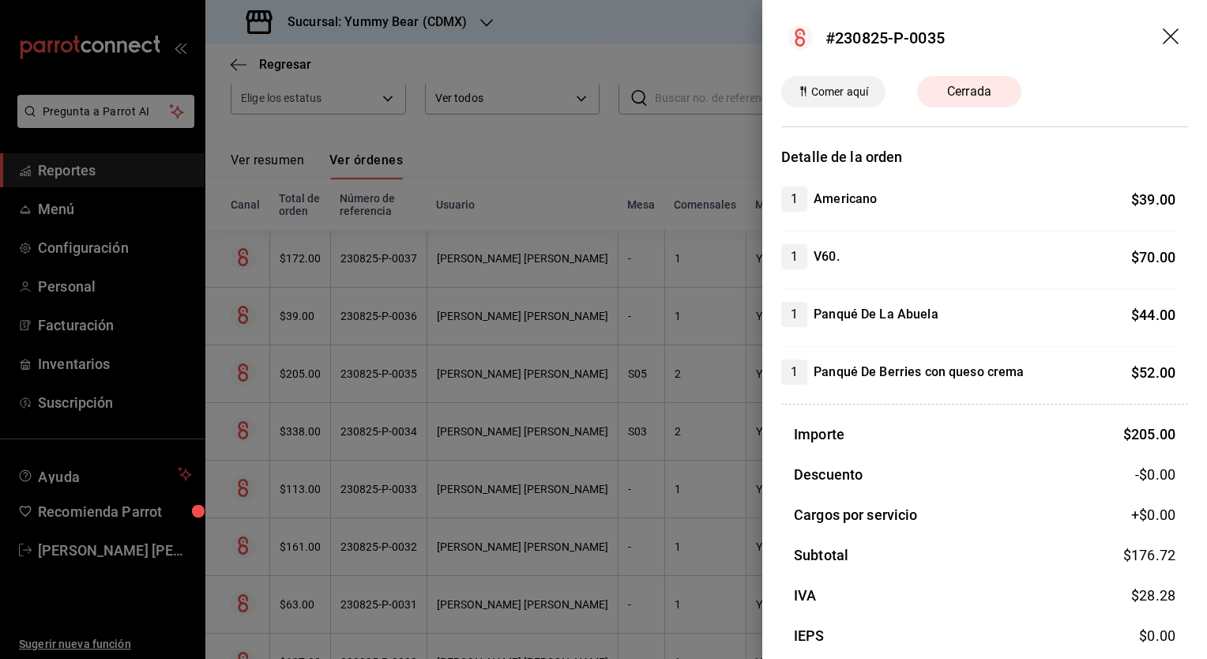
click at [1163, 40] on icon "drag" at bounding box center [1171, 36] width 16 height 16
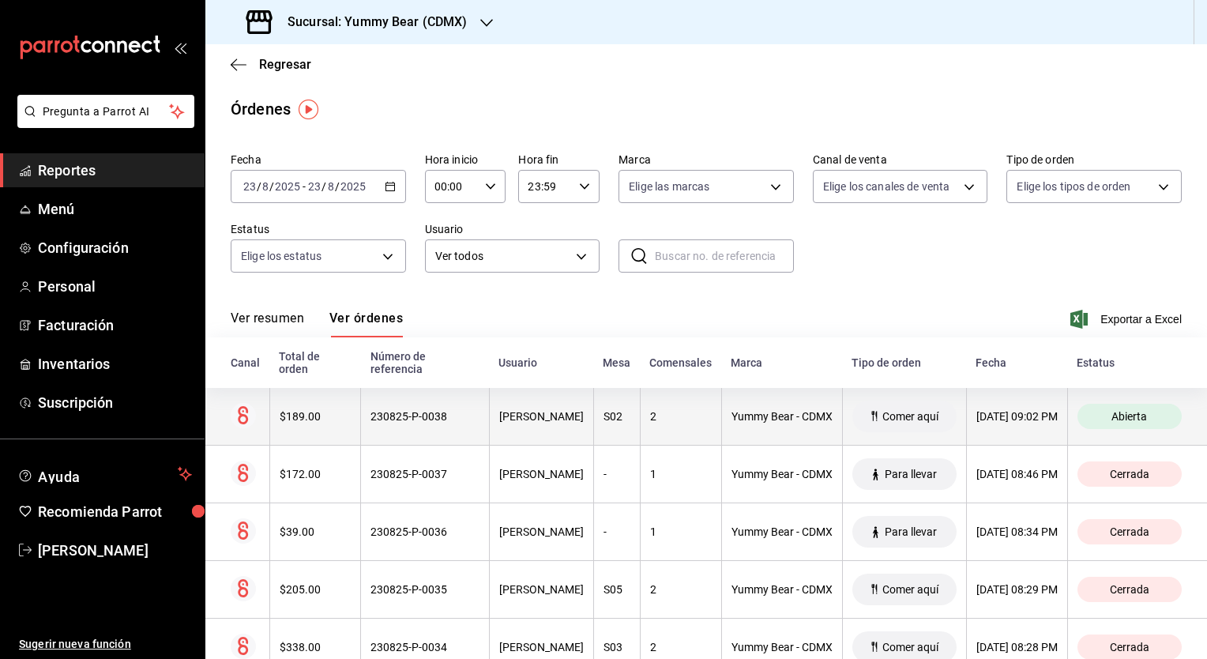
click at [1137, 419] on span "Abierta" at bounding box center [1129, 416] width 48 height 13
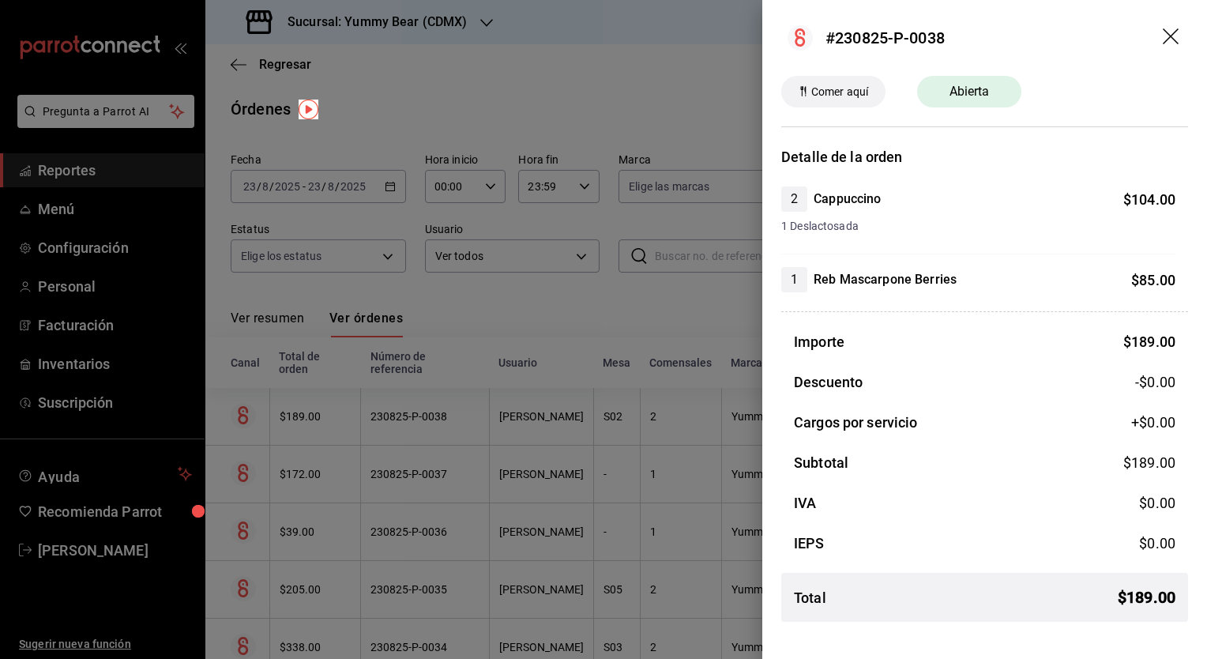
click at [1163, 35] on icon "drag" at bounding box center [1172, 37] width 19 height 19
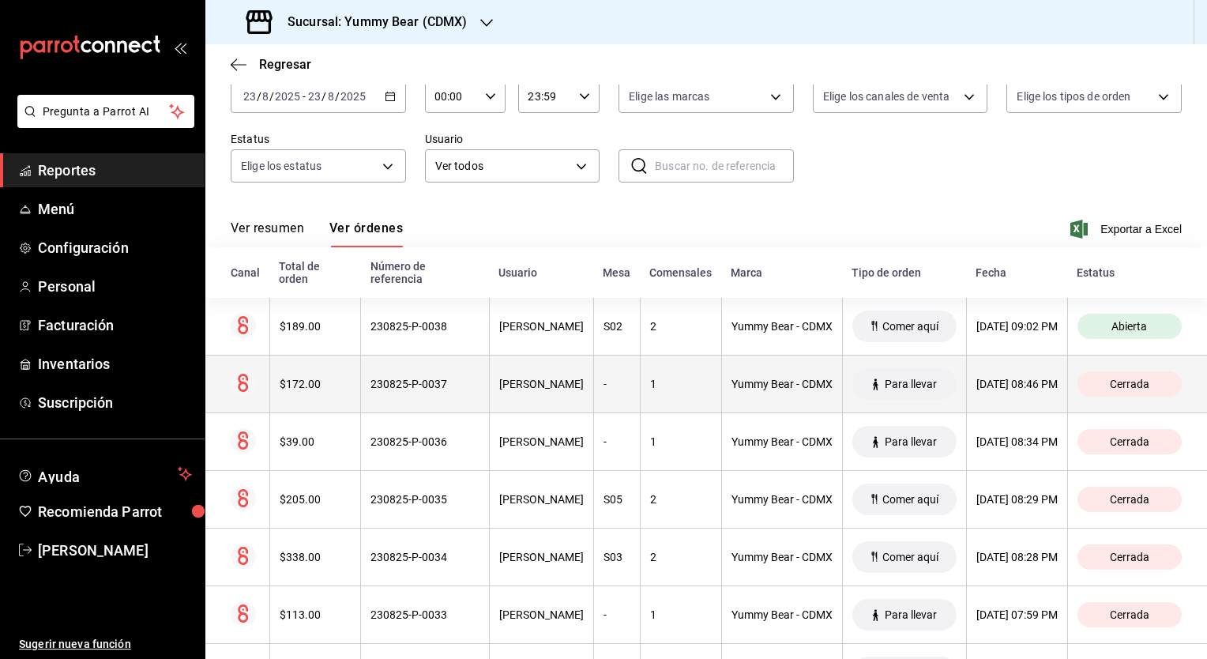
scroll to position [158, 0]
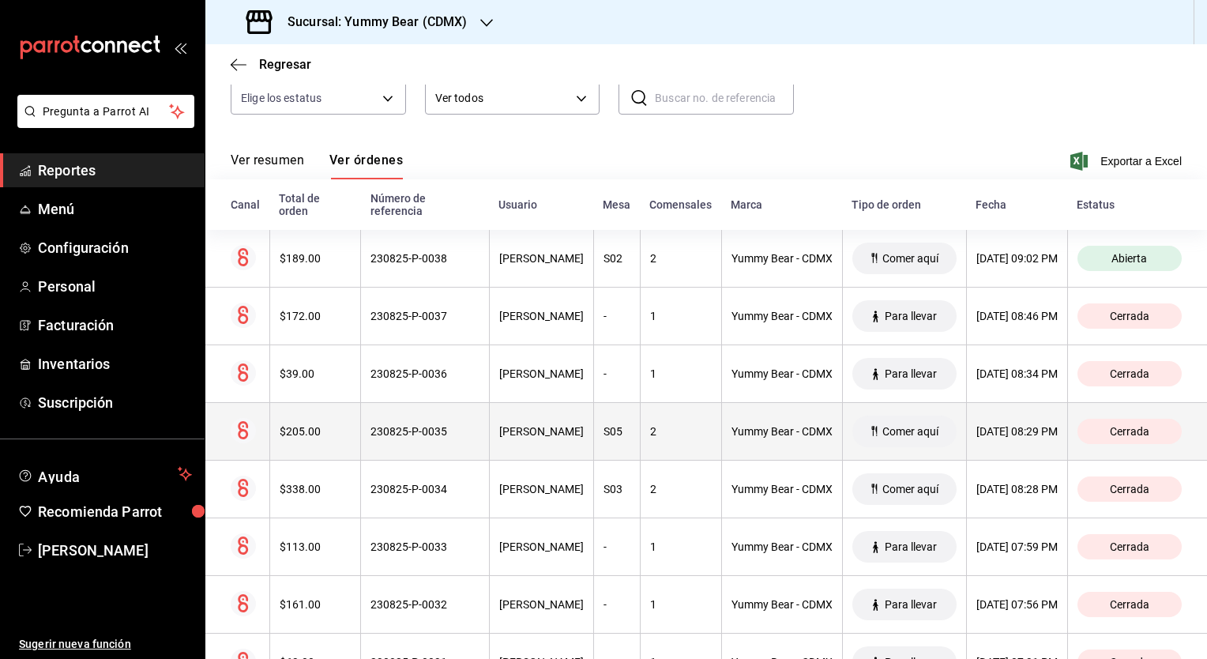
click at [602, 439] on th "S05" at bounding box center [616, 432] width 47 height 58
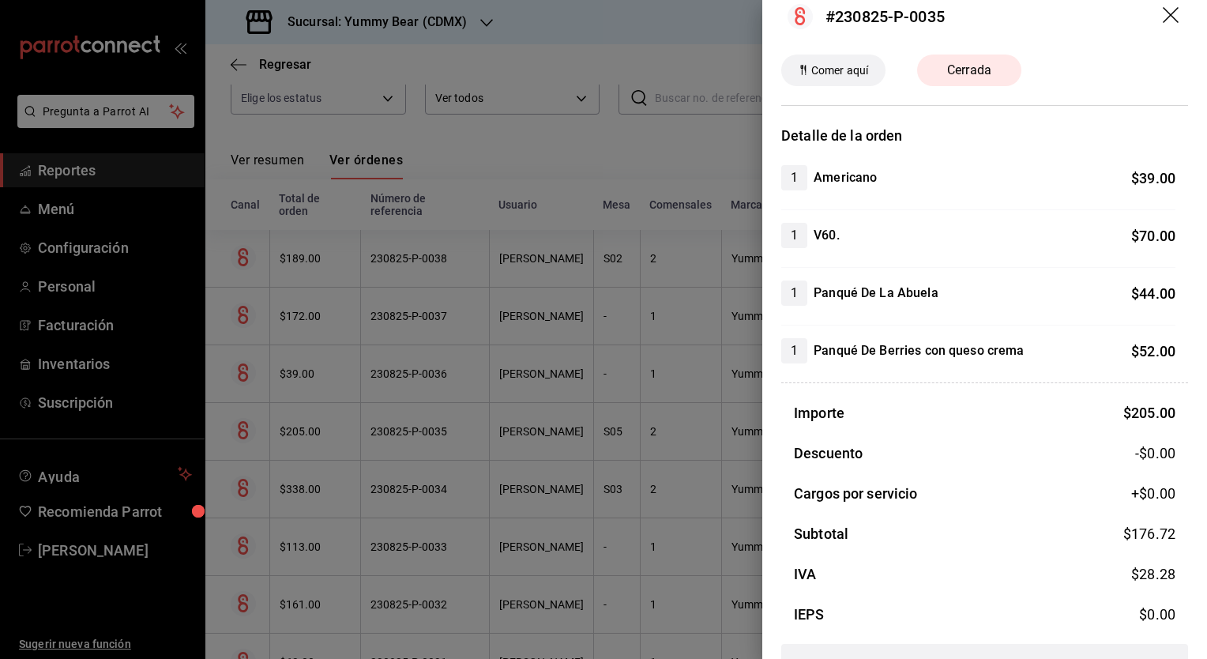
scroll to position [0, 0]
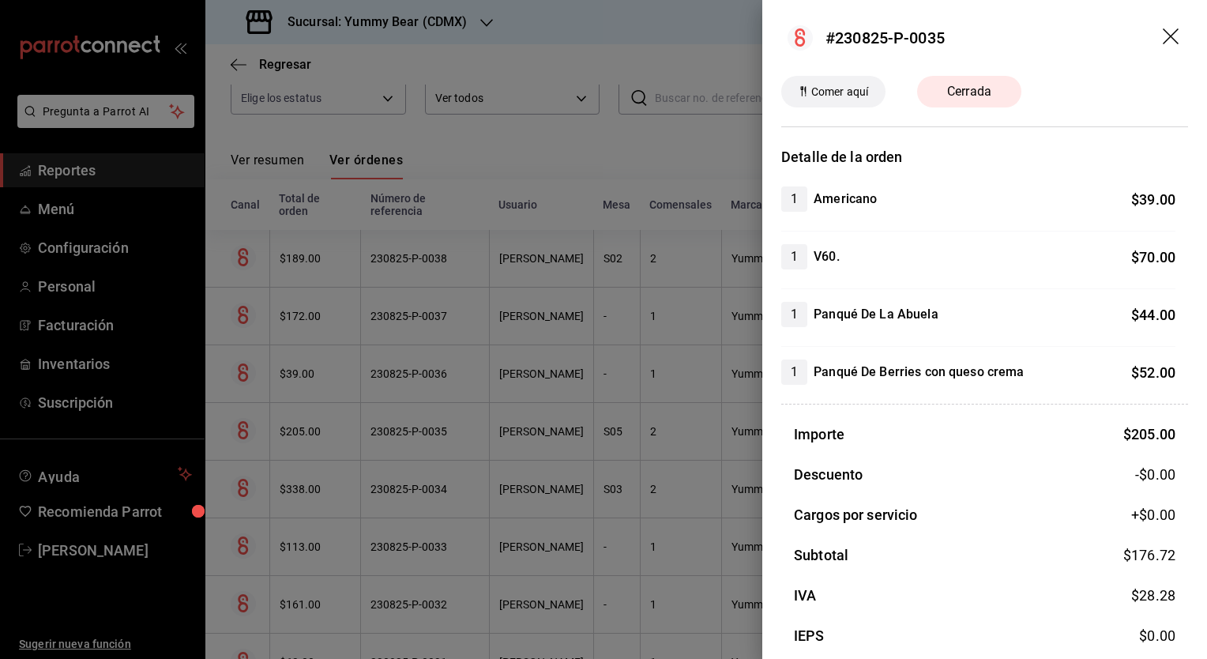
click at [1163, 36] on icon "drag" at bounding box center [1172, 37] width 19 height 19
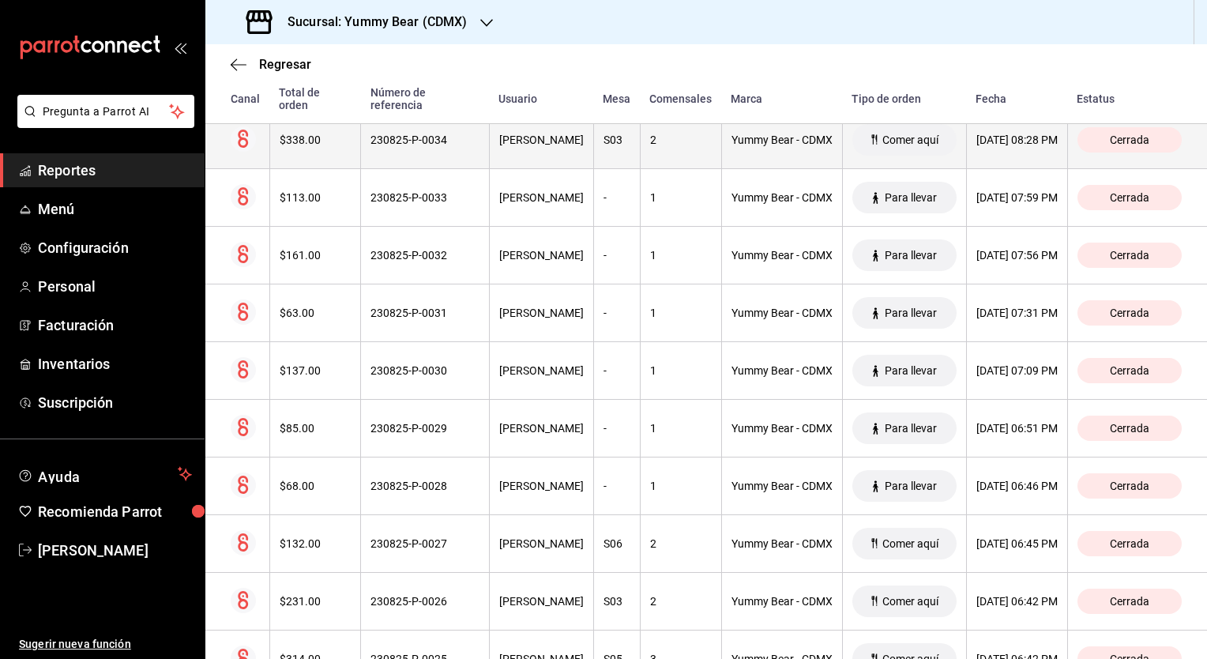
scroll to position [502, 0]
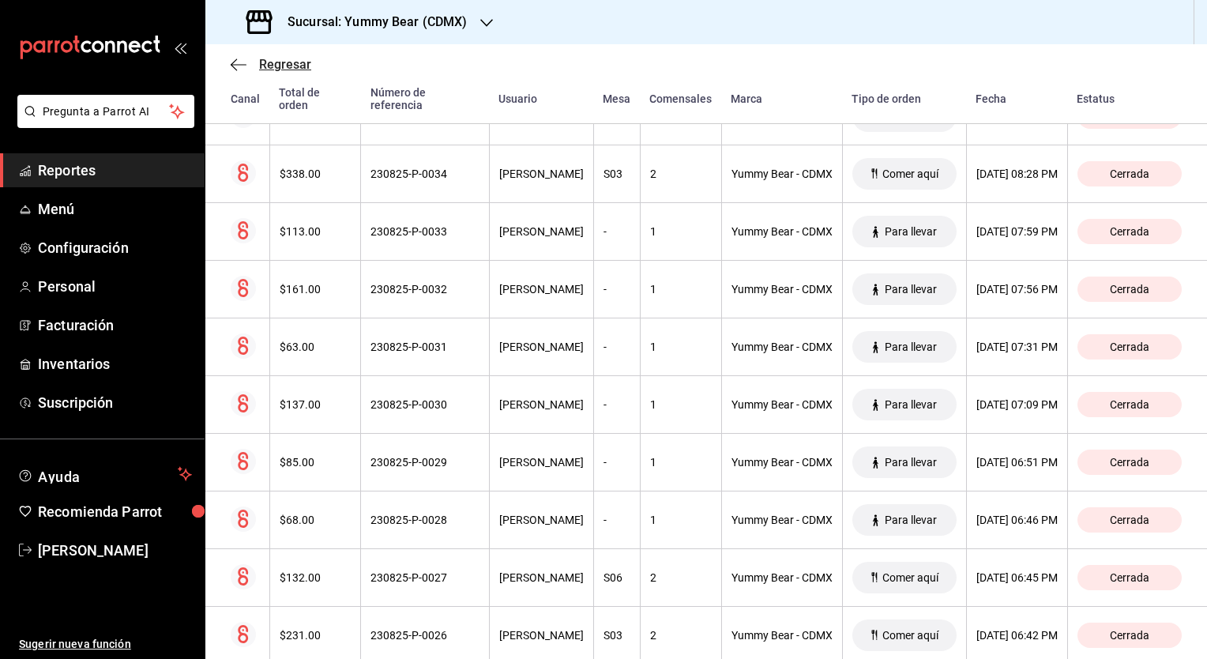
click at [231, 65] on icon "button" at bounding box center [234, 64] width 6 height 12
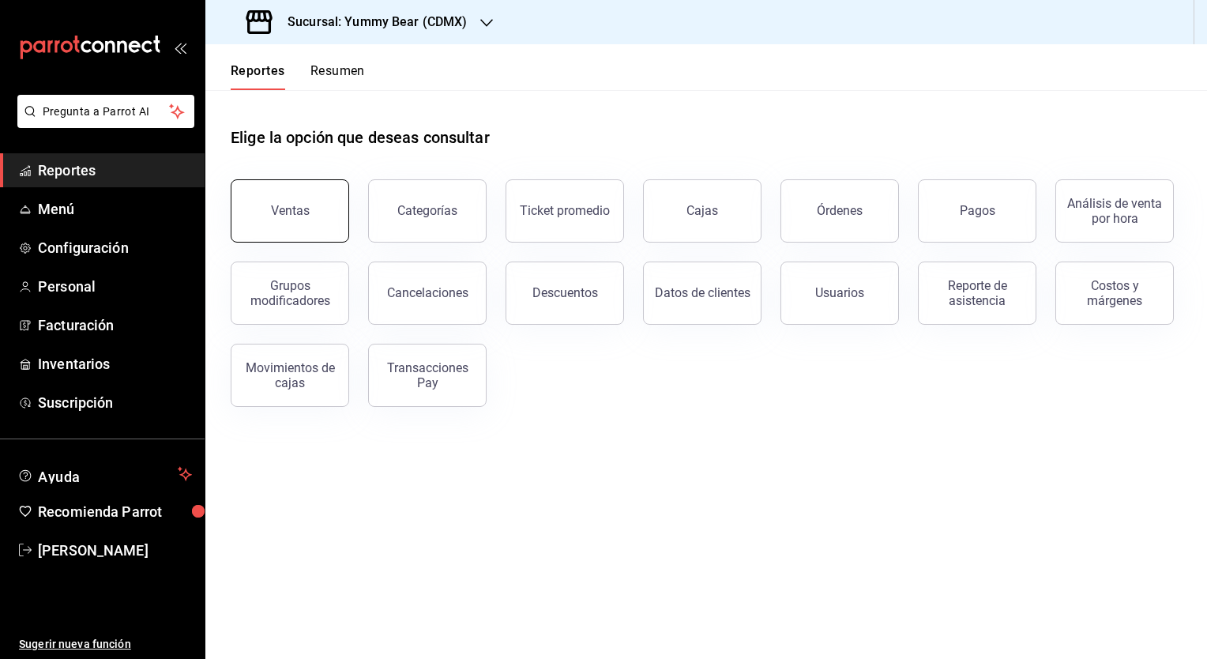
click at [287, 210] on div "Ventas" at bounding box center [290, 210] width 39 height 15
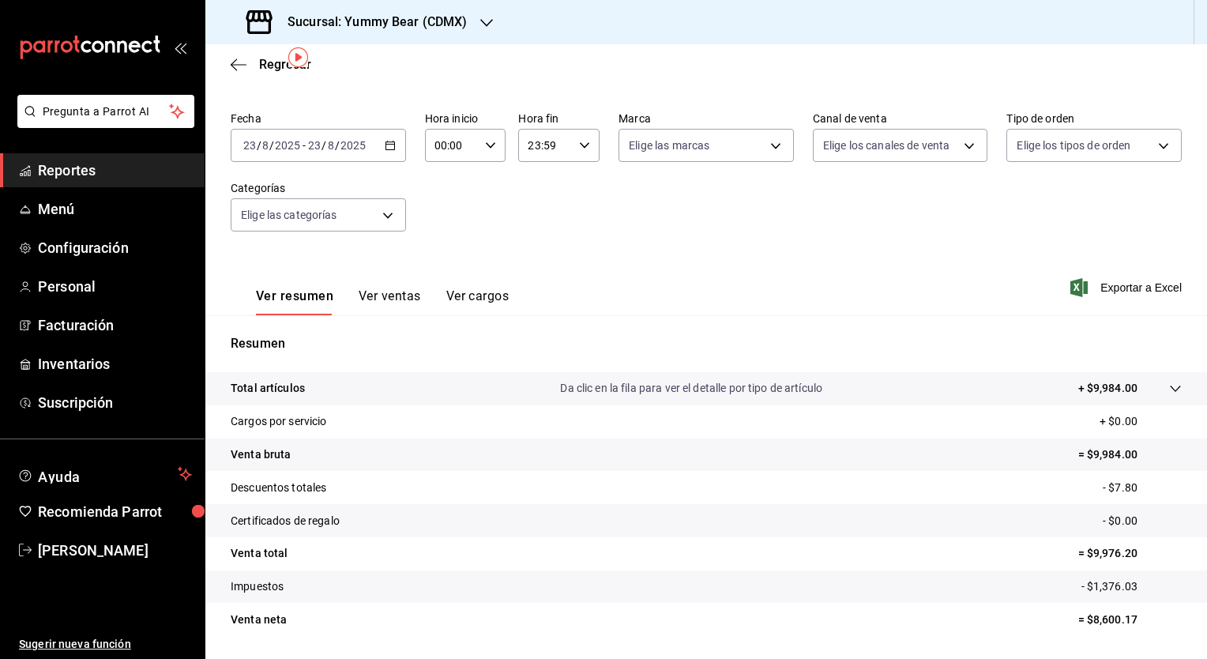
scroll to position [98, 0]
